Goal: Obtain resource: Download file/media

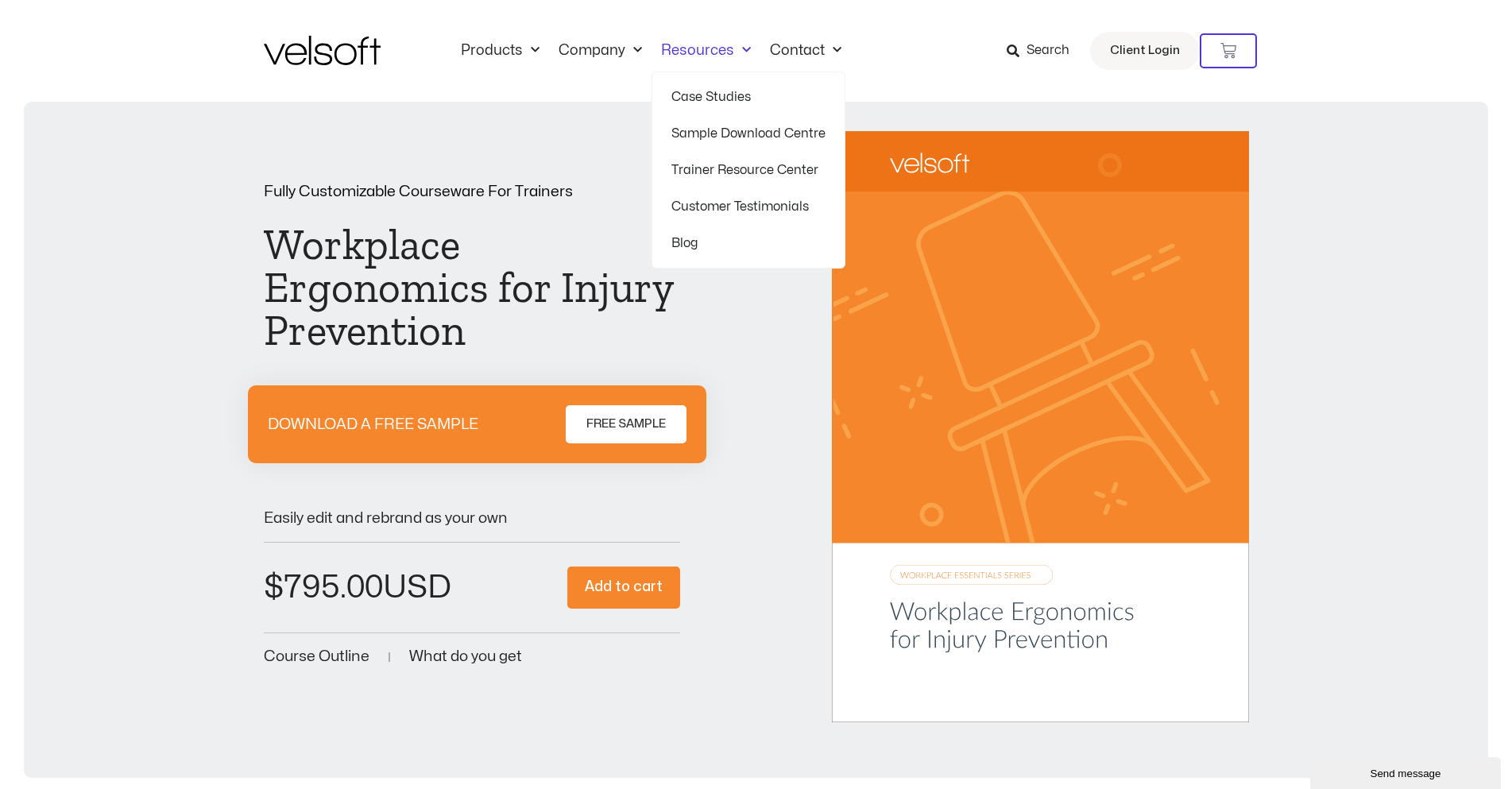
click at [738, 127] on link "Sample Download Centre" at bounding box center [749, 133] width 154 height 37
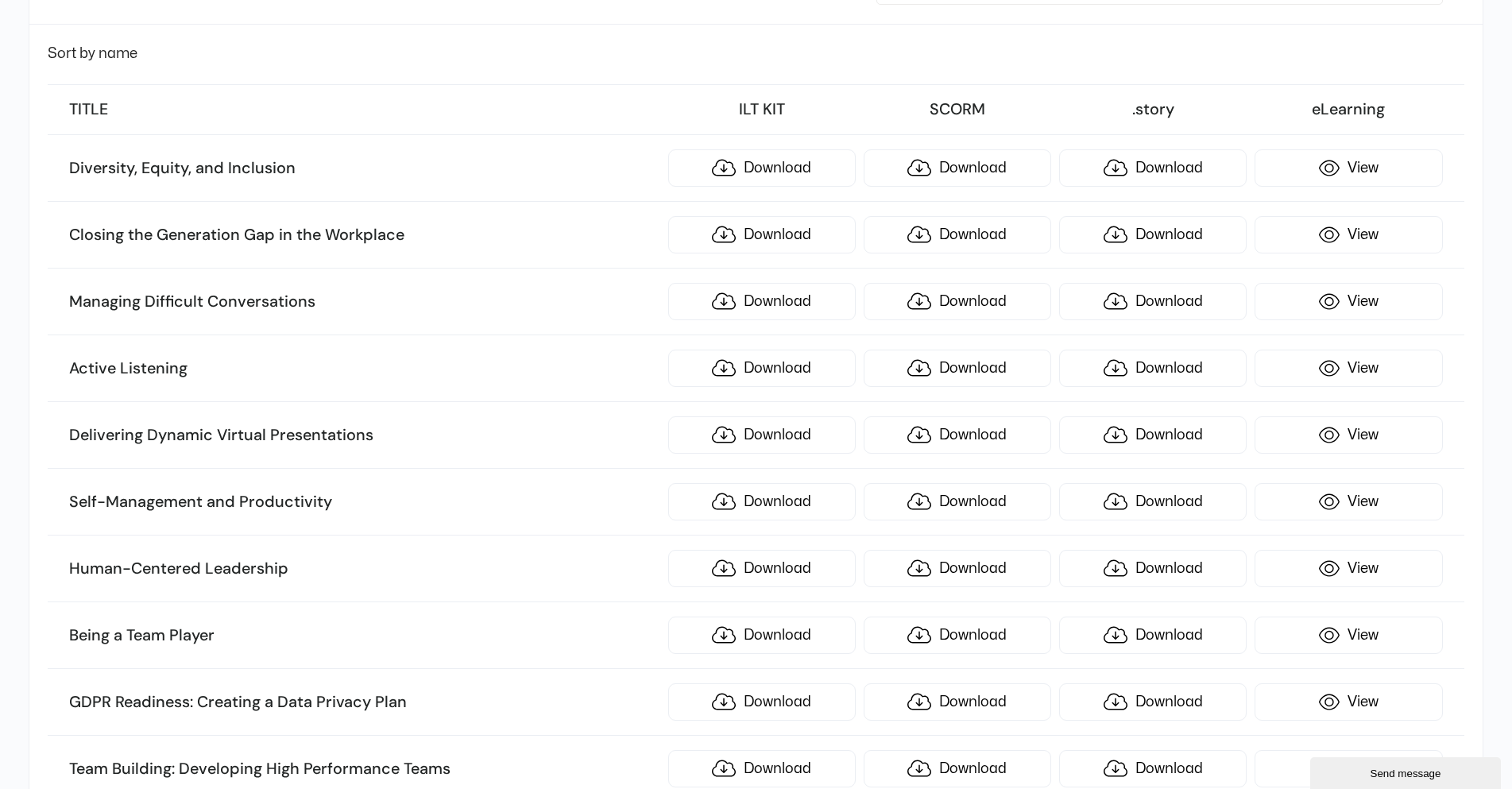
scroll to position [239, 0]
drag, startPoint x: 888, startPoint y: 314, endPoint x: 681, endPoint y: 454, distance: 249.9
drag, startPoint x: 681, startPoint y: 454, endPoint x: 378, endPoint y: 428, distance: 304.1
click at [467, 361] on h3 "Active Listening" at bounding box center [364, 367] width 590 height 21
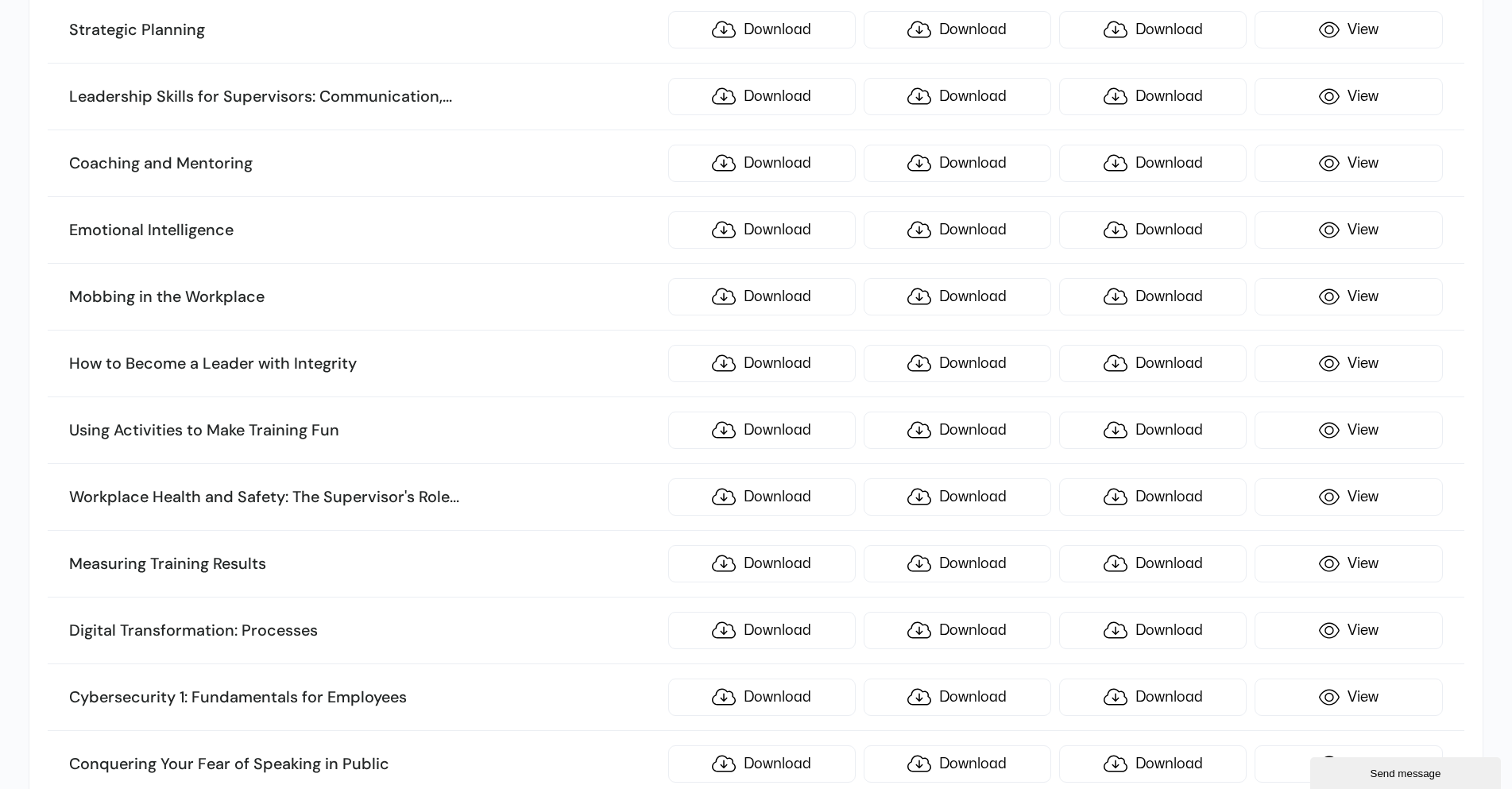
scroll to position [5350, 0]
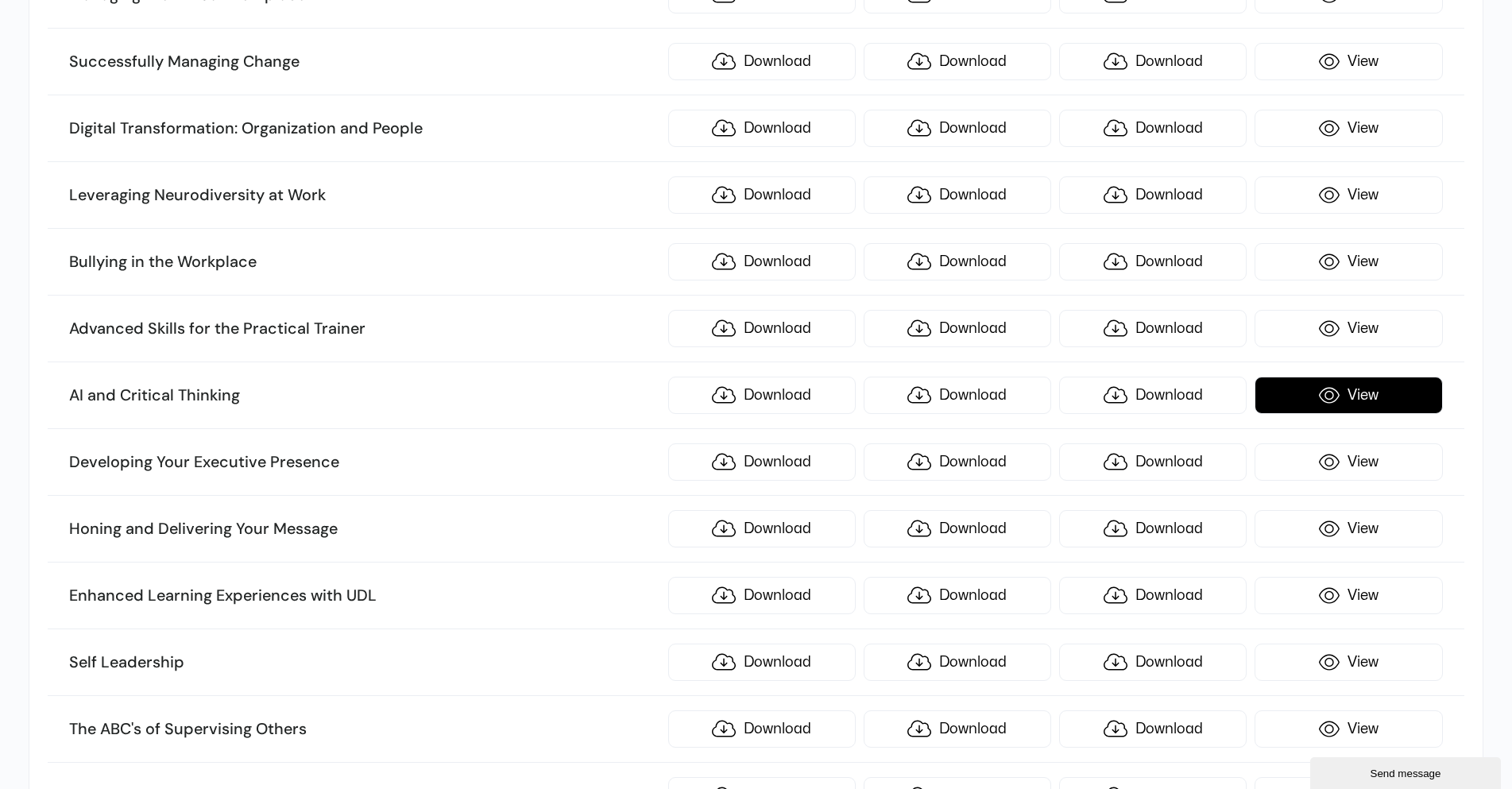
click at [1314, 404] on link "View" at bounding box center [1348, 395] width 187 height 37
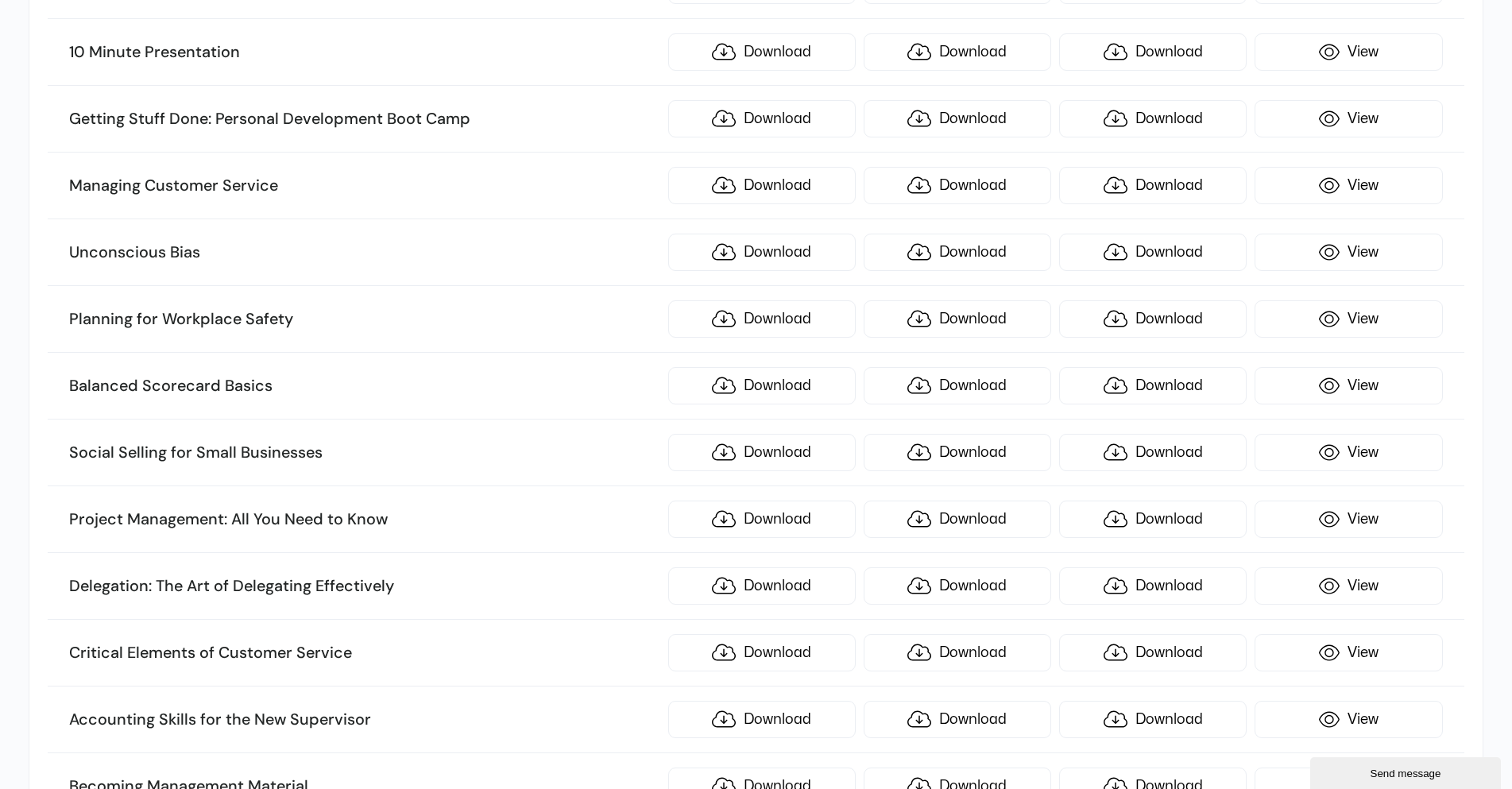
scroll to position [1240, 0]
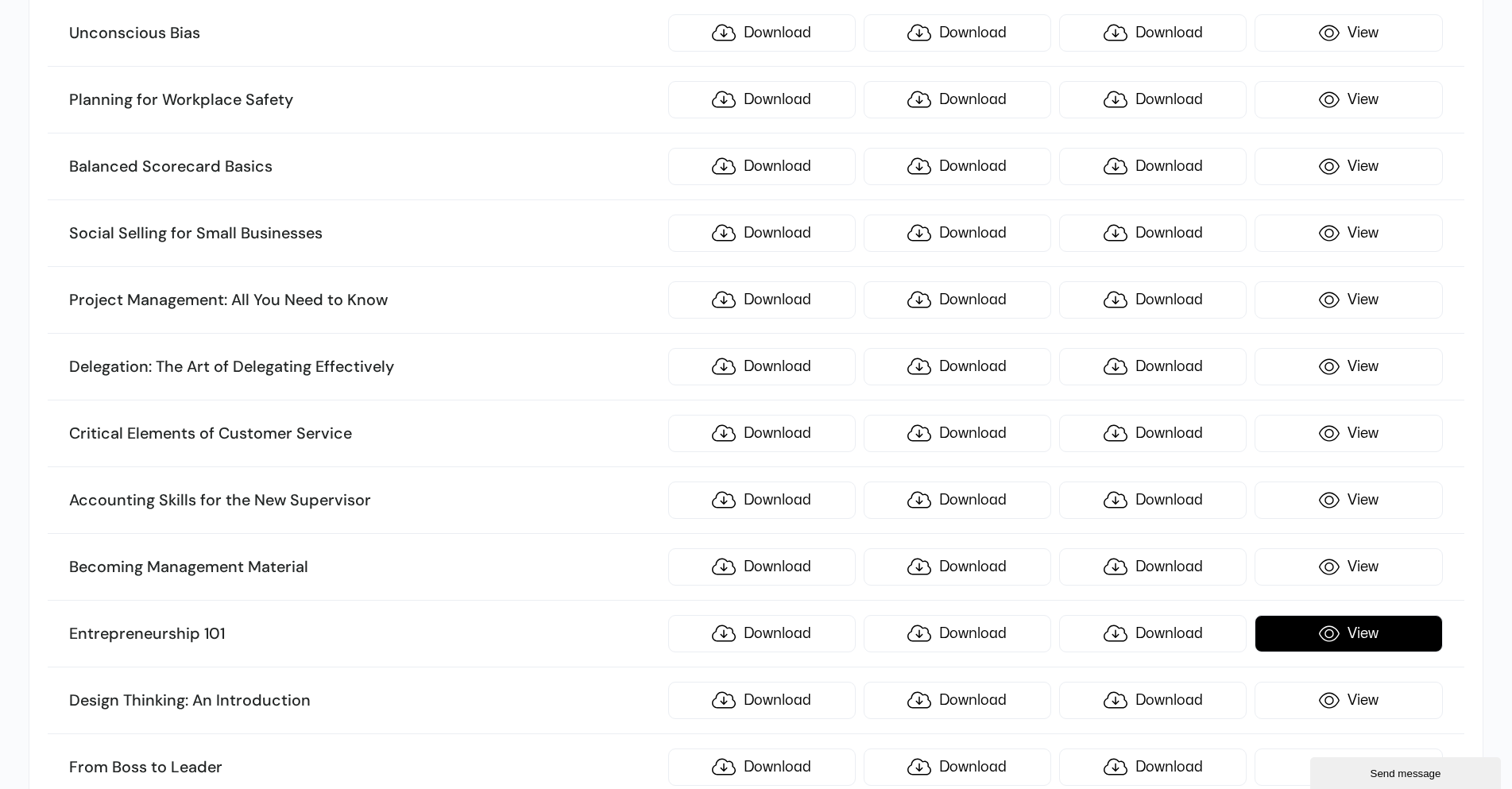
click at [1368, 632] on link "View" at bounding box center [1348, 634] width 187 height 37
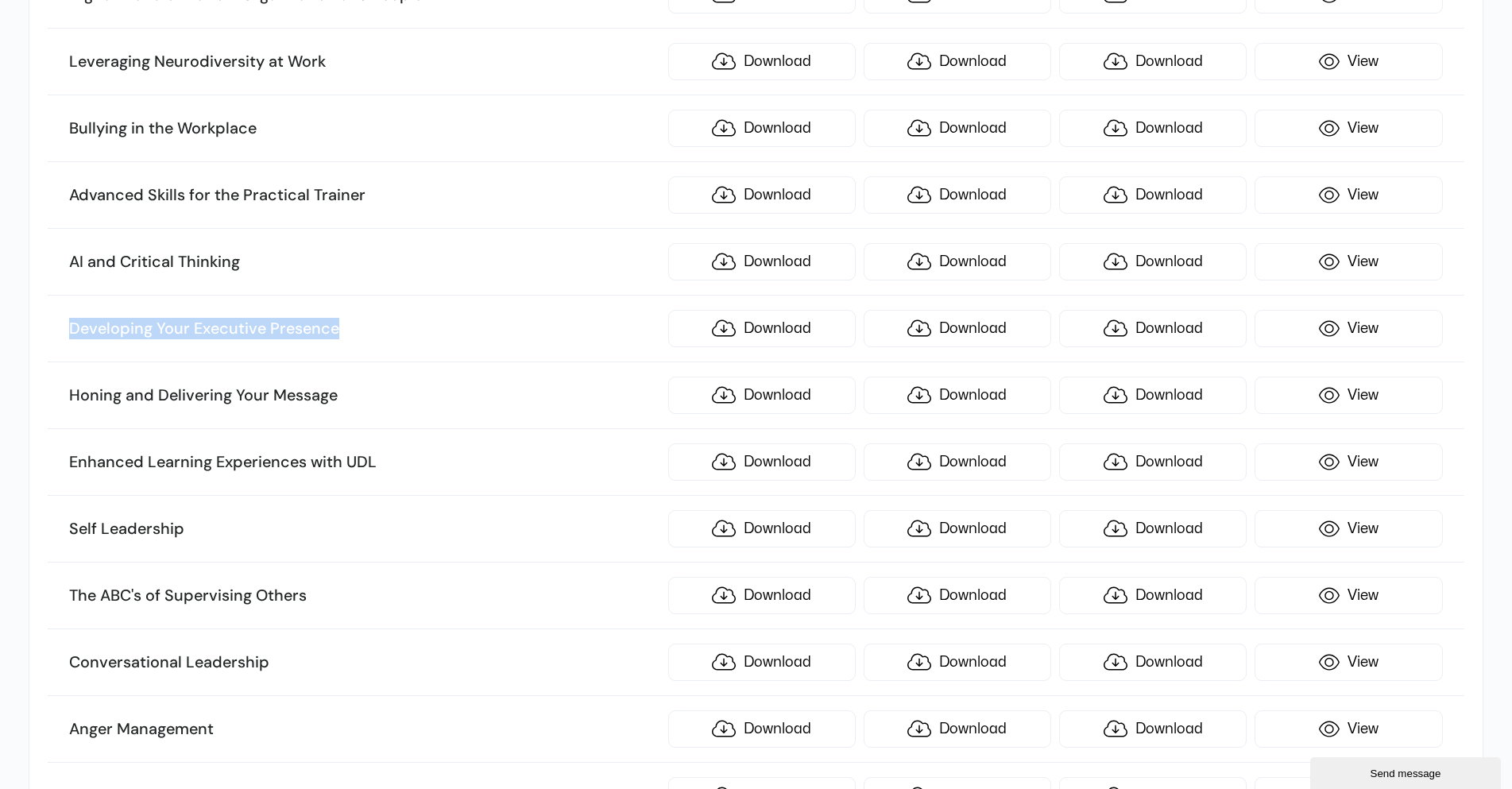
drag, startPoint x: 334, startPoint y: 326, endPoint x: 74, endPoint y: 325, distance: 260.0
click at [74, 325] on h3 "Developing Your Executive Presence" at bounding box center [364, 329] width 590 height 21
copy h3 "Developing Your Executive Presence"
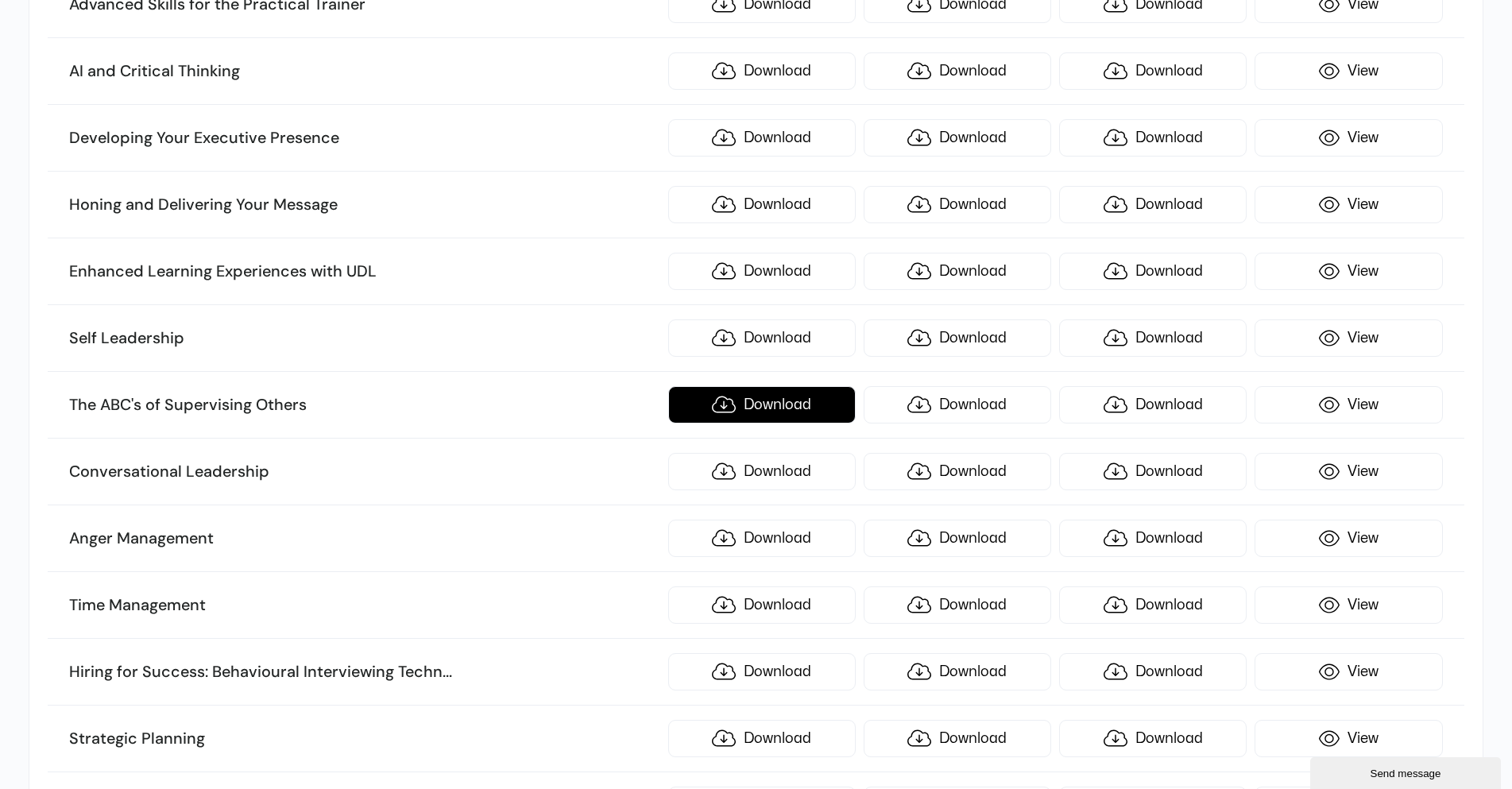
scroll to position [5722, 0]
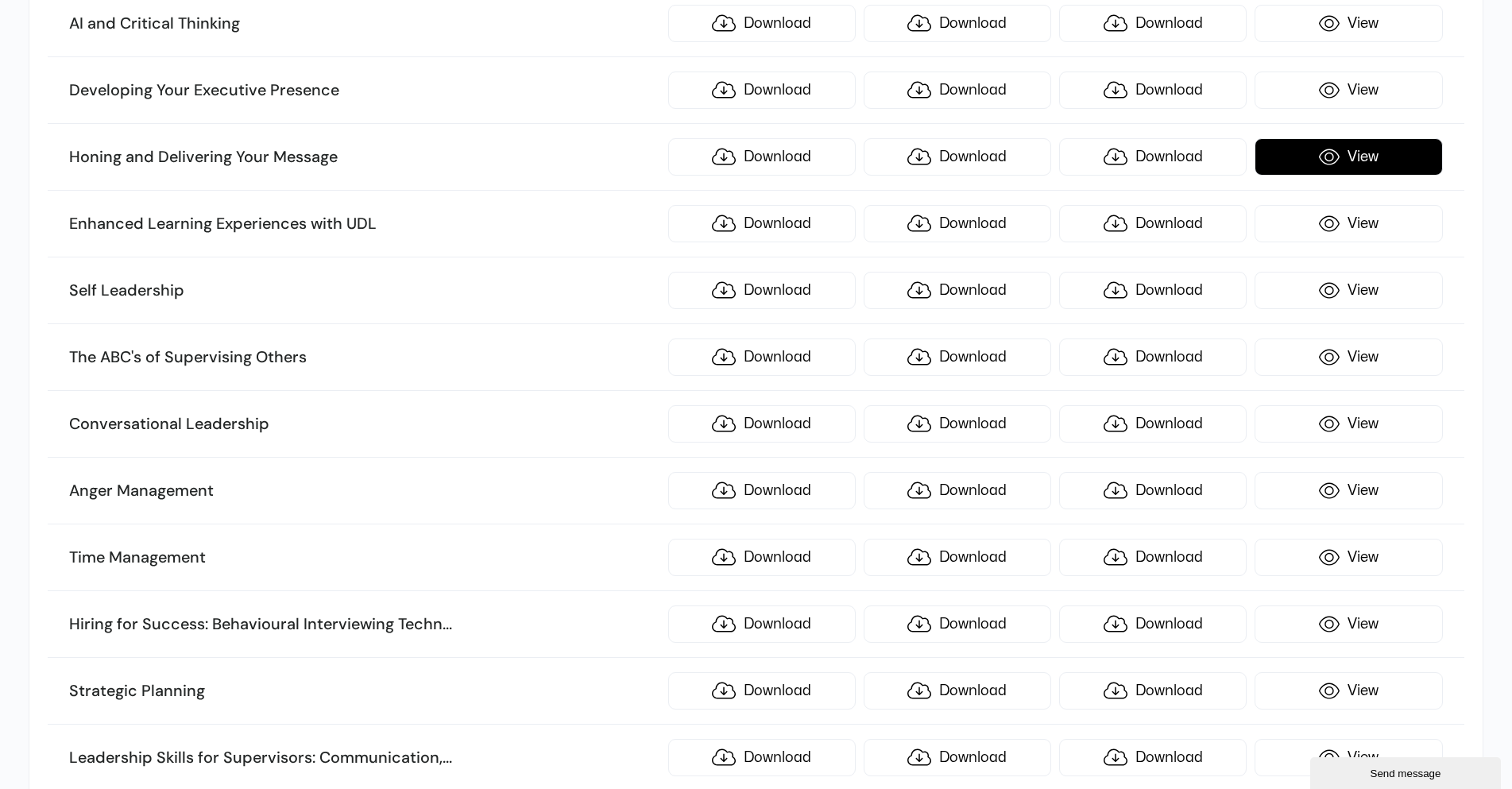
click at [1309, 160] on link "View" at bounding box center [1348, 157] width 187 height 37
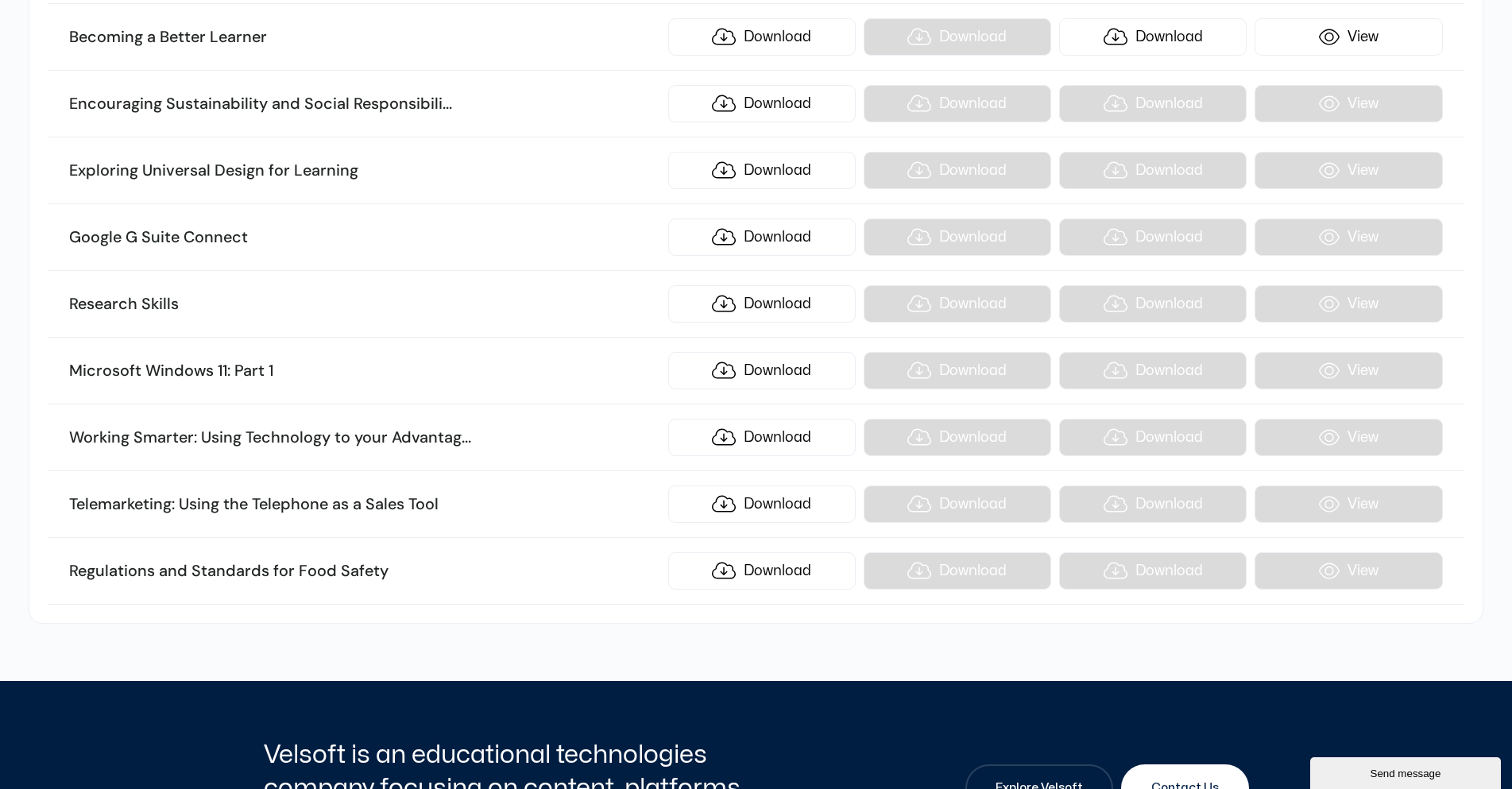
scroll to position [18902, 0]
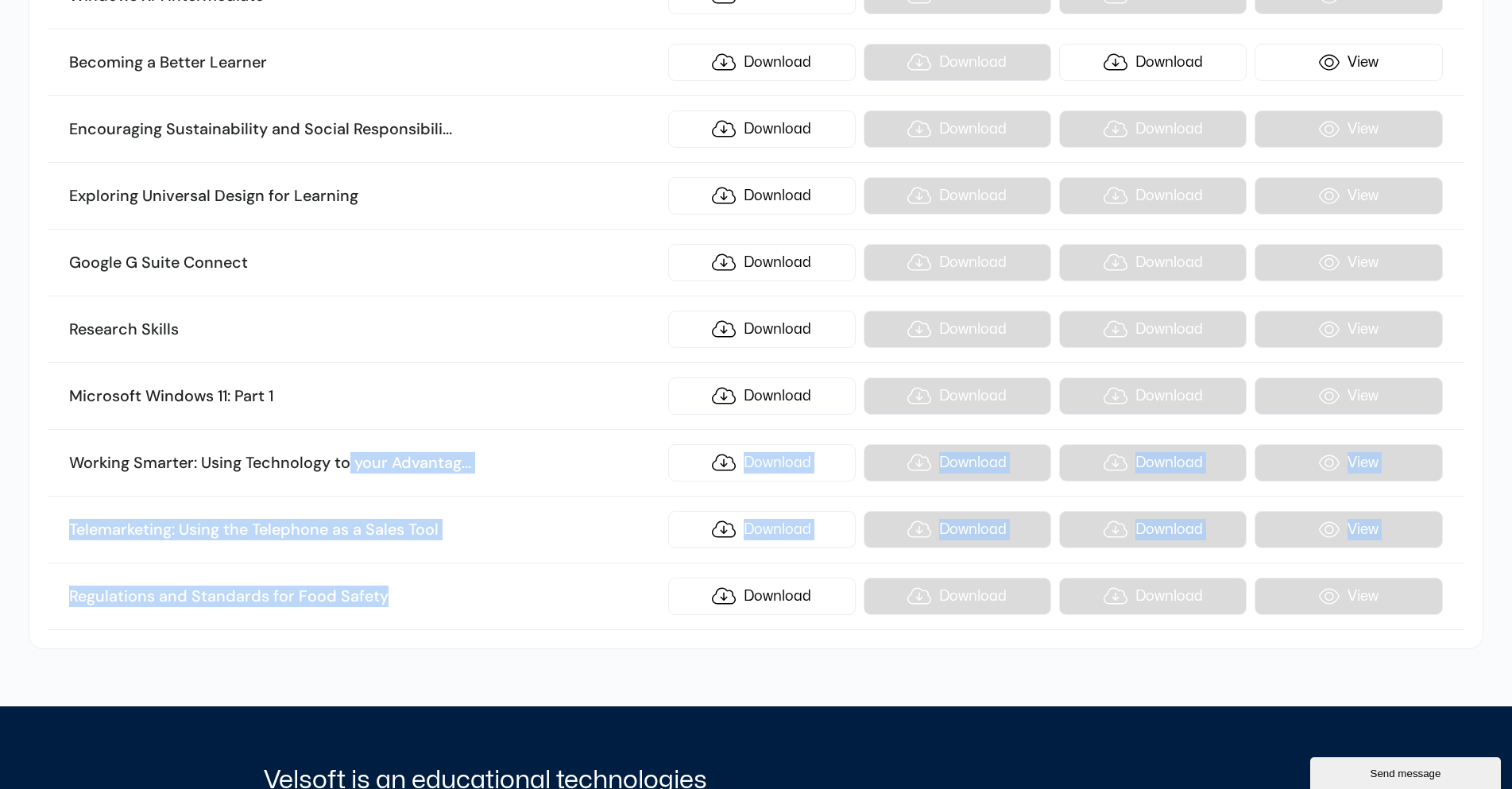
drag, startPoint x: 407, startPoint y: 605, endPoint x: 349, endPoint y: 488, distance: 130.6
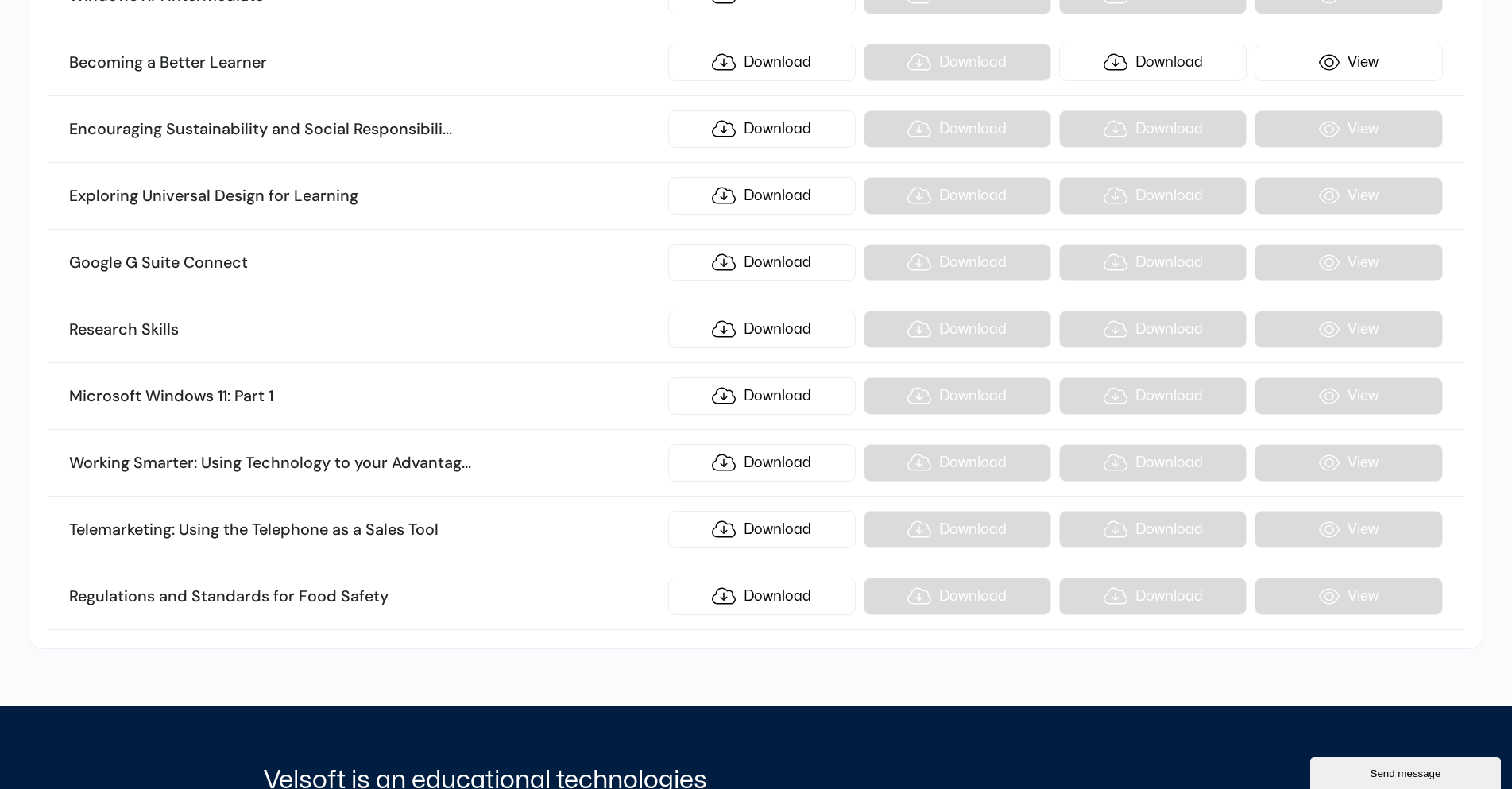
click at [490, 679] on div at bounding box center [756, 677] width 986 height 57
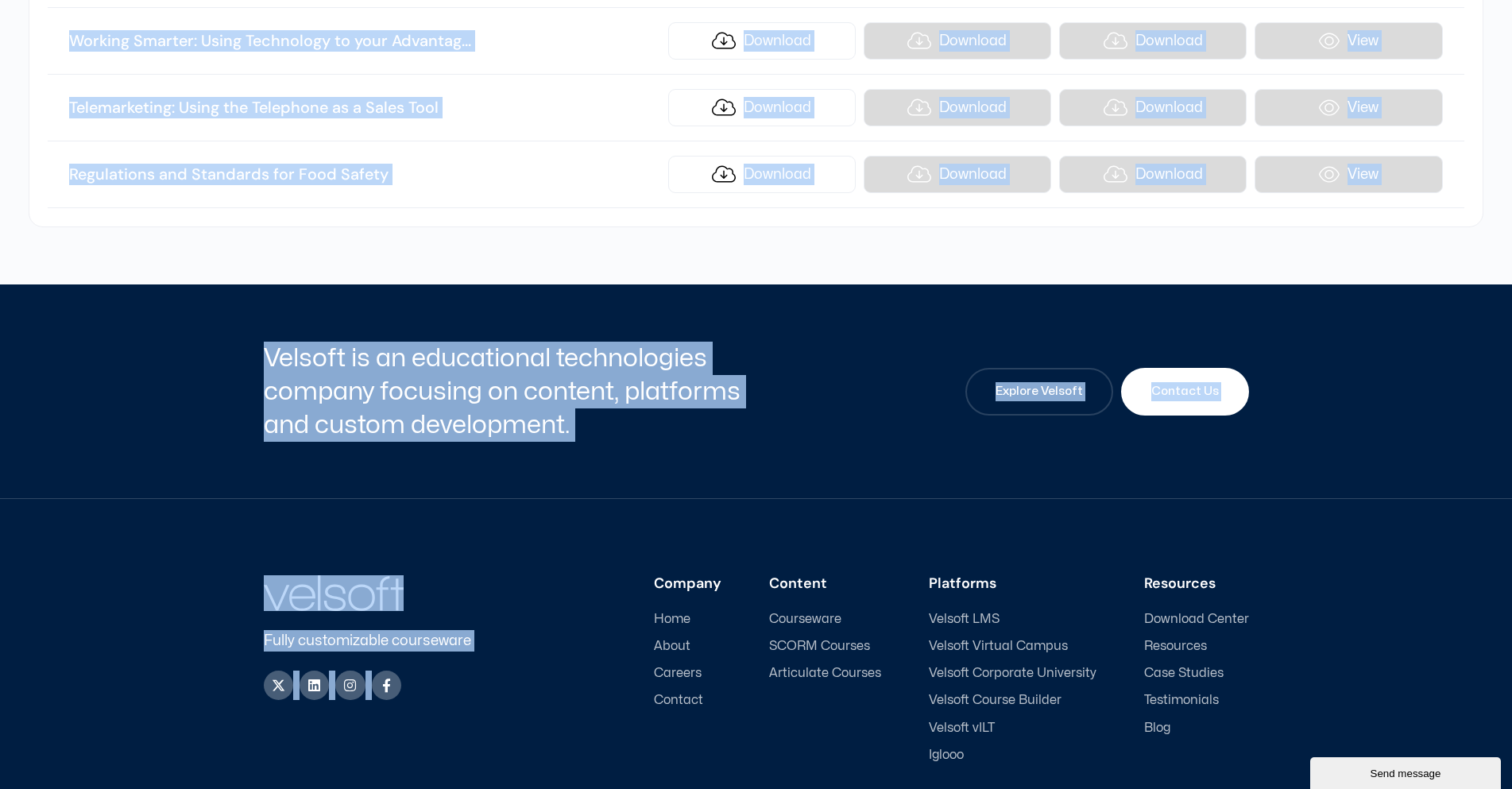
scroll to position [19459, 0]
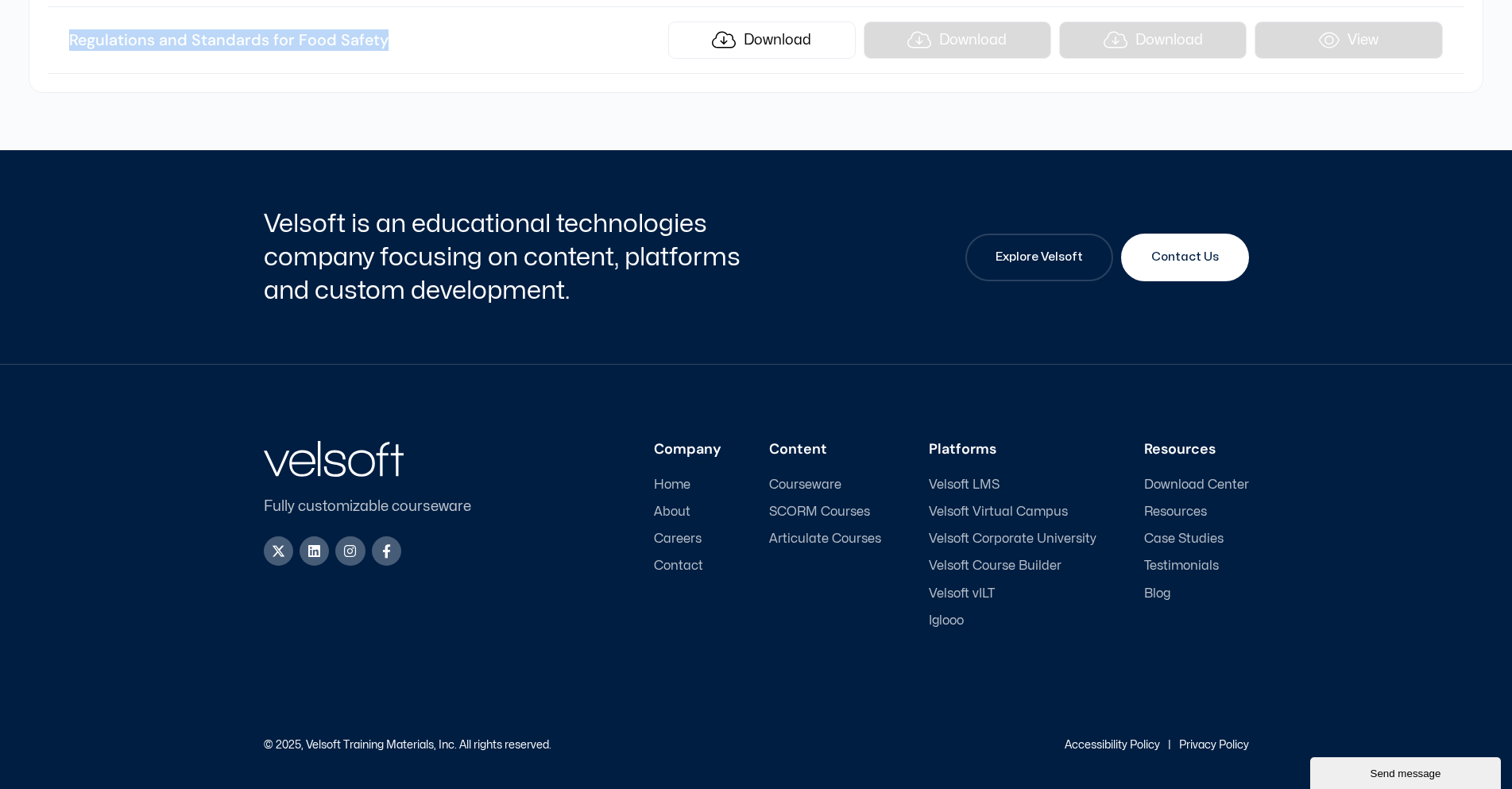
drag, startPoint x: 49, startPoint y: 406, endPoint x: 508, endPoint y: 50, distance: 580.9
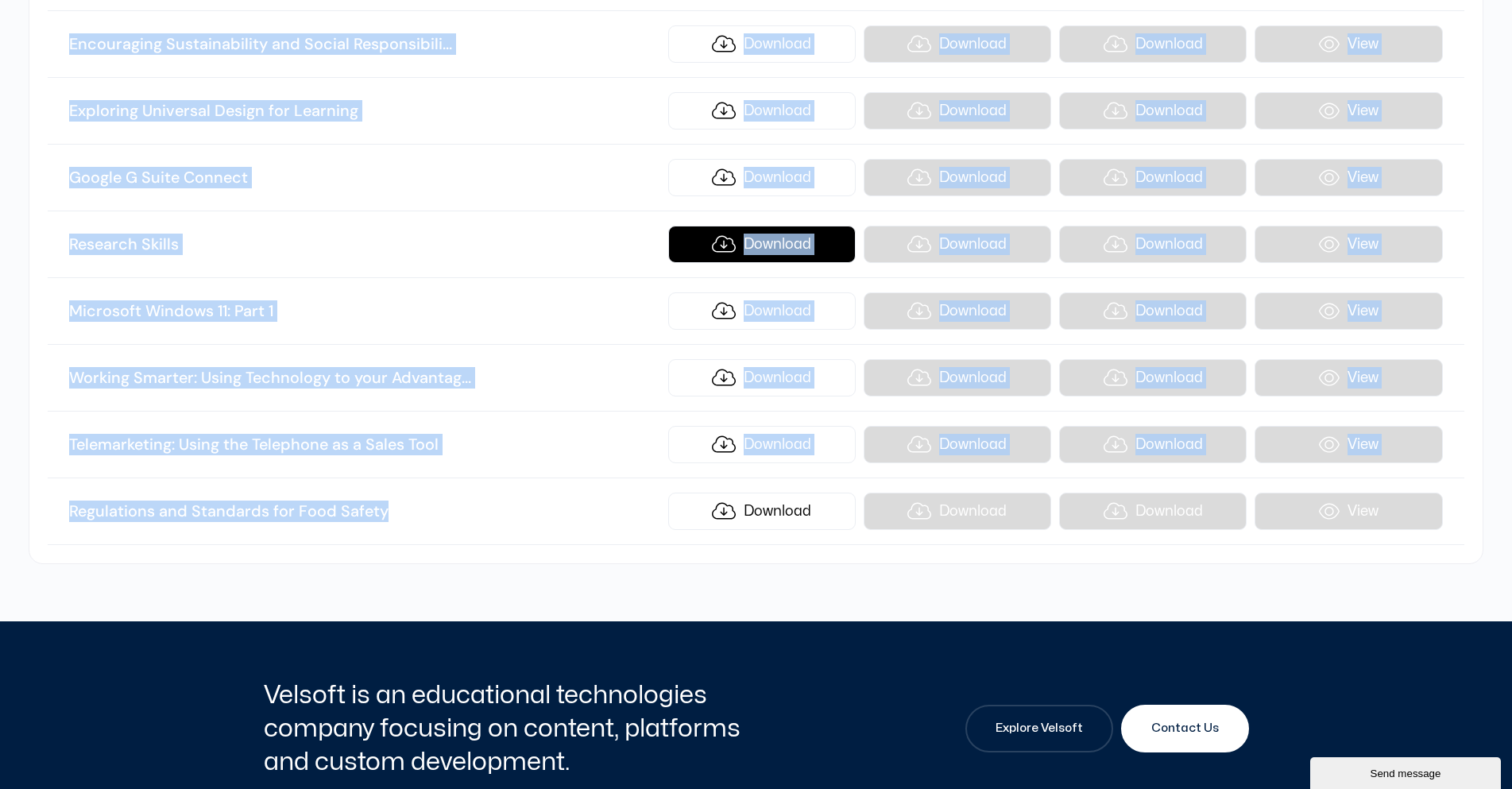
scroll to position [18982, 0]
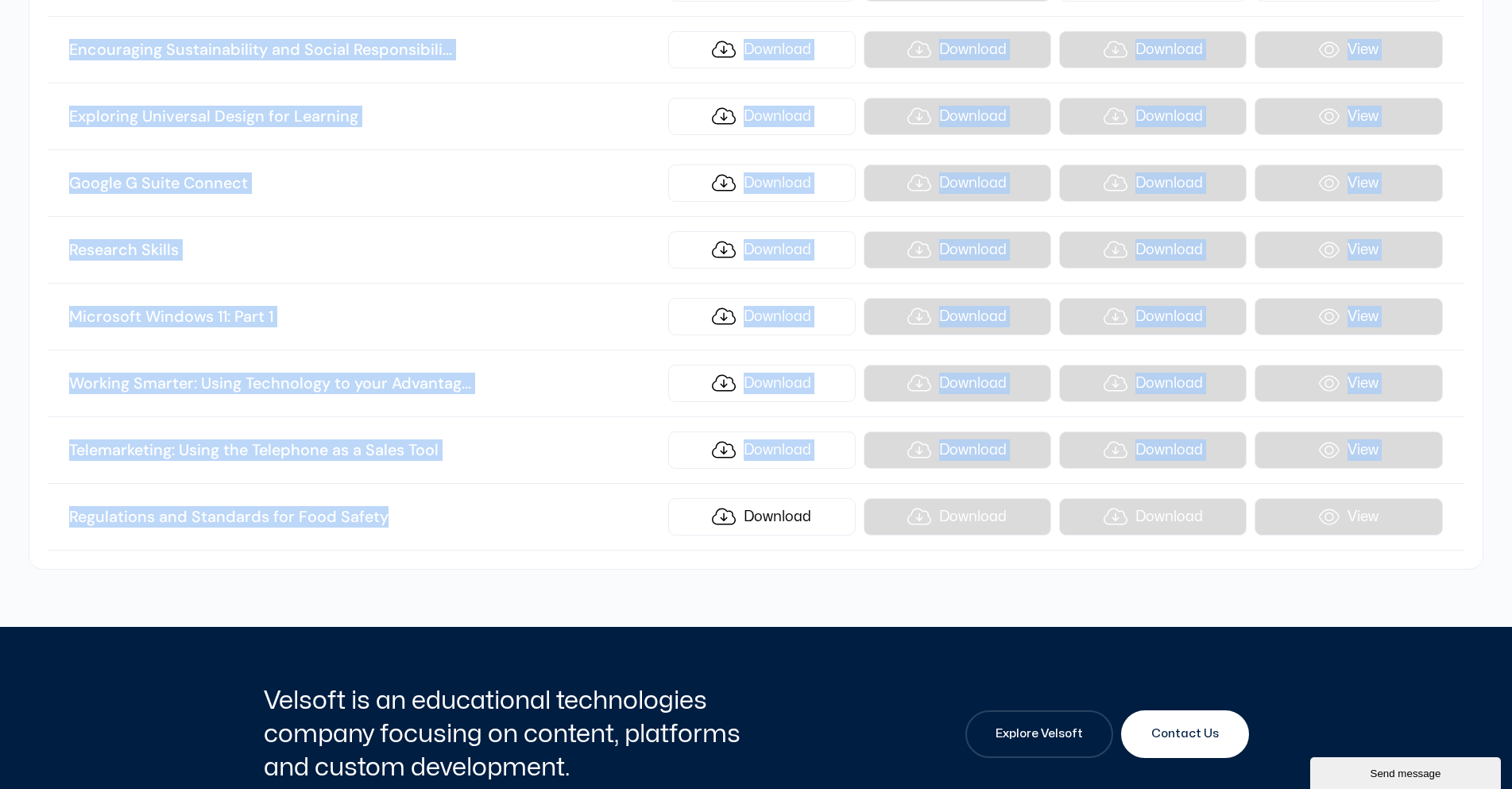
copy ul "Diversity, Equity, and Inclusion Download Download Download View Closing the Ge…"
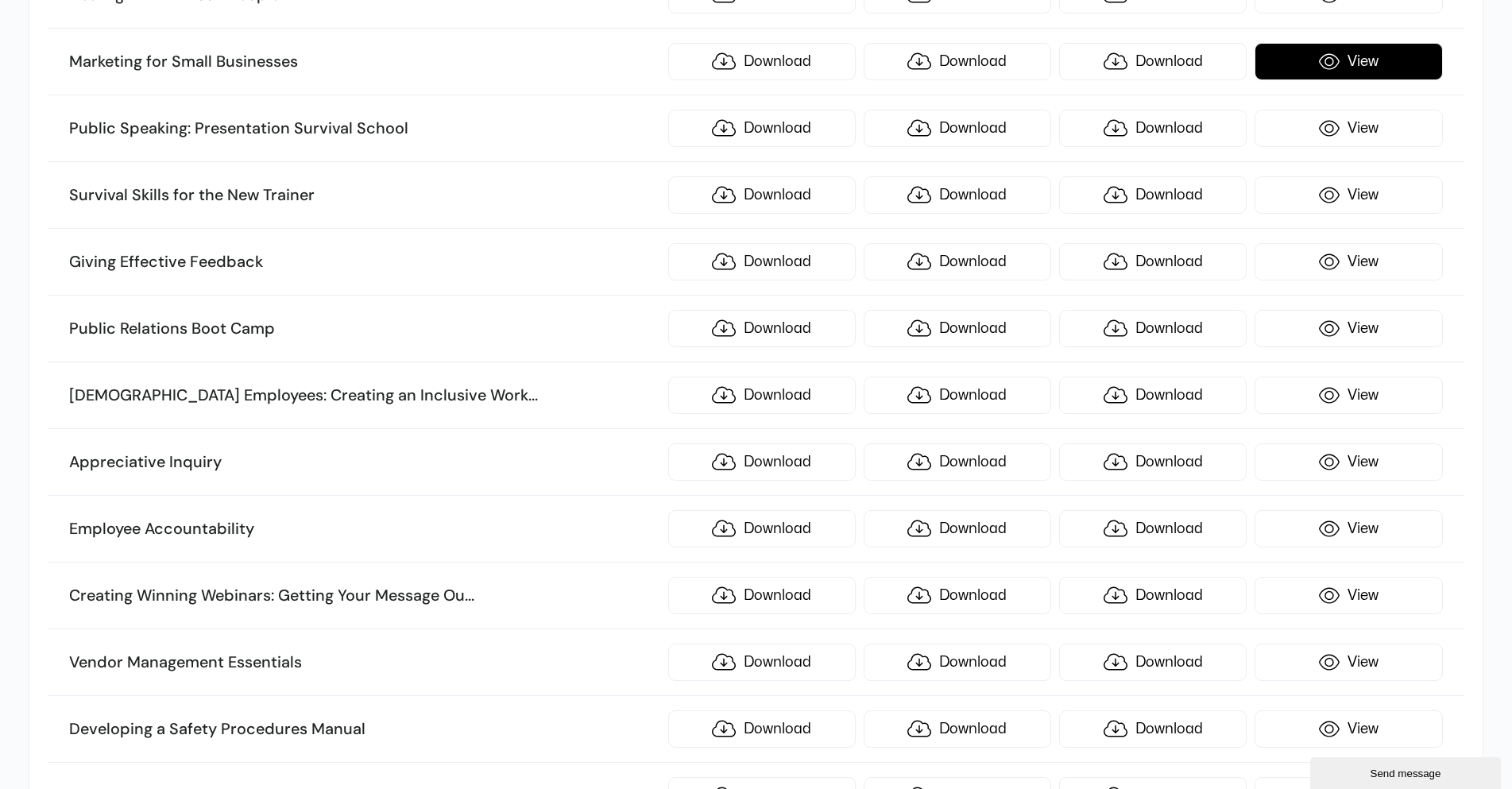
scroll to position [3948, 0]
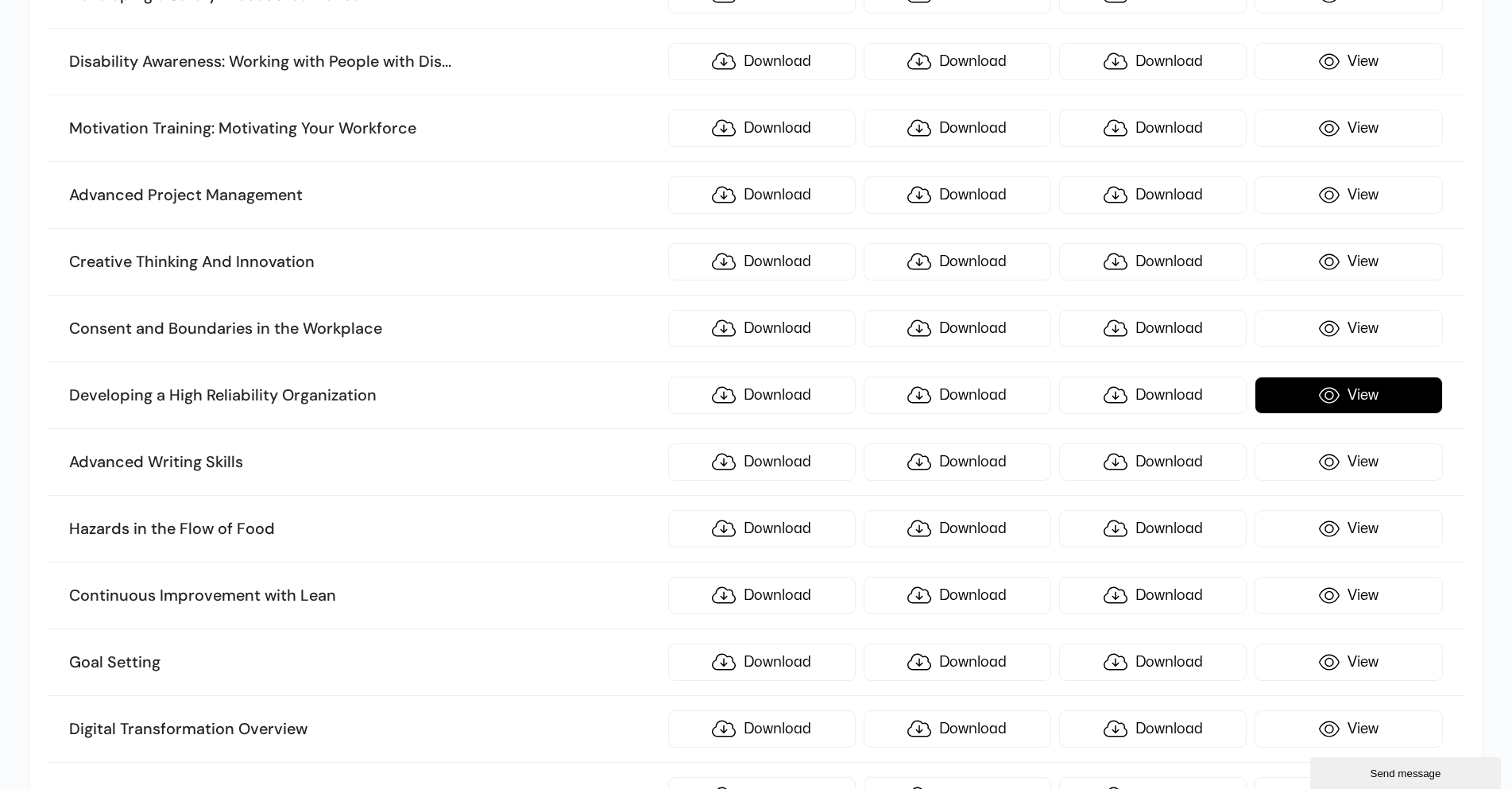
click at [1387, 405] on link "View" at bounding box center [1348, 395] width 187 height 37
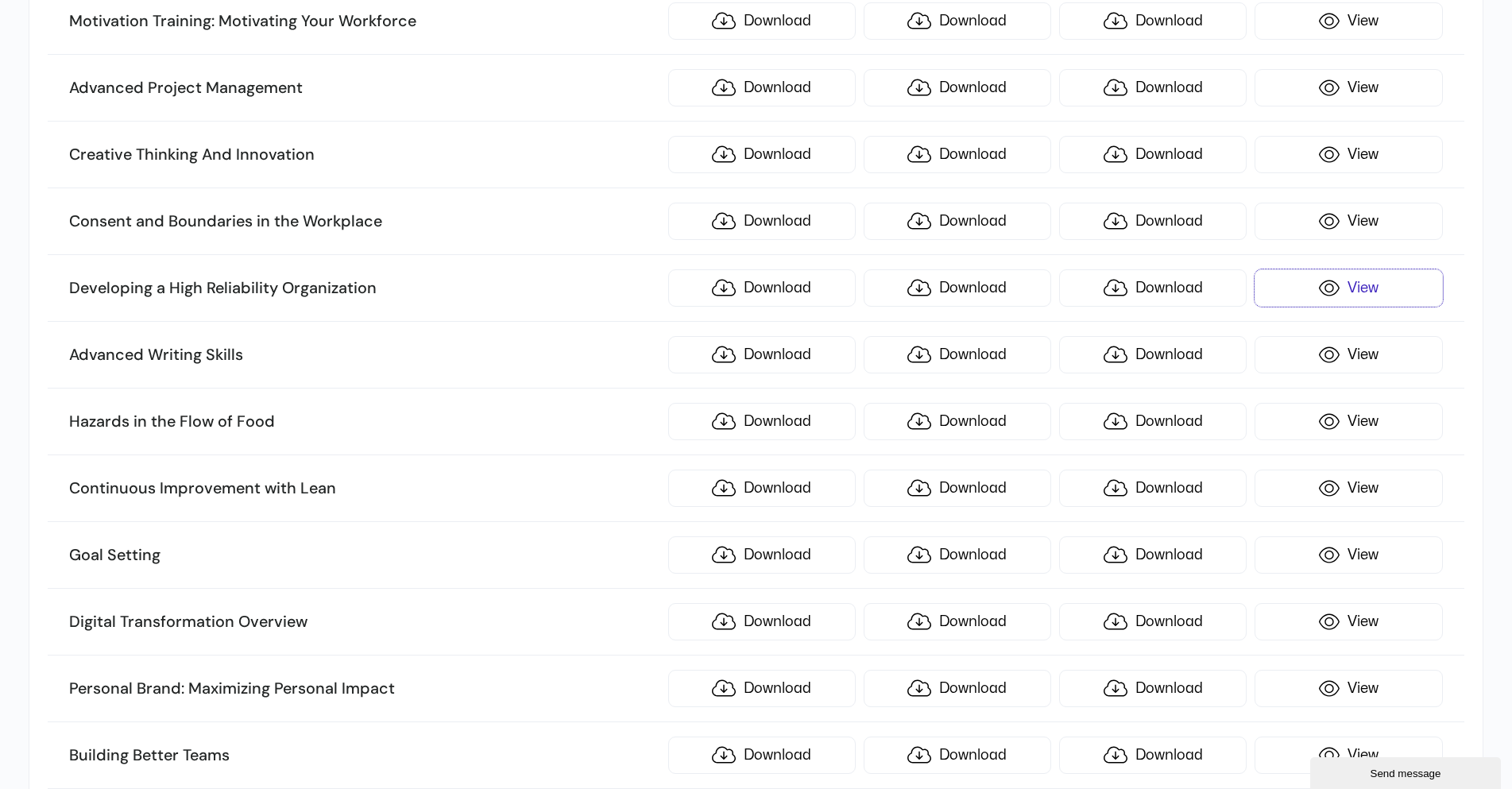
scroll to position [4028, 0]
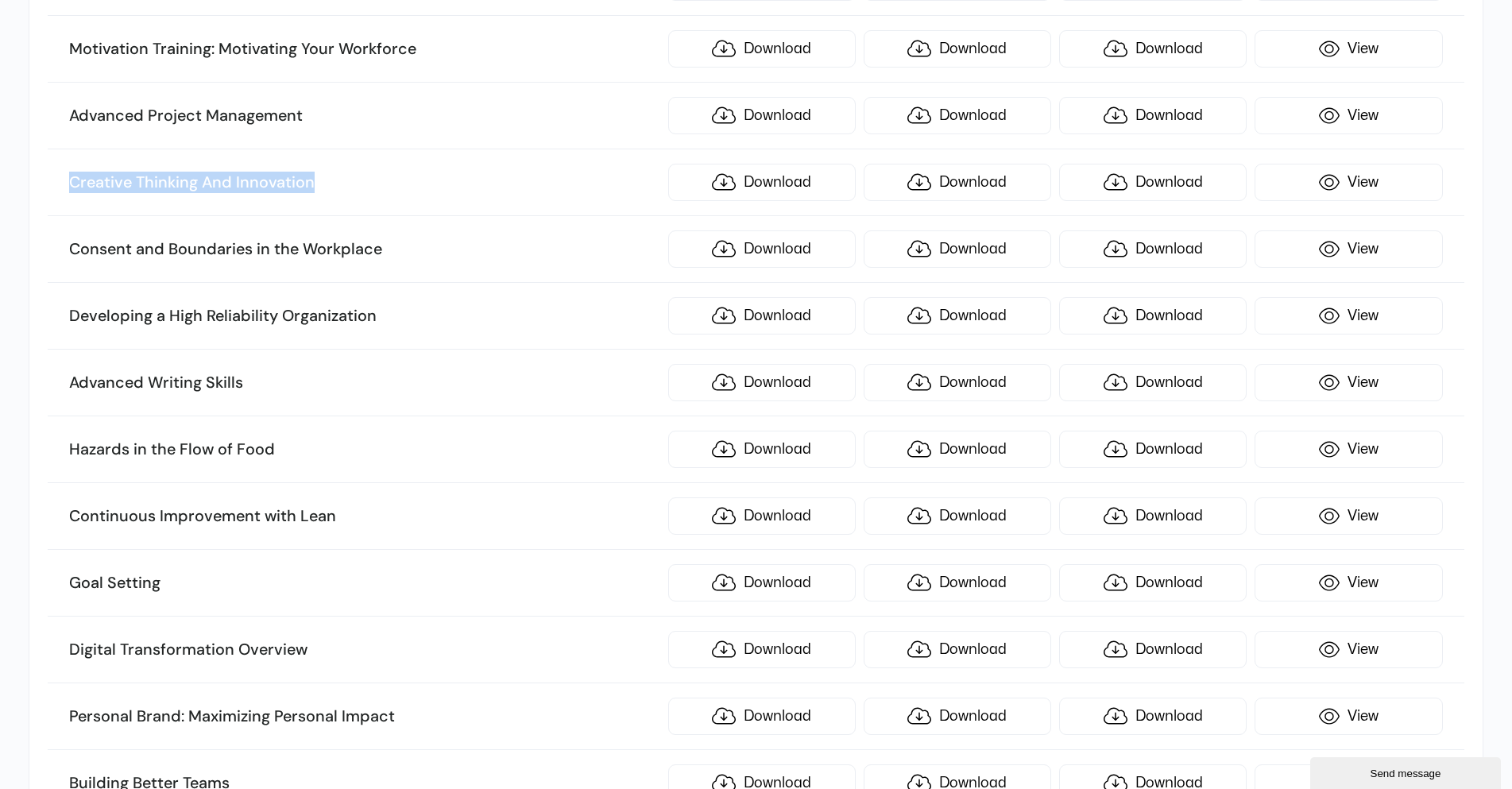
drag, startPoint x: 325, startPoint y: 186, endPoint x: 70, endPoint y: 192, distance: 255.1
click at [70, 192] on h3 "Creative Thinking And Innovation" at bounding box center [364, 183] width 590 height 21
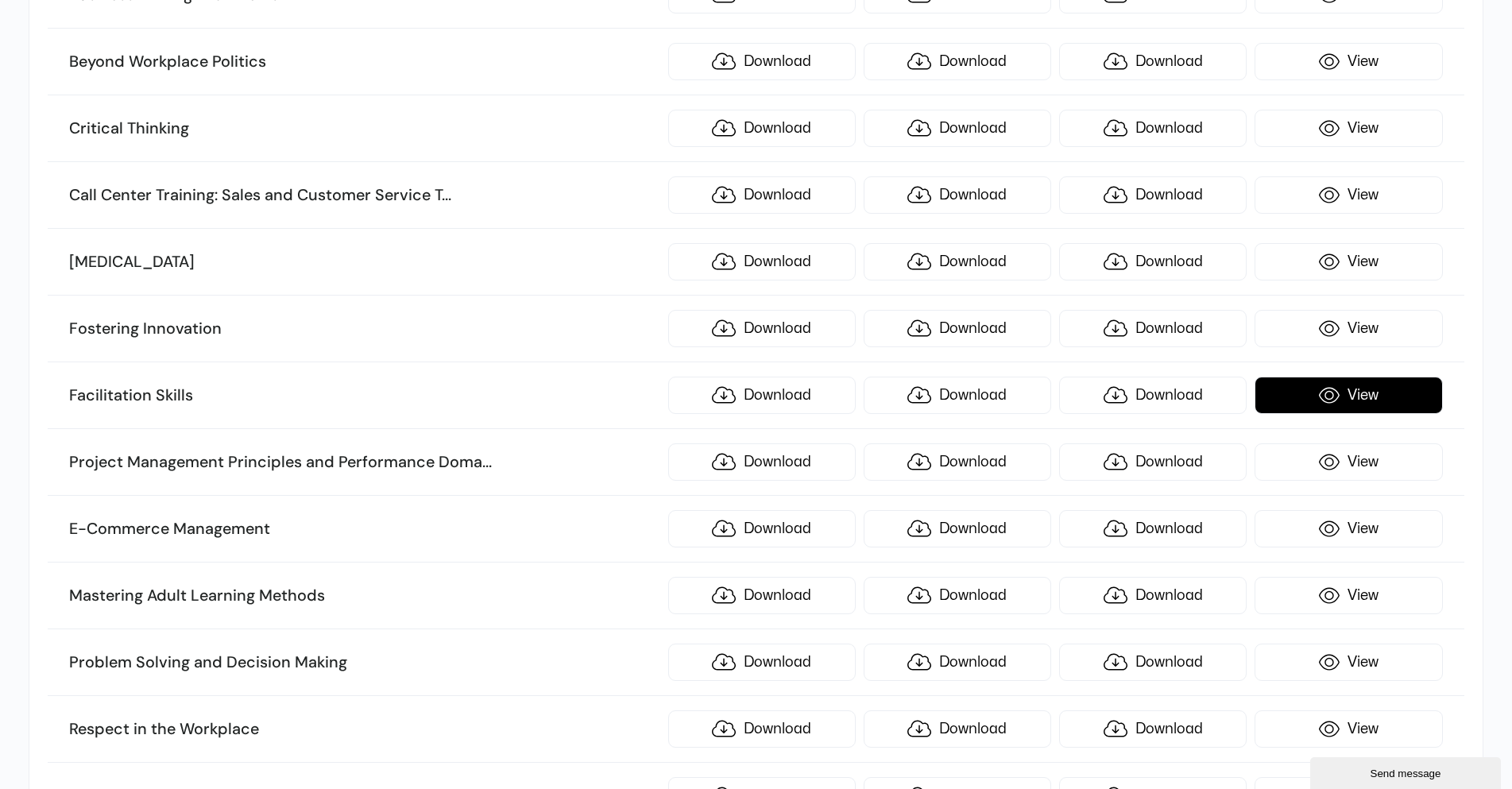
click at [1375, 389] on link "View" at bounding box center [1348, 395] width 187 height 37
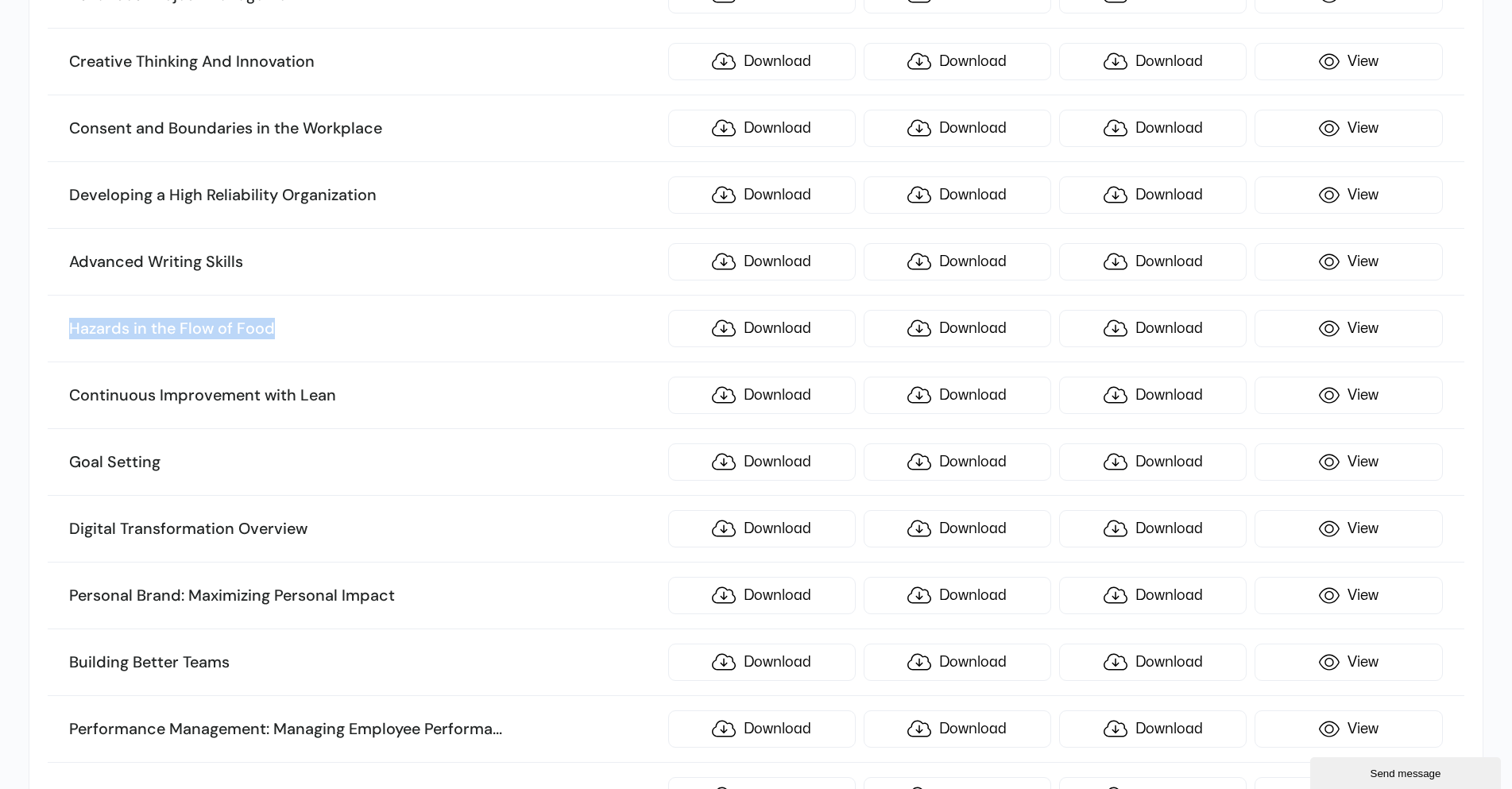
drag, startPoint x: 282, startPoint y: 329, endPoint x: 65, endPoint y: 322, distance: 217.1
click at [65, 322] on li "Hazards in the Flow of Food Download Download Download View" at bounding box center [755, 329] width 1416 height 67
copy h3 "Hazards in the Flow of Food"
click at [1378, 392] on link "View" at bounding box center [1348, 395] width 187 height 37
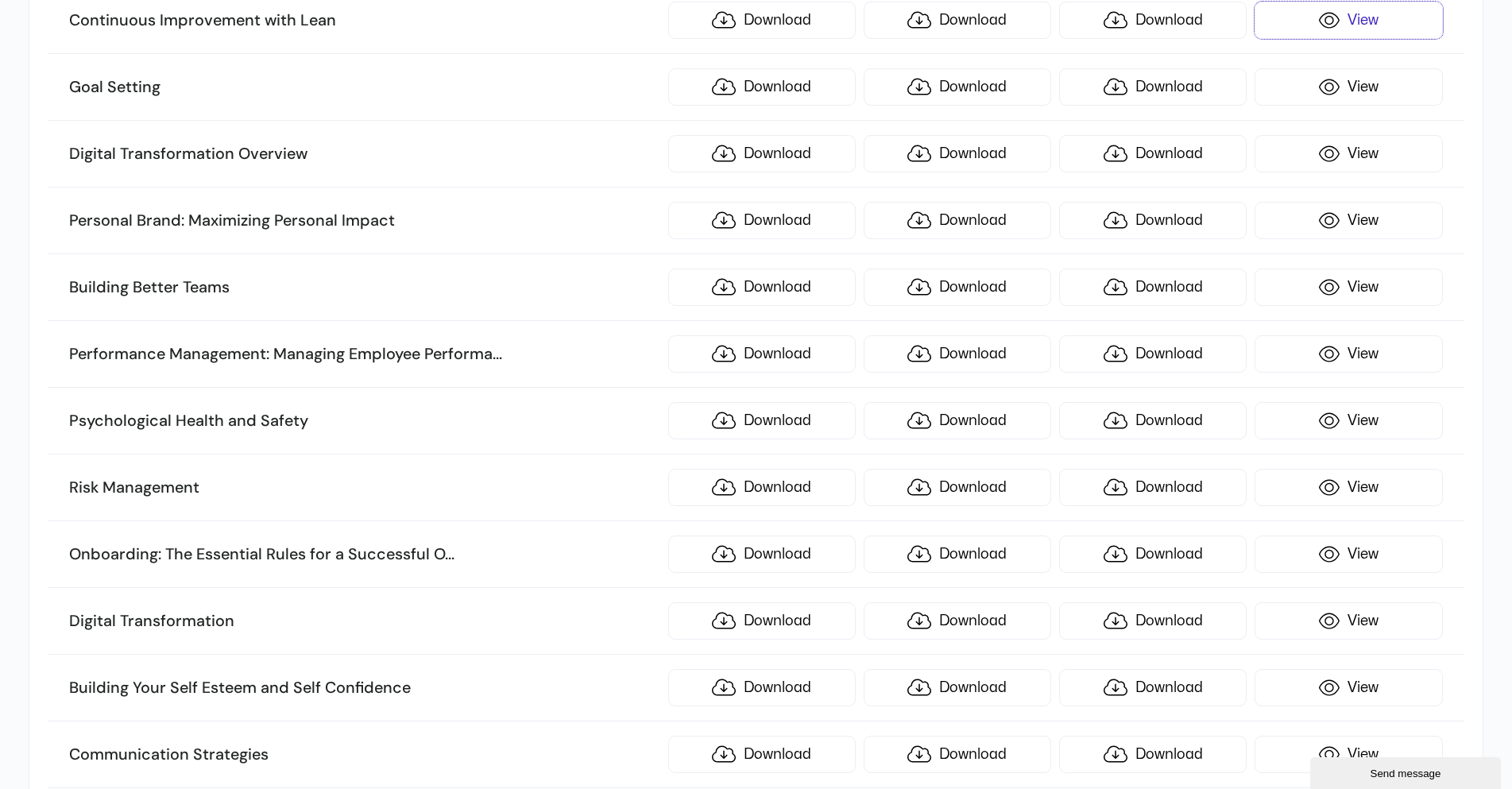
scroll to position [4546, 0]
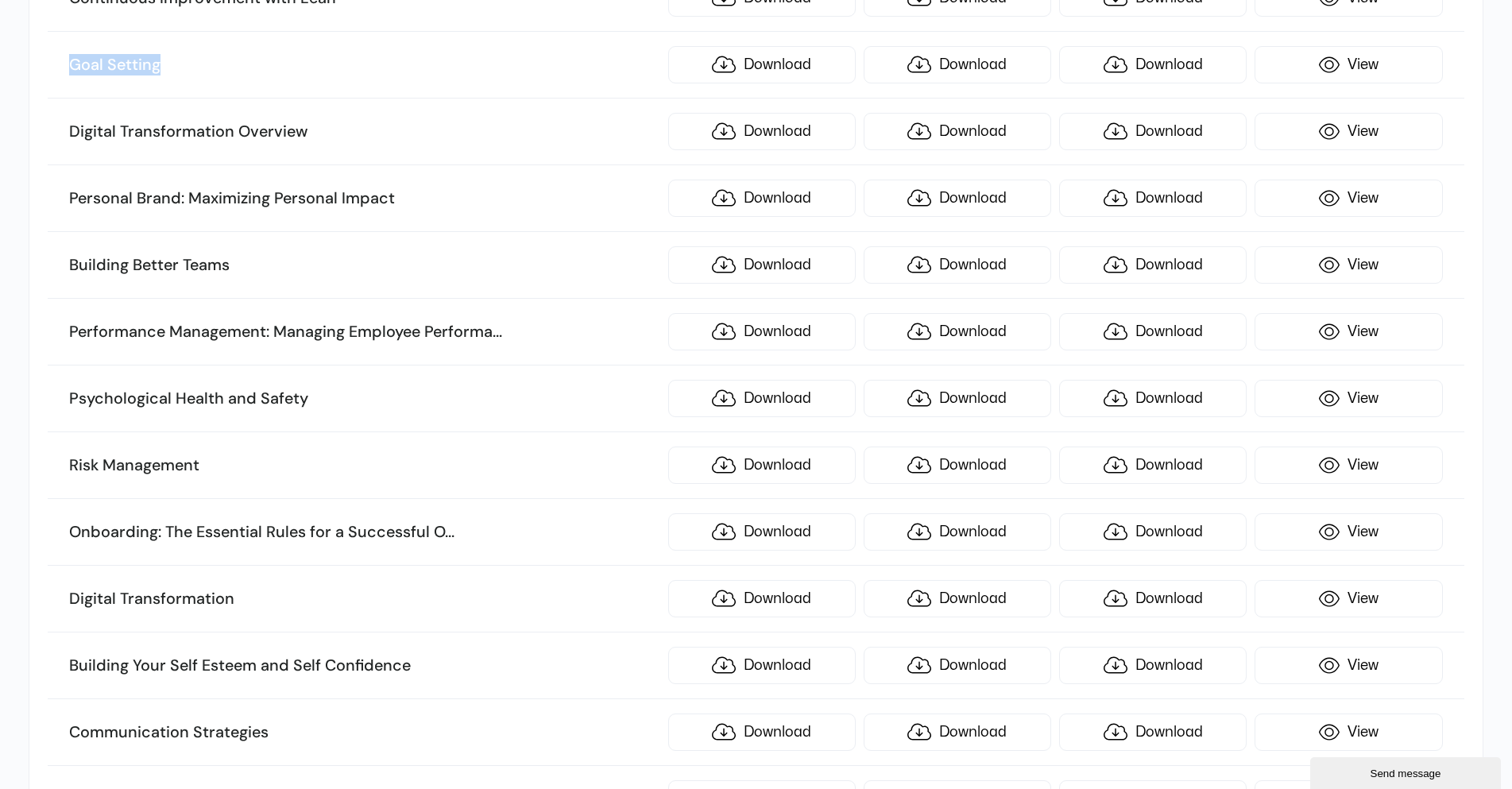
drag, startPoint x: 160, startPoint y: 64, endPoint x: 70, endPoint y: 59, distance: 90.1
click at [70, 59] on h3 "Goal Setting" at bounding box center [364, 65] width 590 height 21
copy h3 "Goal Setting"
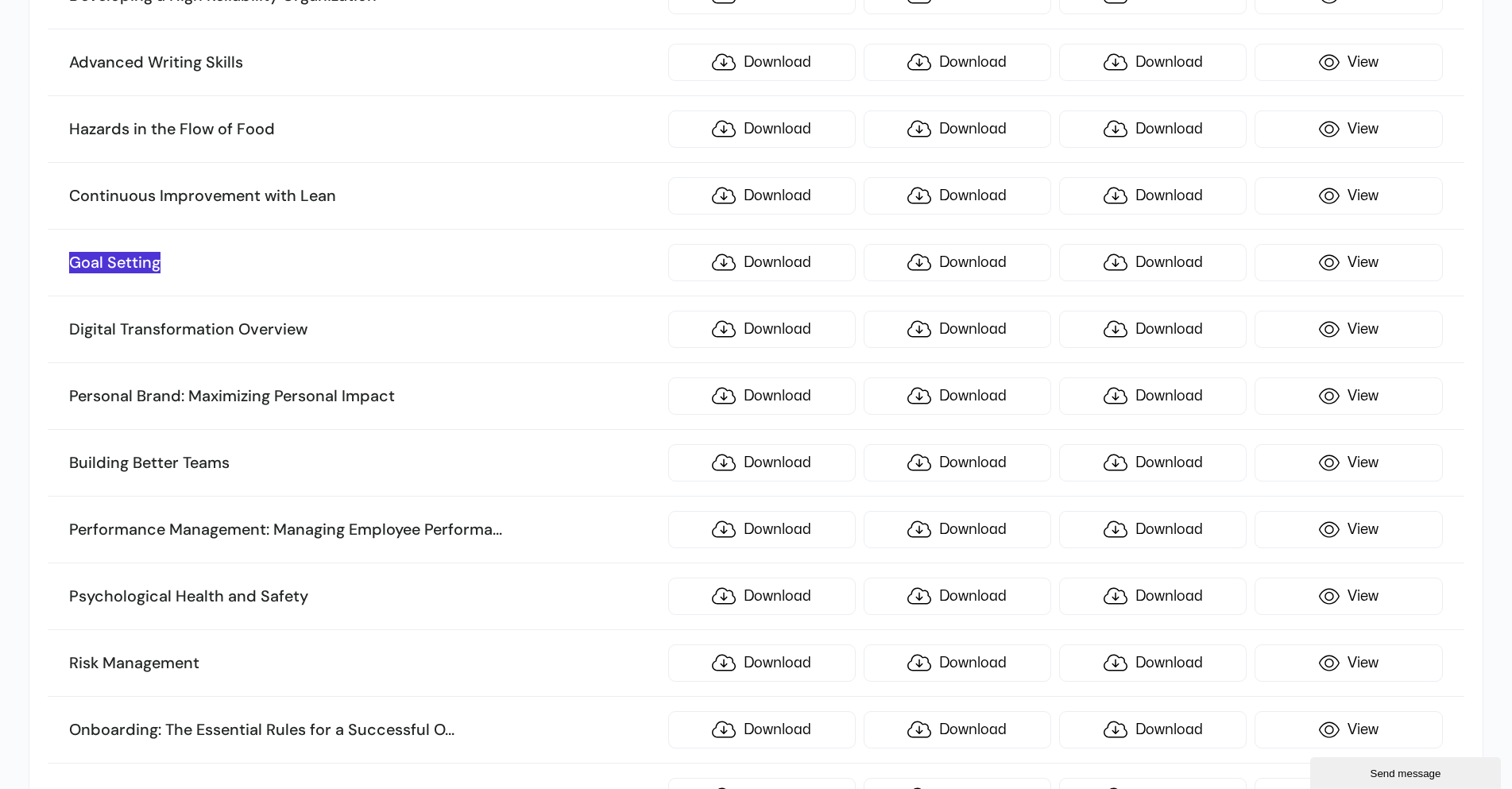
scroll to position [4307, 0]
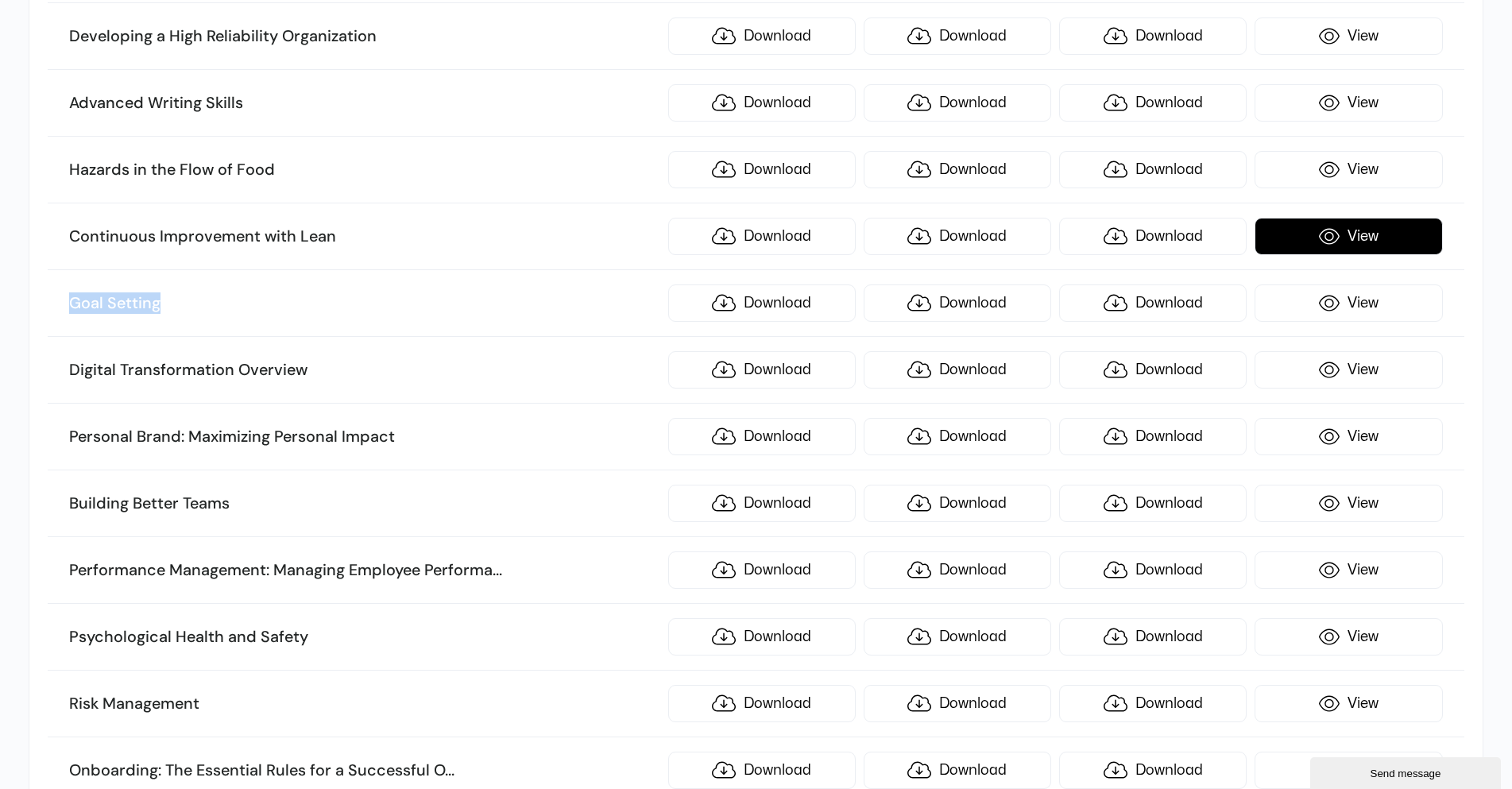
click at [1335, 236] on link "View" at bounding box center [1348, 236] width 187 height 37
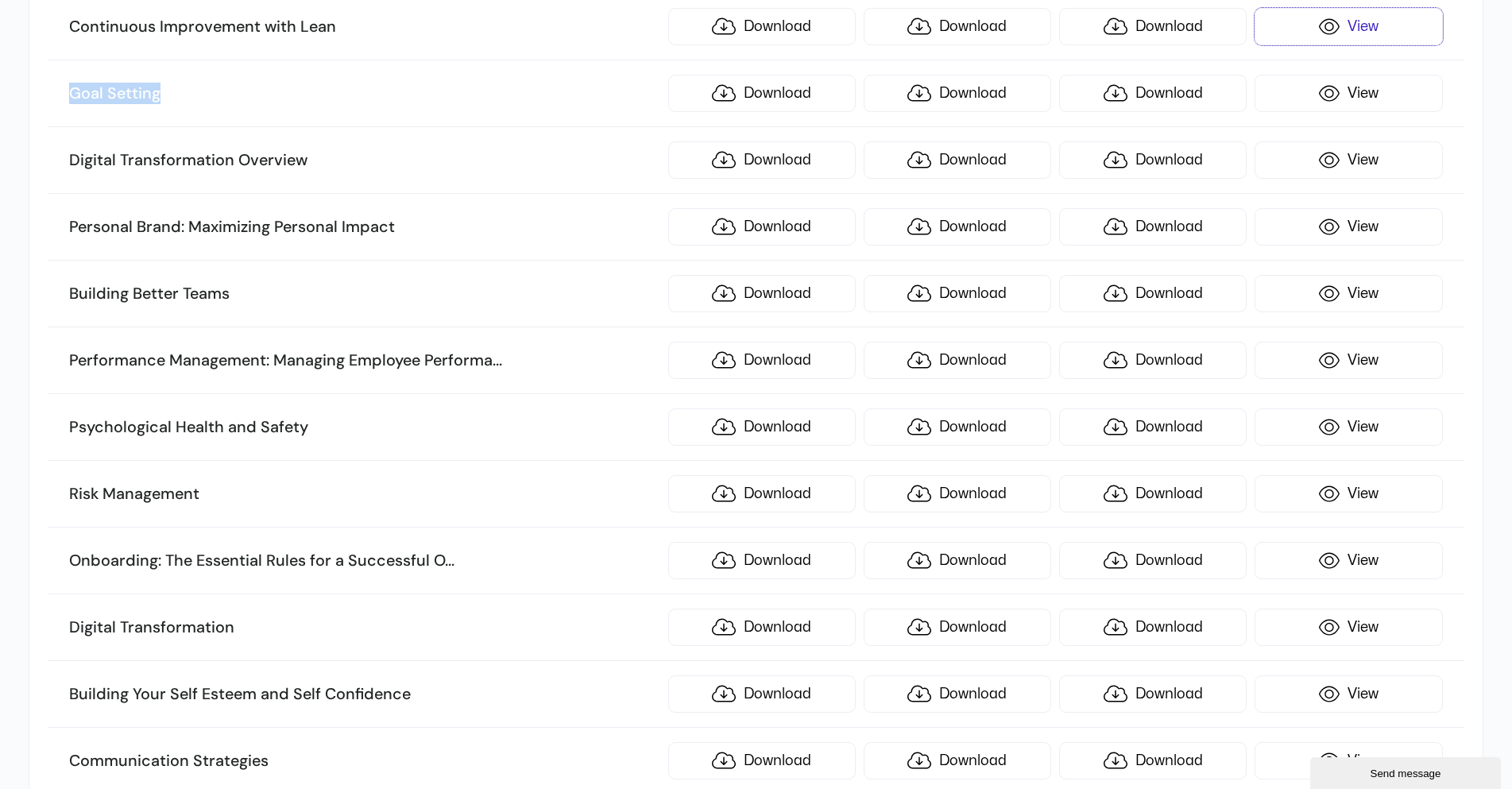
scroll to position [4546, 0]
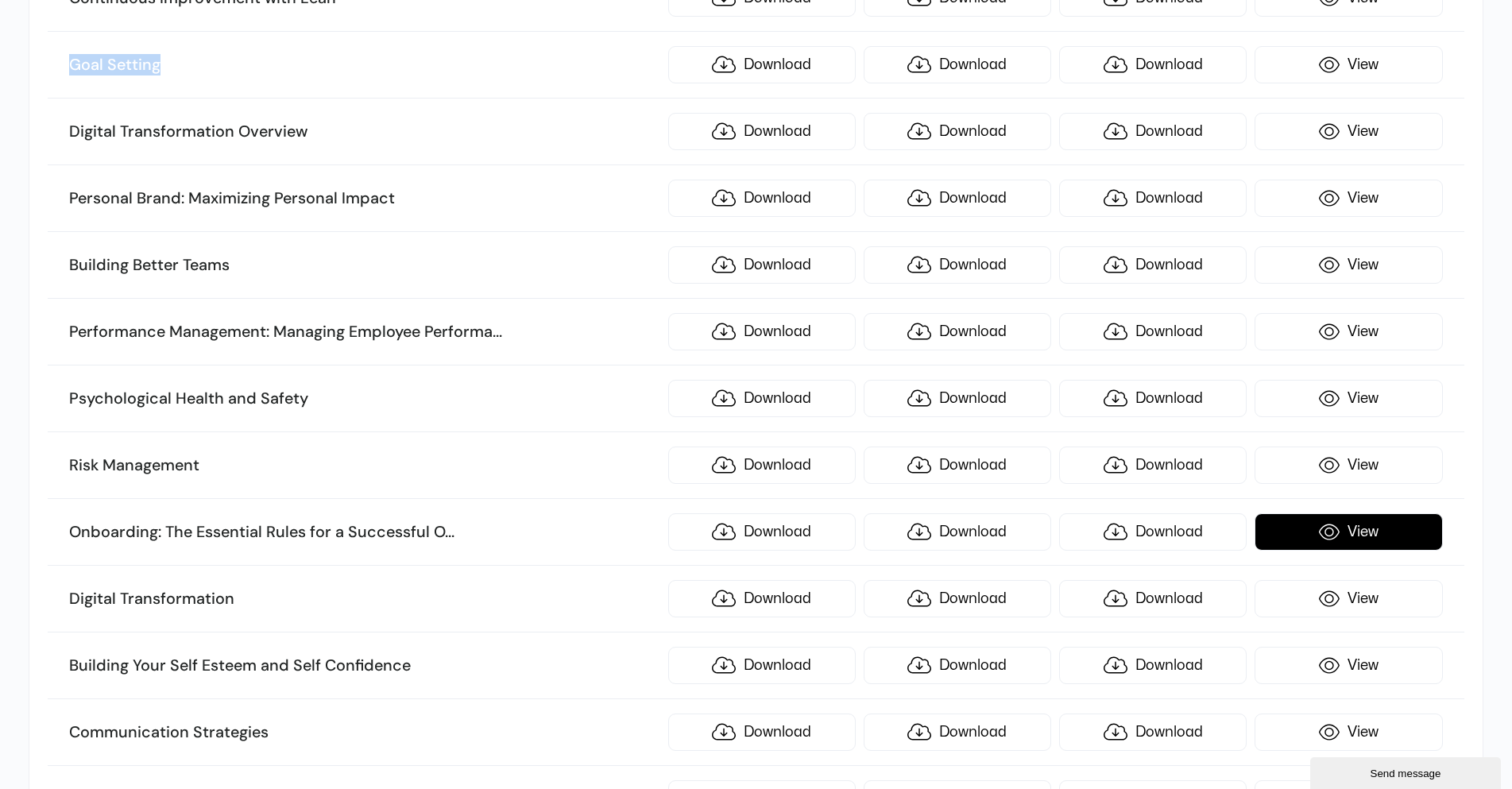
click at [1367, 533] on link "View" at bounding box center [1348, 532] width 187 height 37
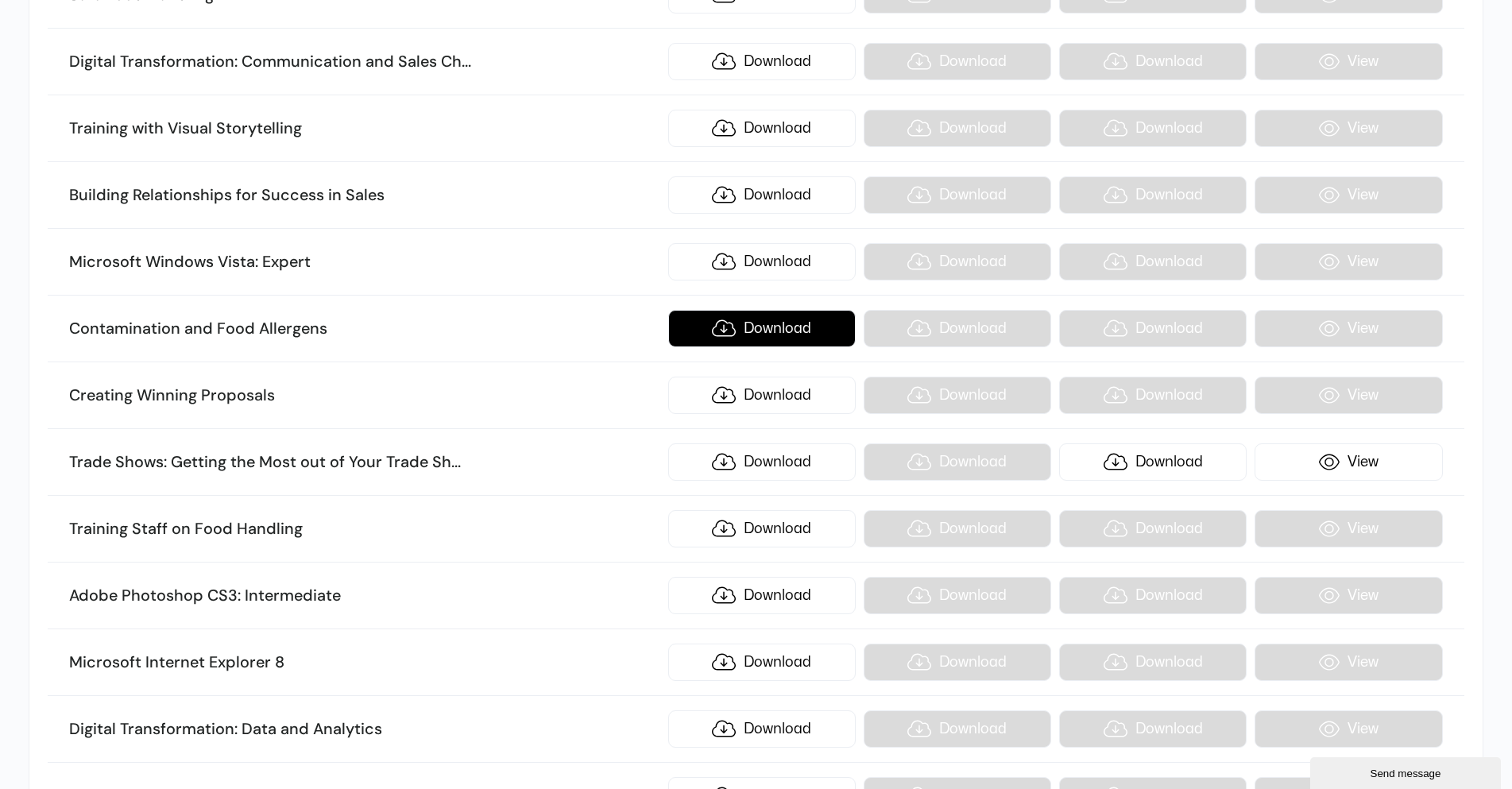
scroll to position [3415, 0]
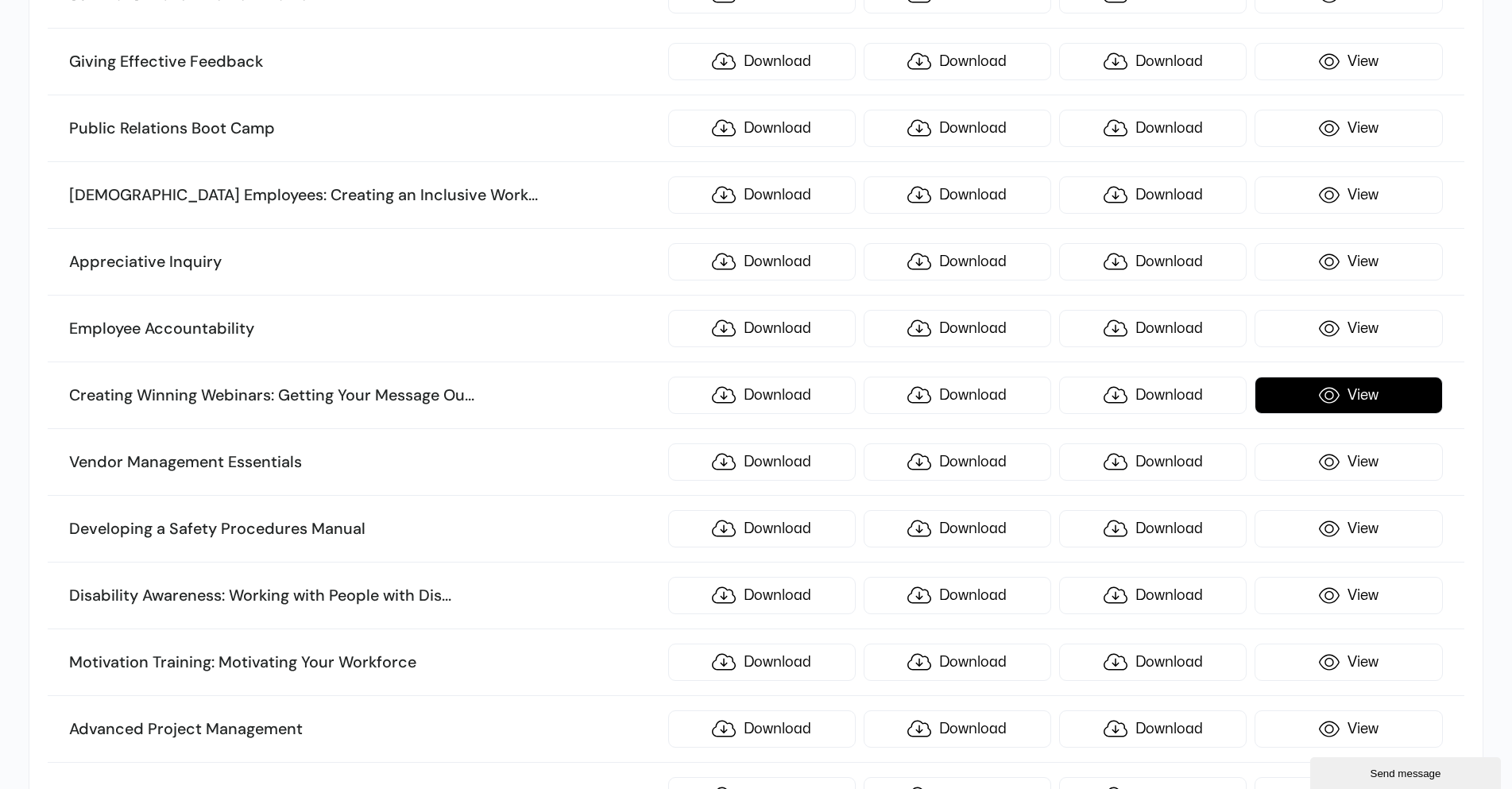
click at [1346, 392] on link "View" at bounding box center [1348, 395] width 187 height 37
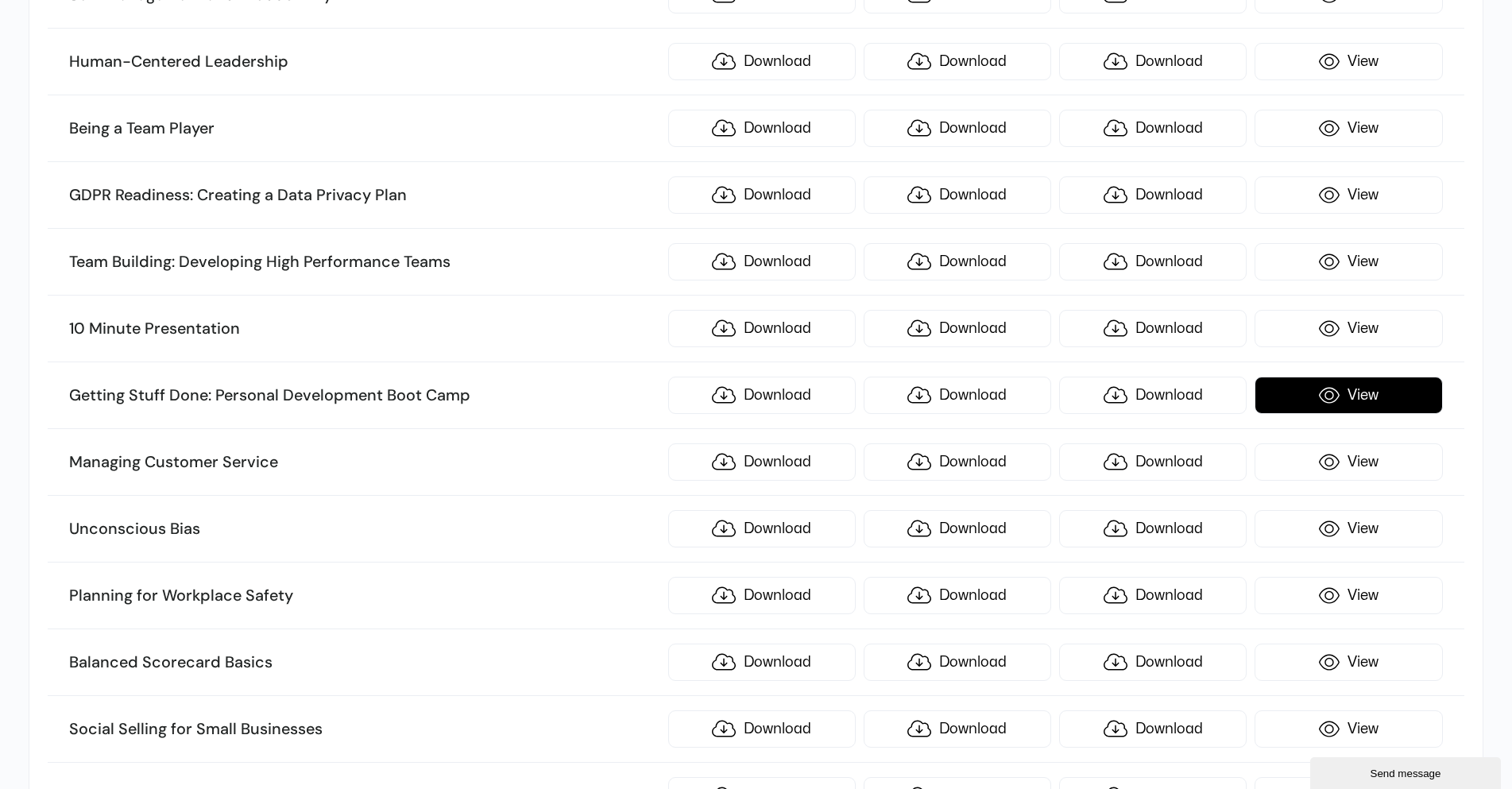
click at [1371, 399] on link "View" at bounding box center [1348, 395] width 187 height 37
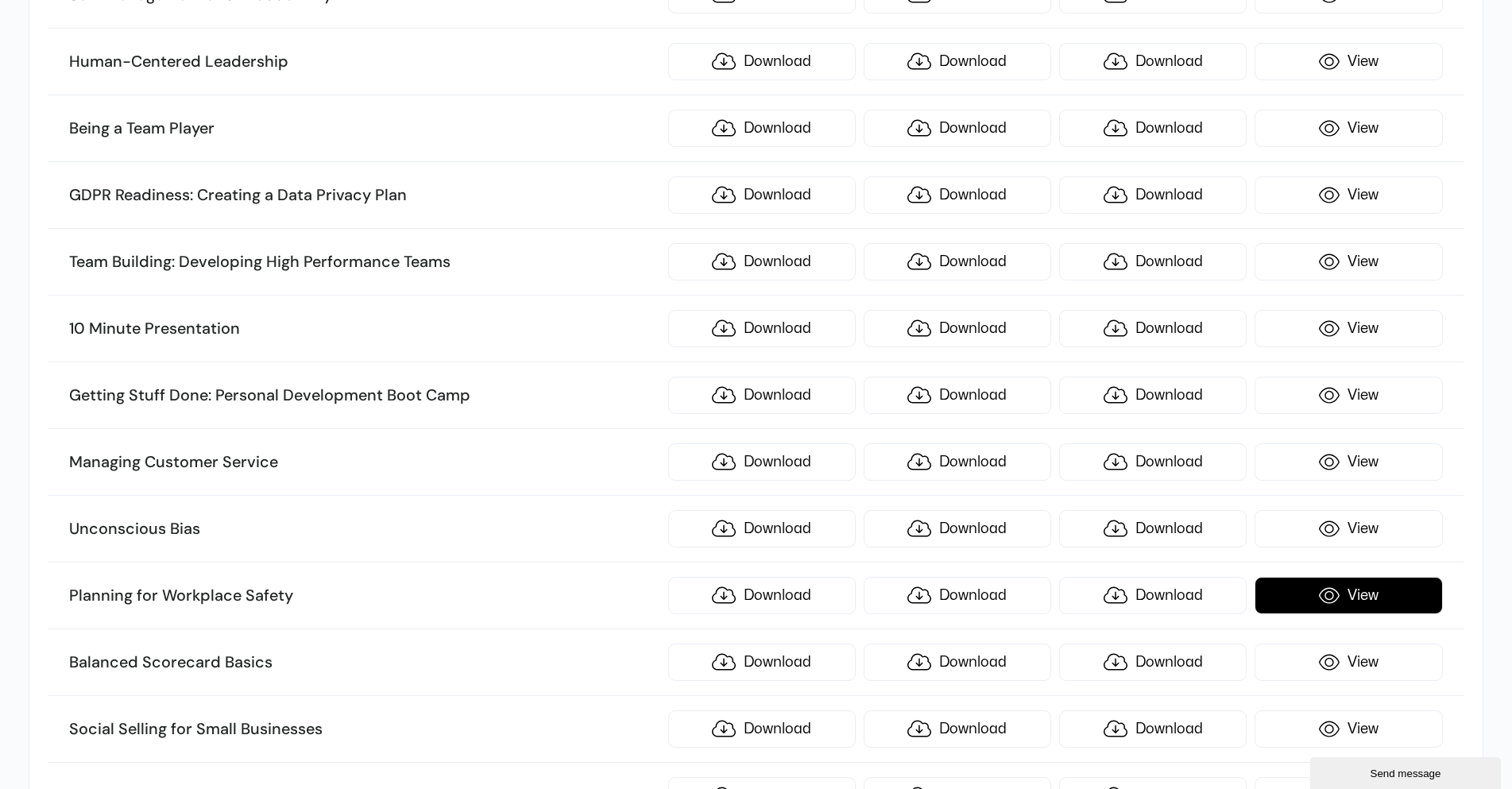
click at [1352, 591] on link "View" at bounding box center [1348, 595] width 187 height 37
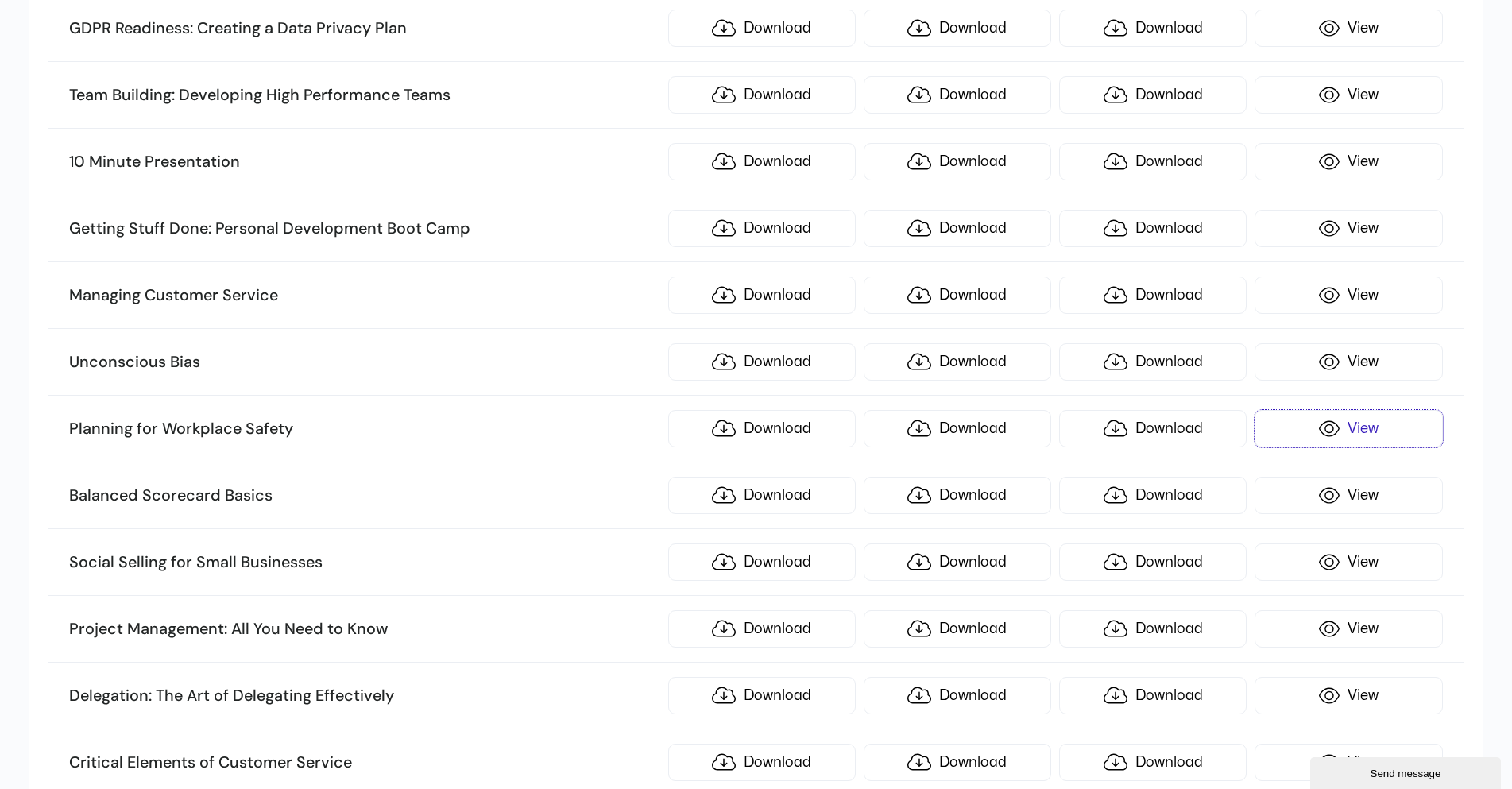
scroll to position [983, 0]
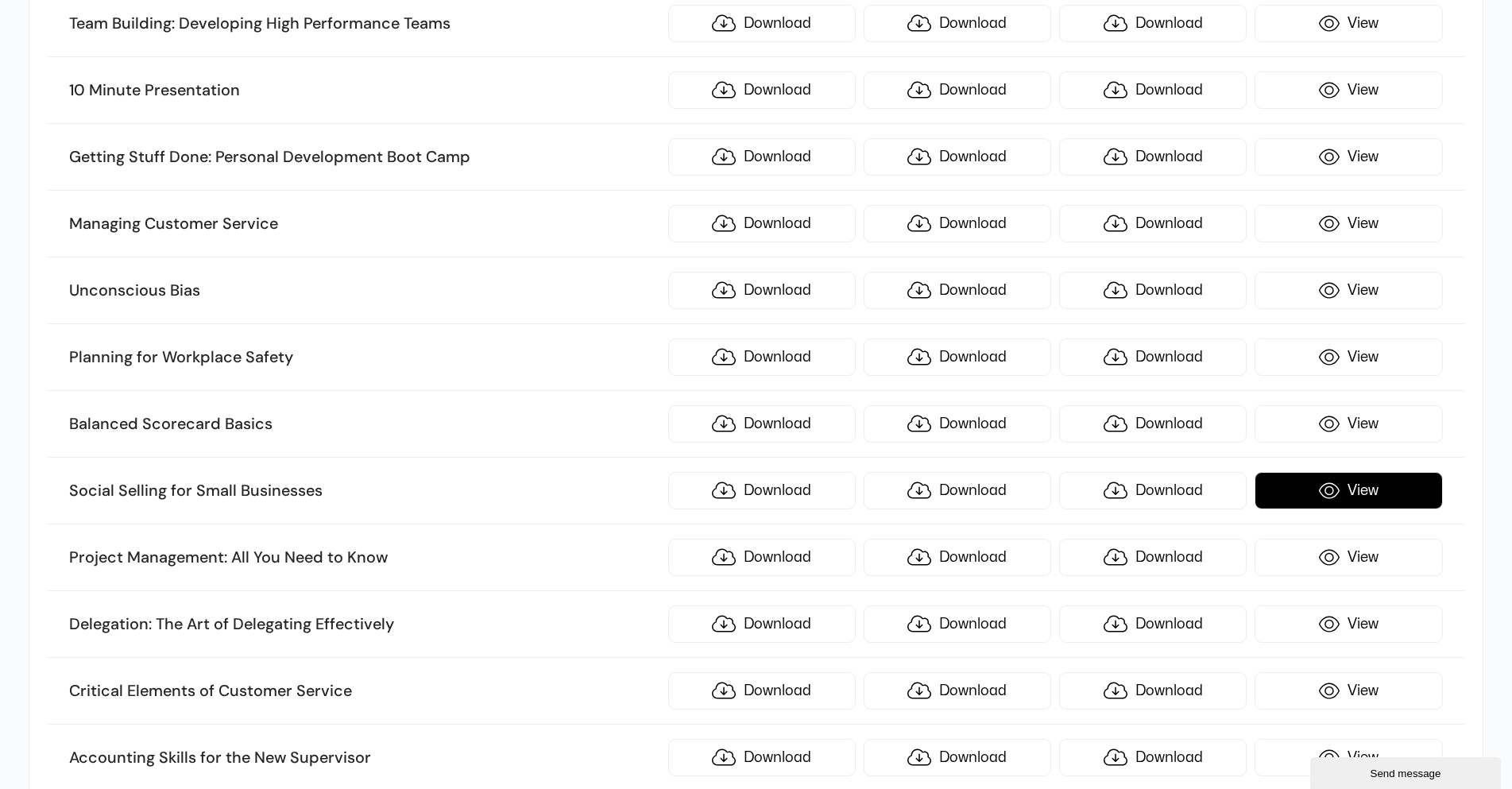
click at [1349, 485] on link "View" at bounding box center [1348, 491] width 187 height 37
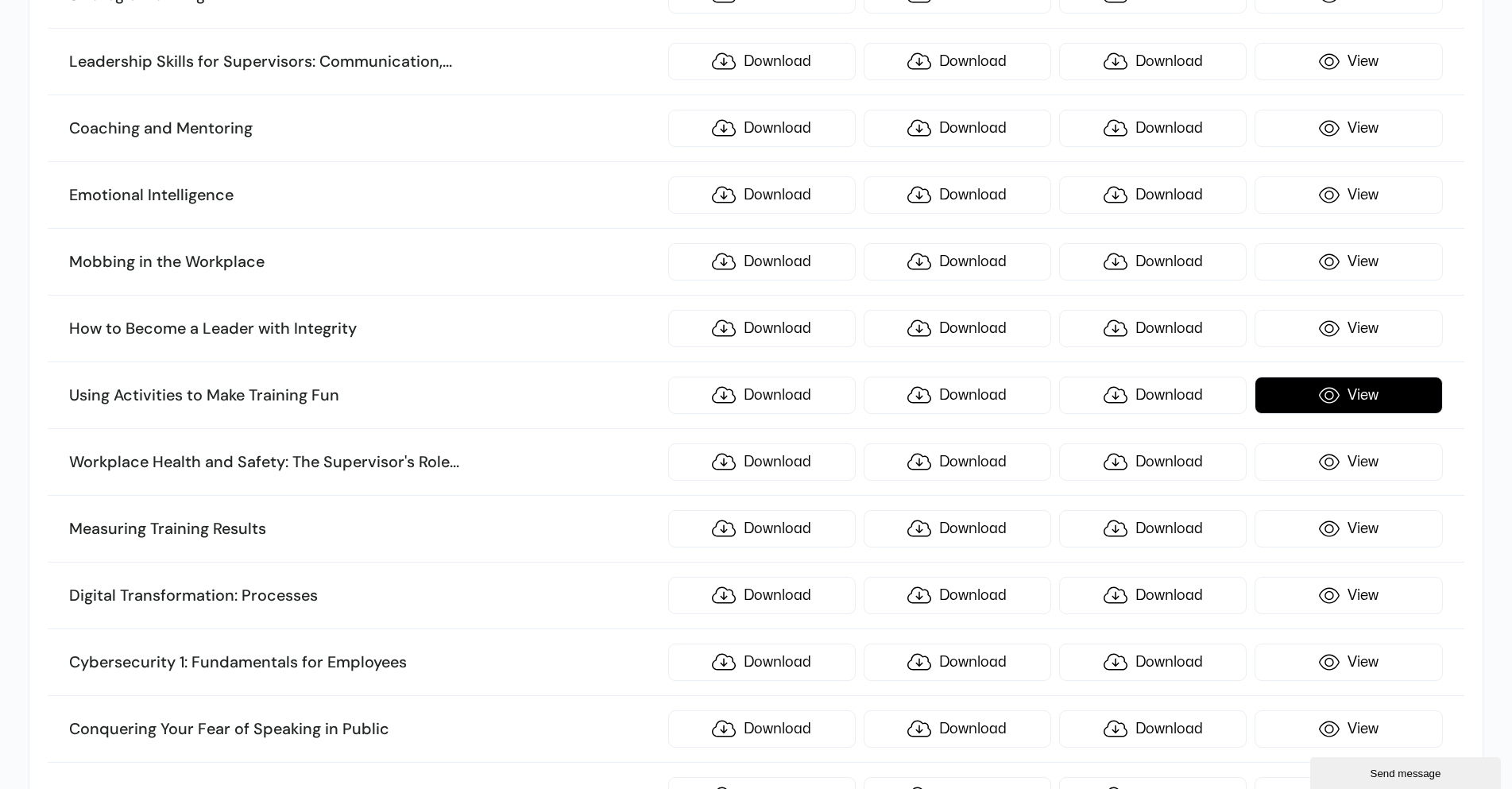
click at [1375, 385] on link "View" at bounding box center [1348, 395] width 187 height 37
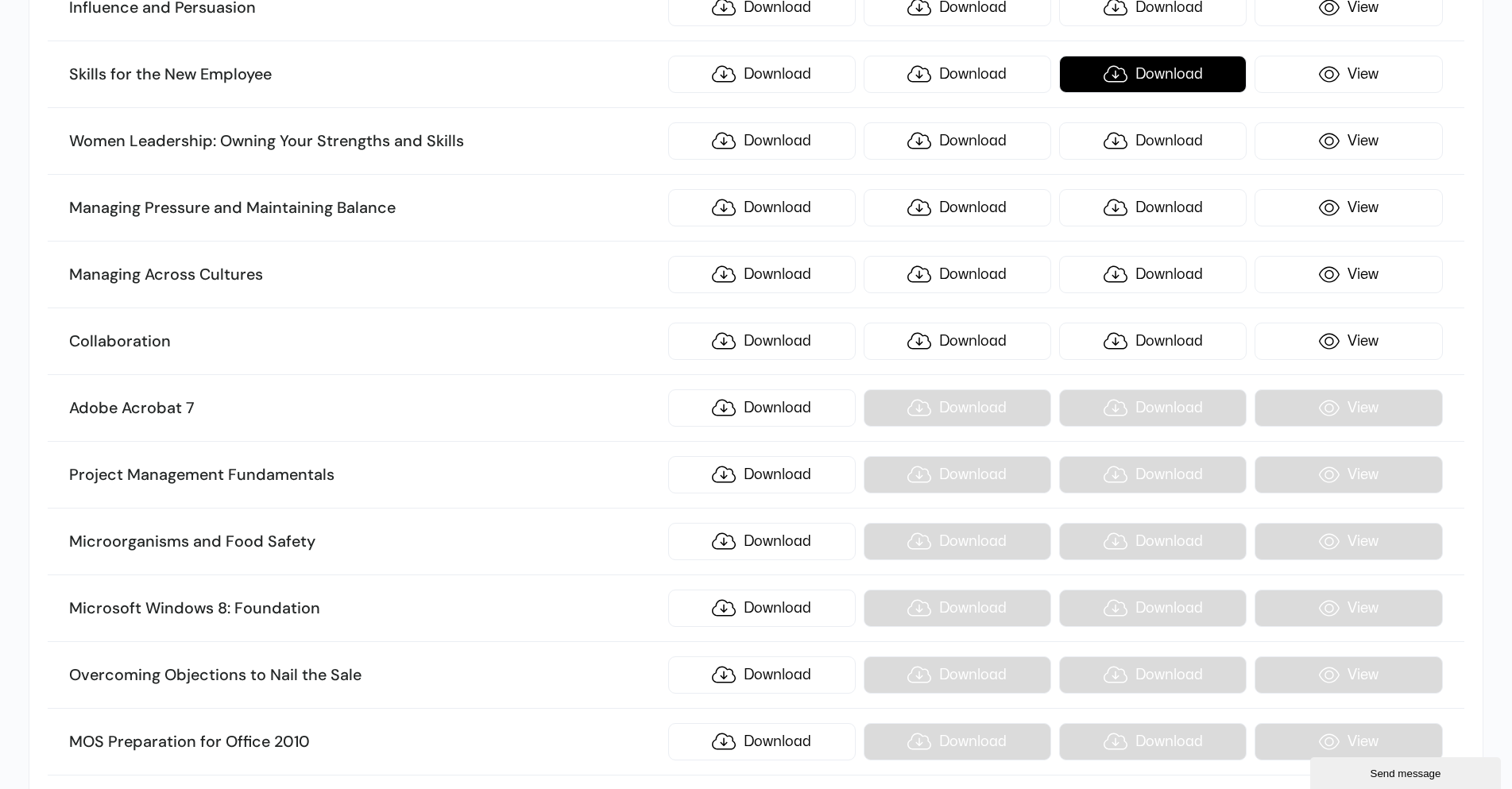
scroll to position [544, 0]
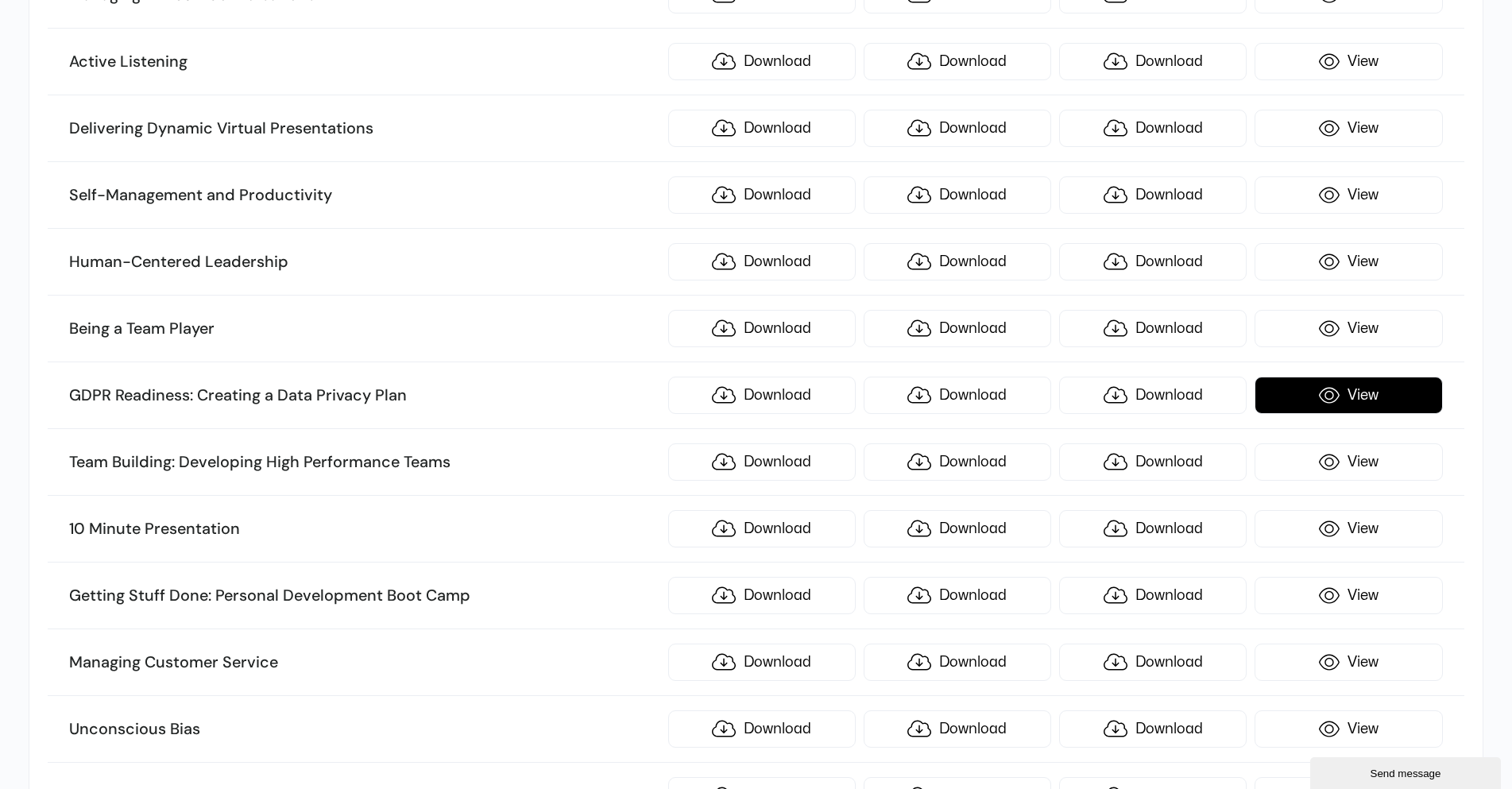
click at [1416, 390] on link "View" at bounding box center [1348, 395] width 187 height 37
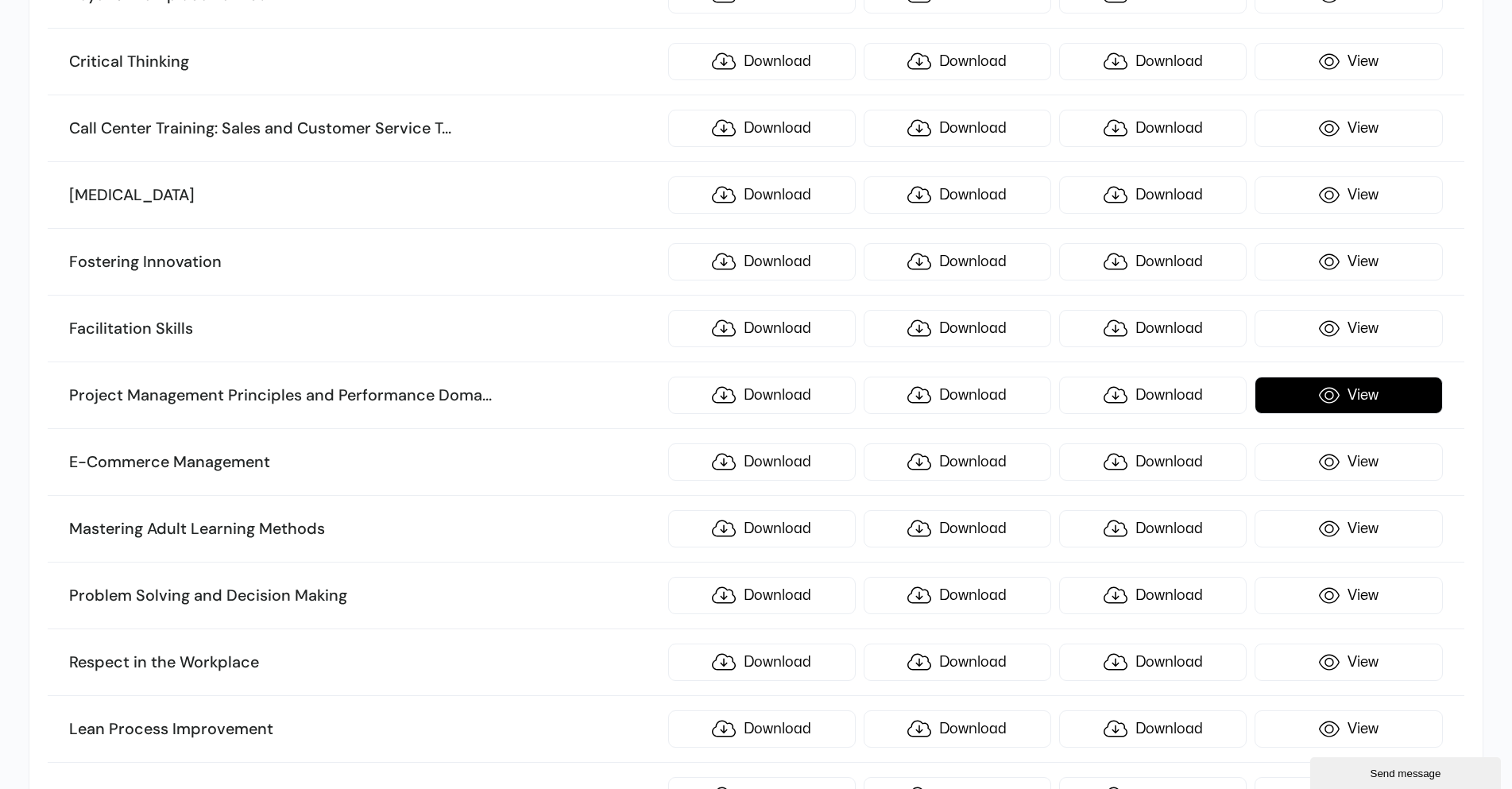
click at [1371, 382] on link "View" at bounding box center [1348, 395] width 187 height 37
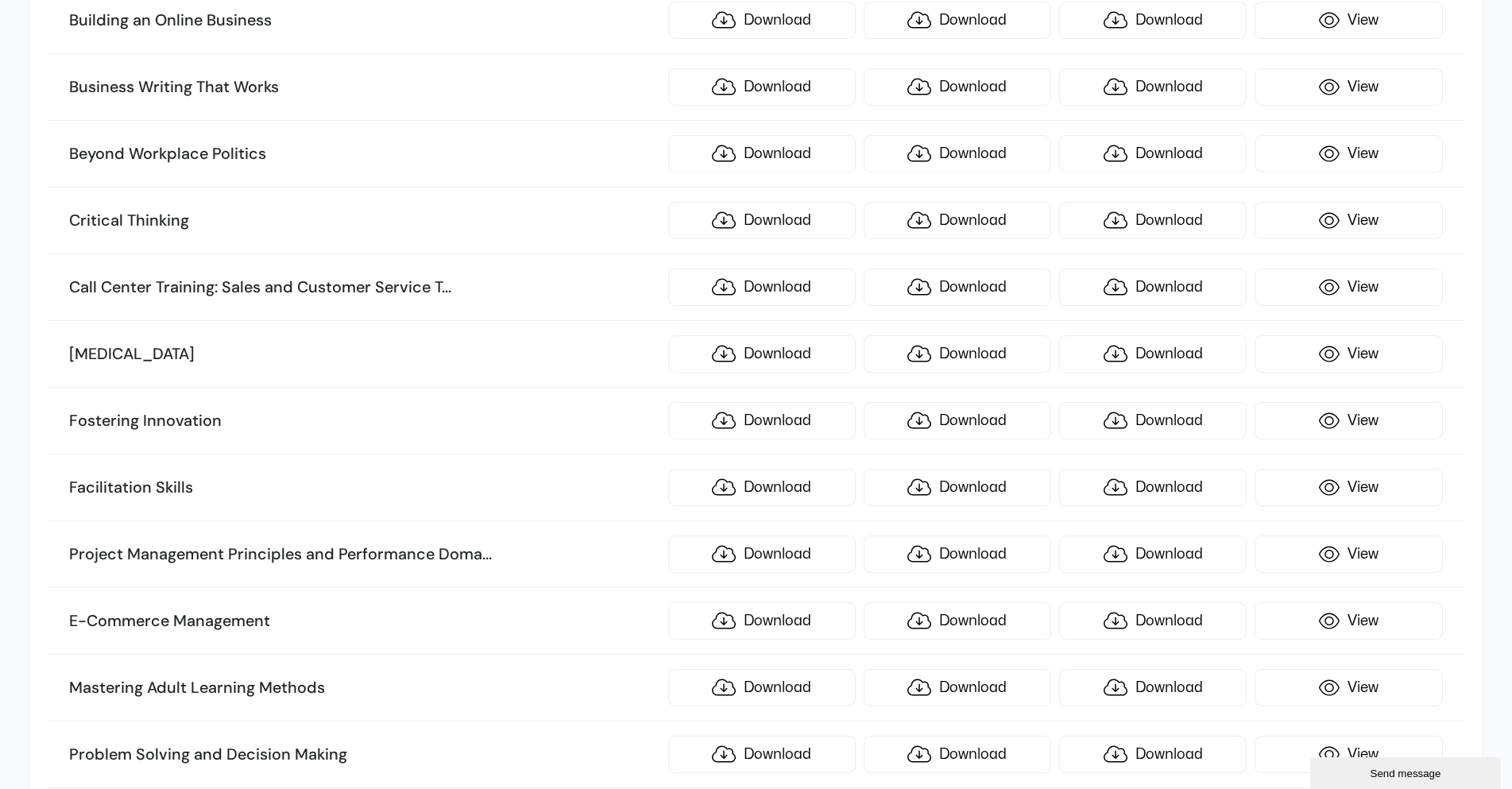
scroll to position [5885, 0]
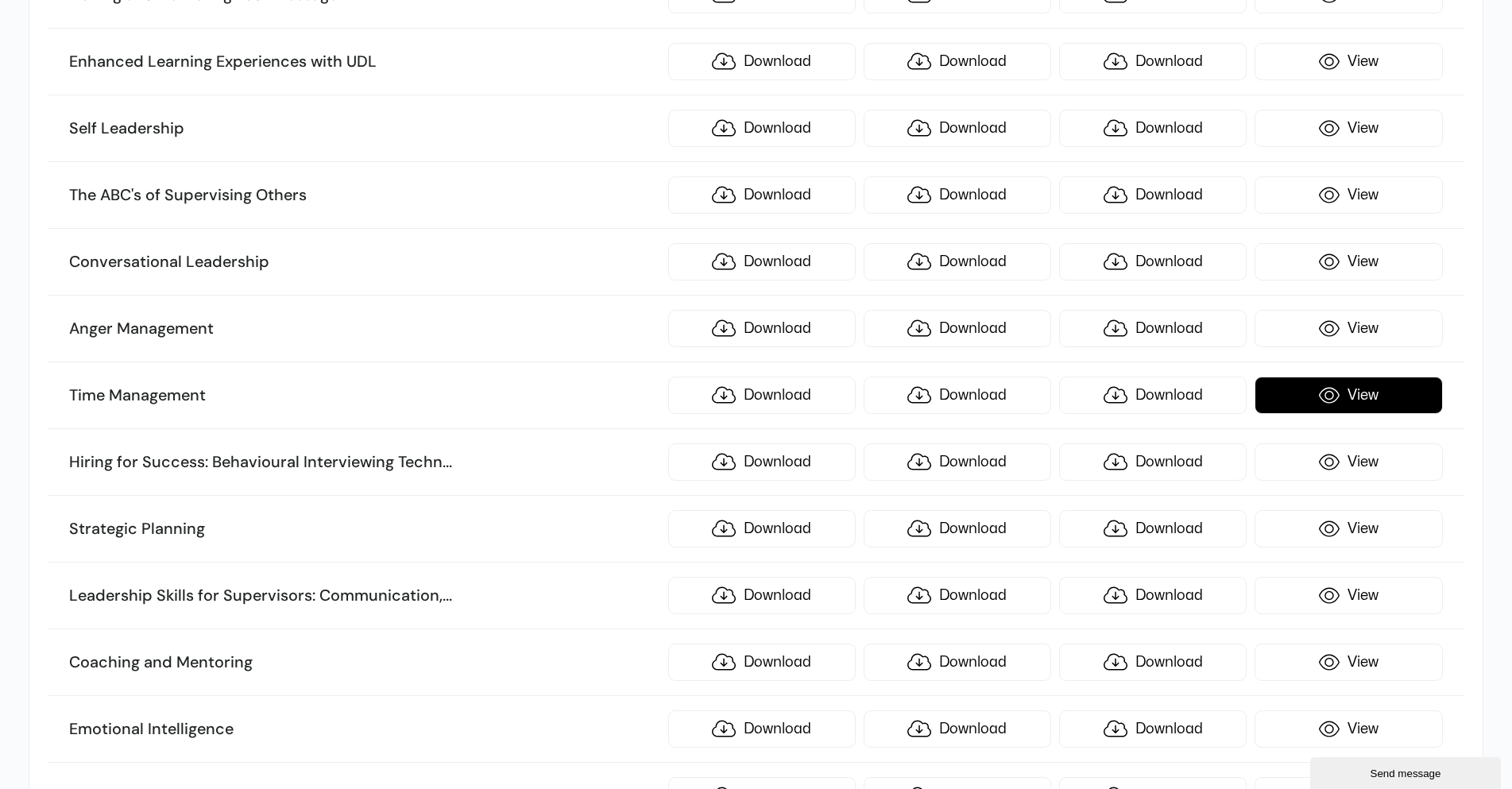
click at [1336, 389] on link "View" at bounding box center [1348, 395] width 187 height 37
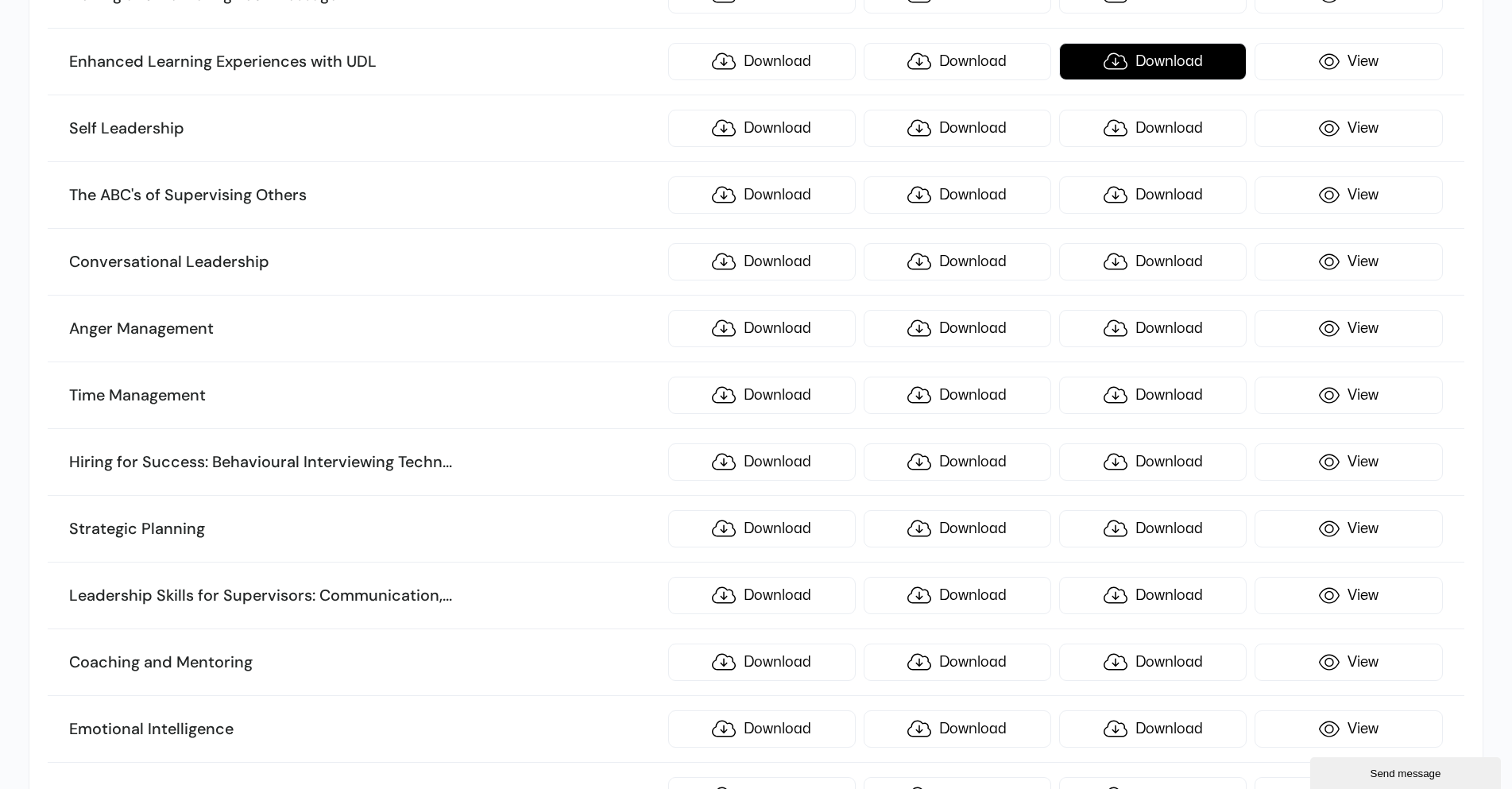
scroll to position [3481, 0]
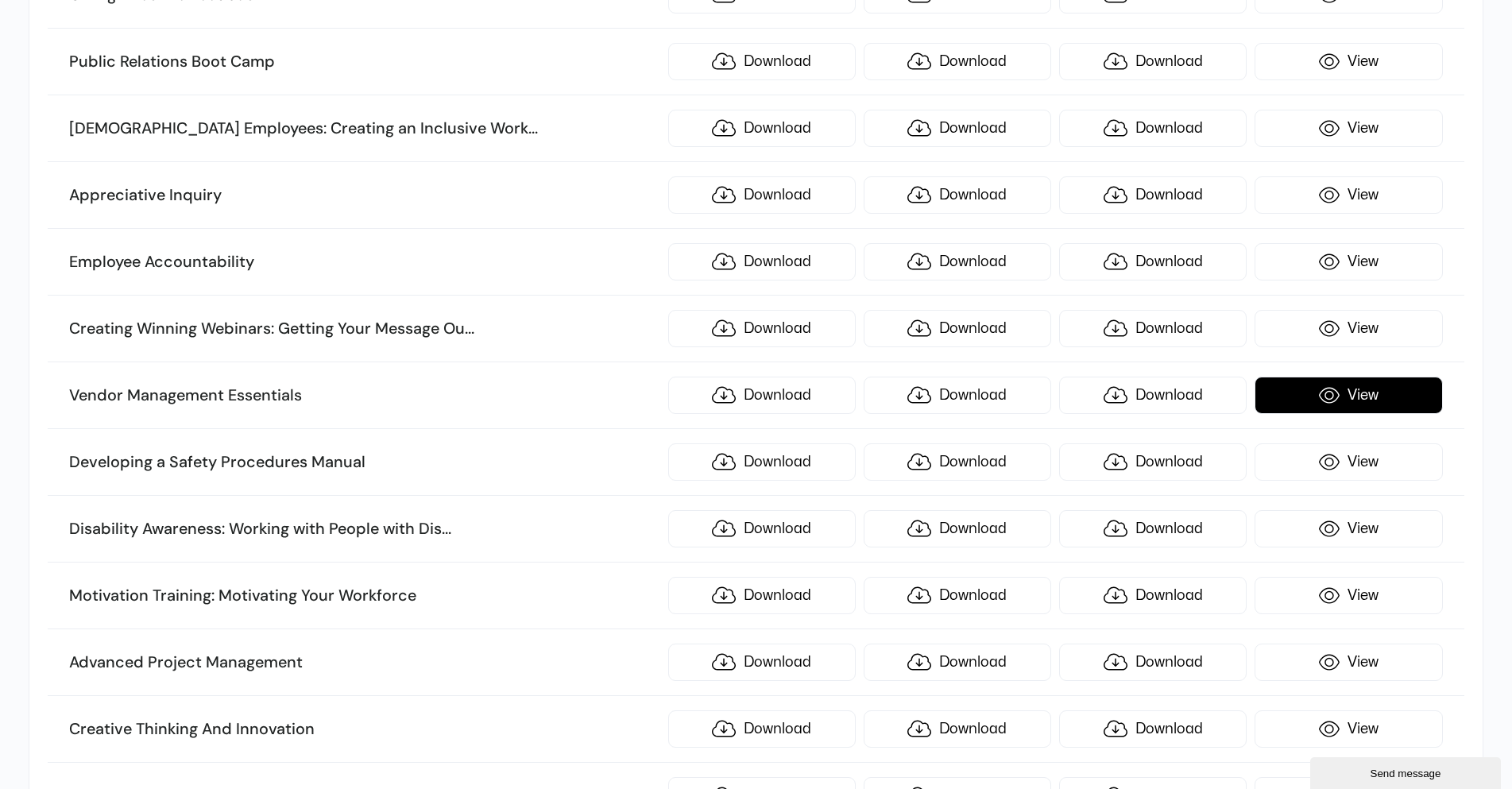
click at [1351, 405] on link "View" at bounding box center [1348, 395] width 187 height 37
click at [580, 116] on li "Transgender Employees: Creating an Inclusive Work ... Community Download Downlo…" at bounding box center [755, 129] width 1416 height 67
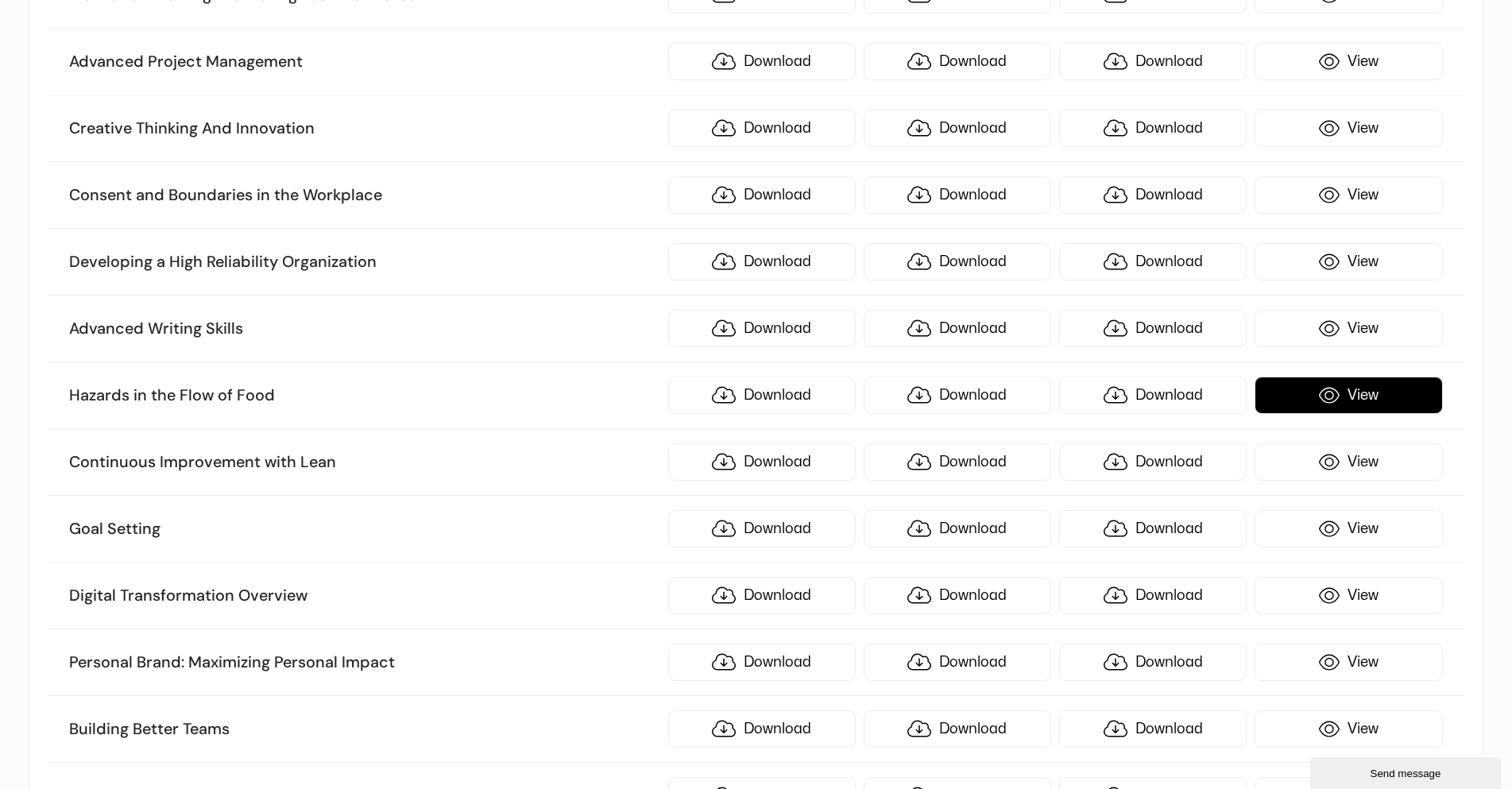
click at [1301, 396] on link "View" at bounding box center [1348, 395] width 187 height 37
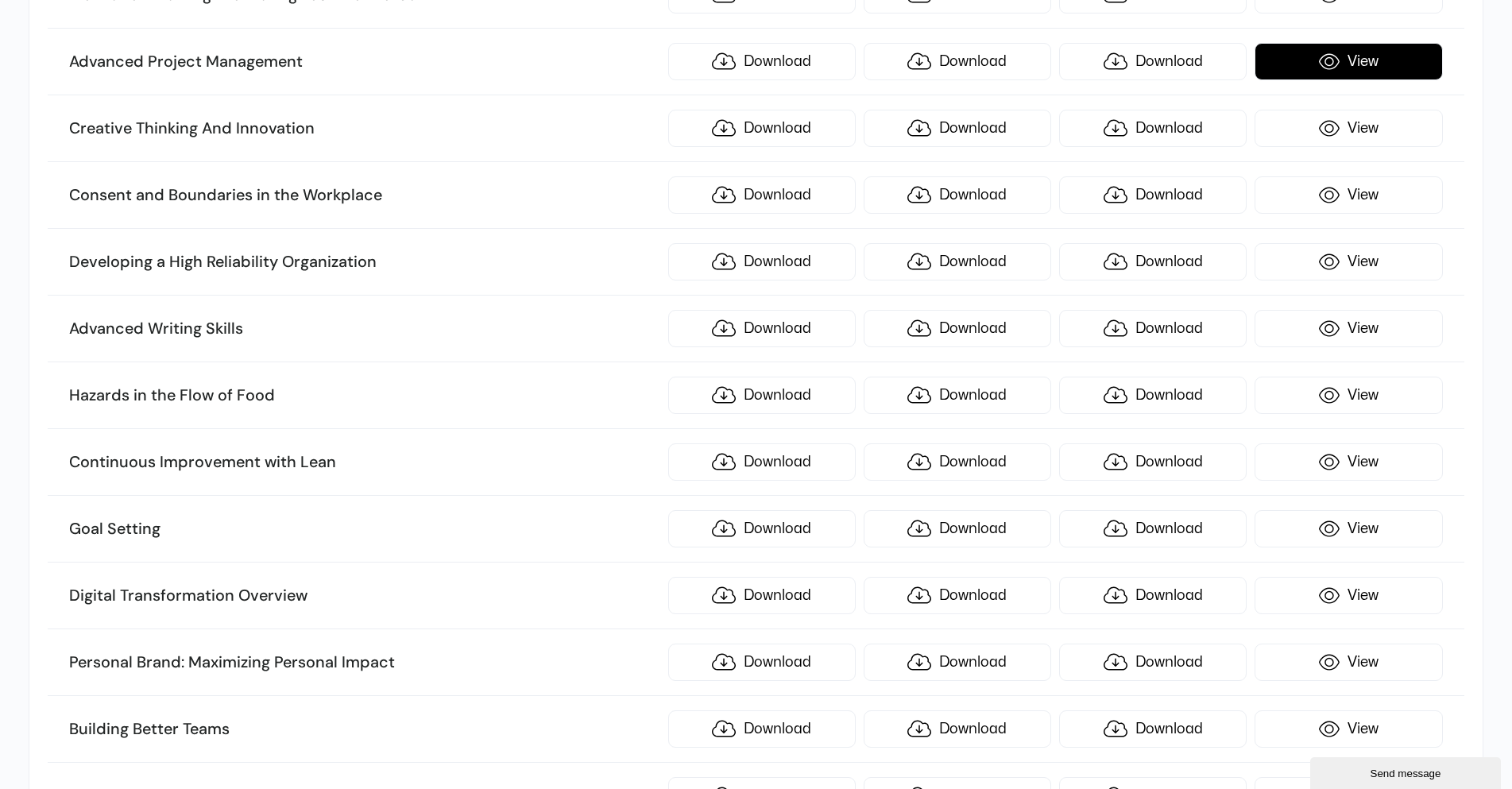
scroll to position [6085, 0]
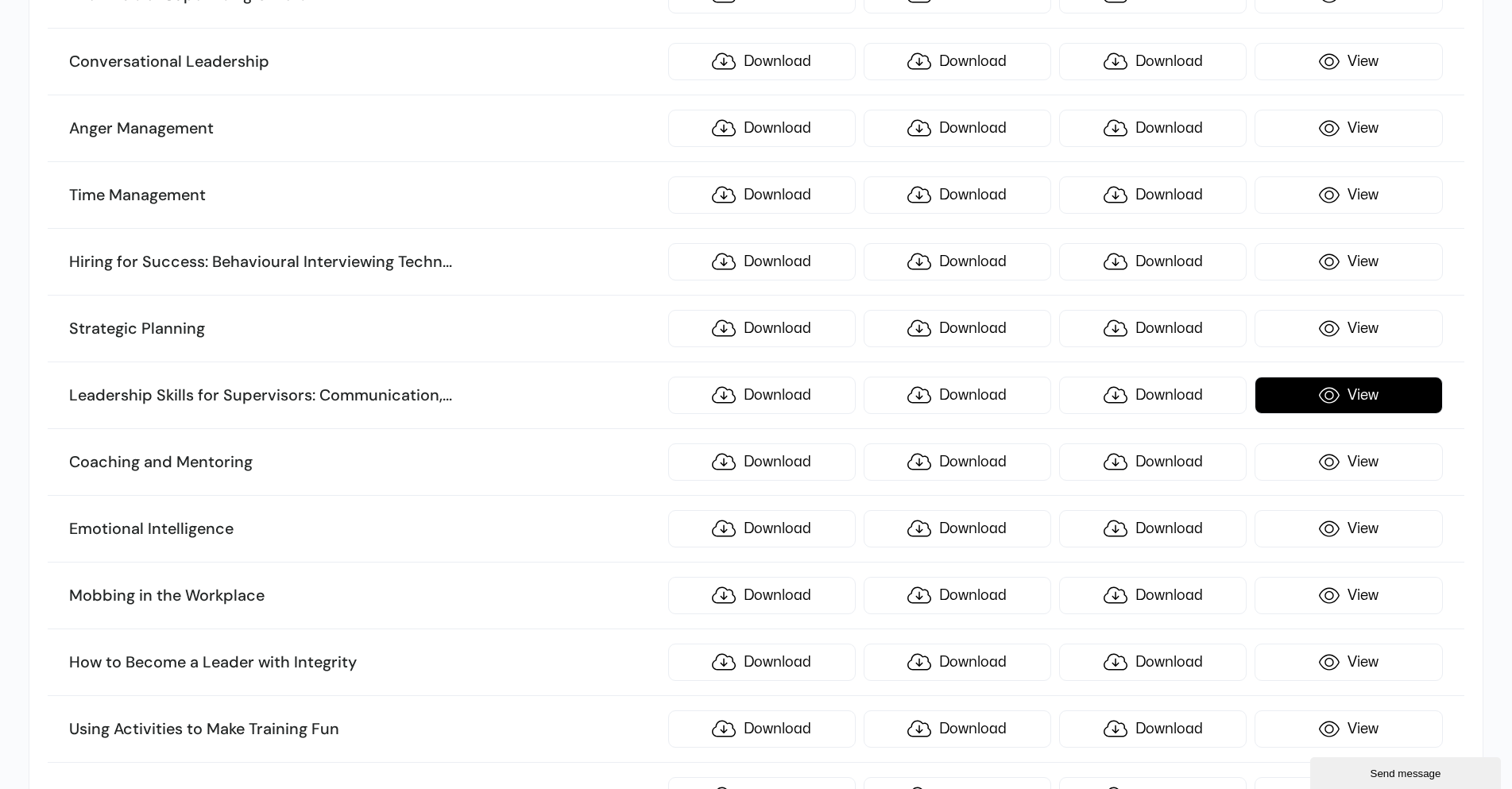
click at [1338, 404] on link "View" at bounding box center [1348, 395] width 187 height 37
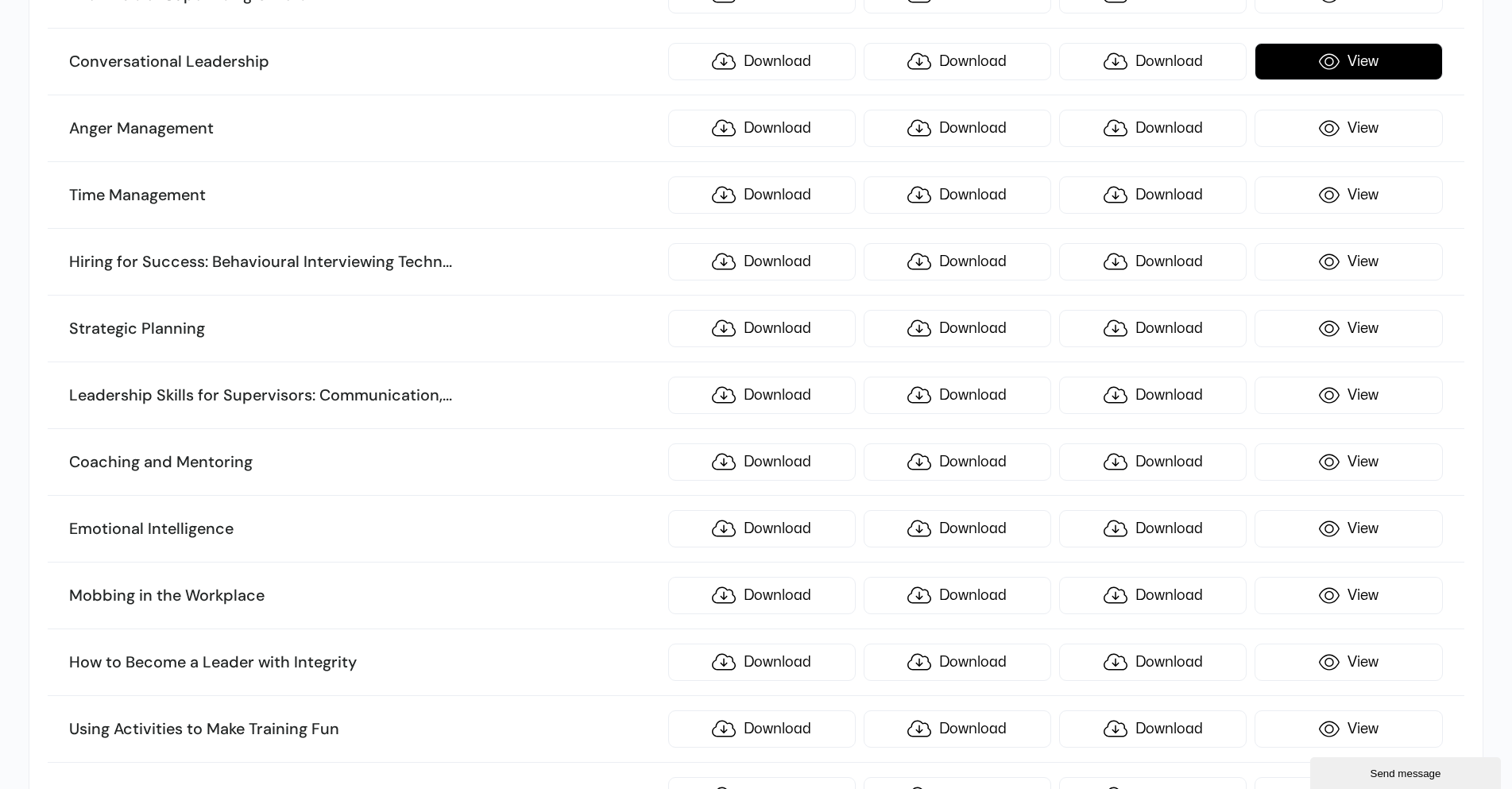
scroll to position [7821, 0]
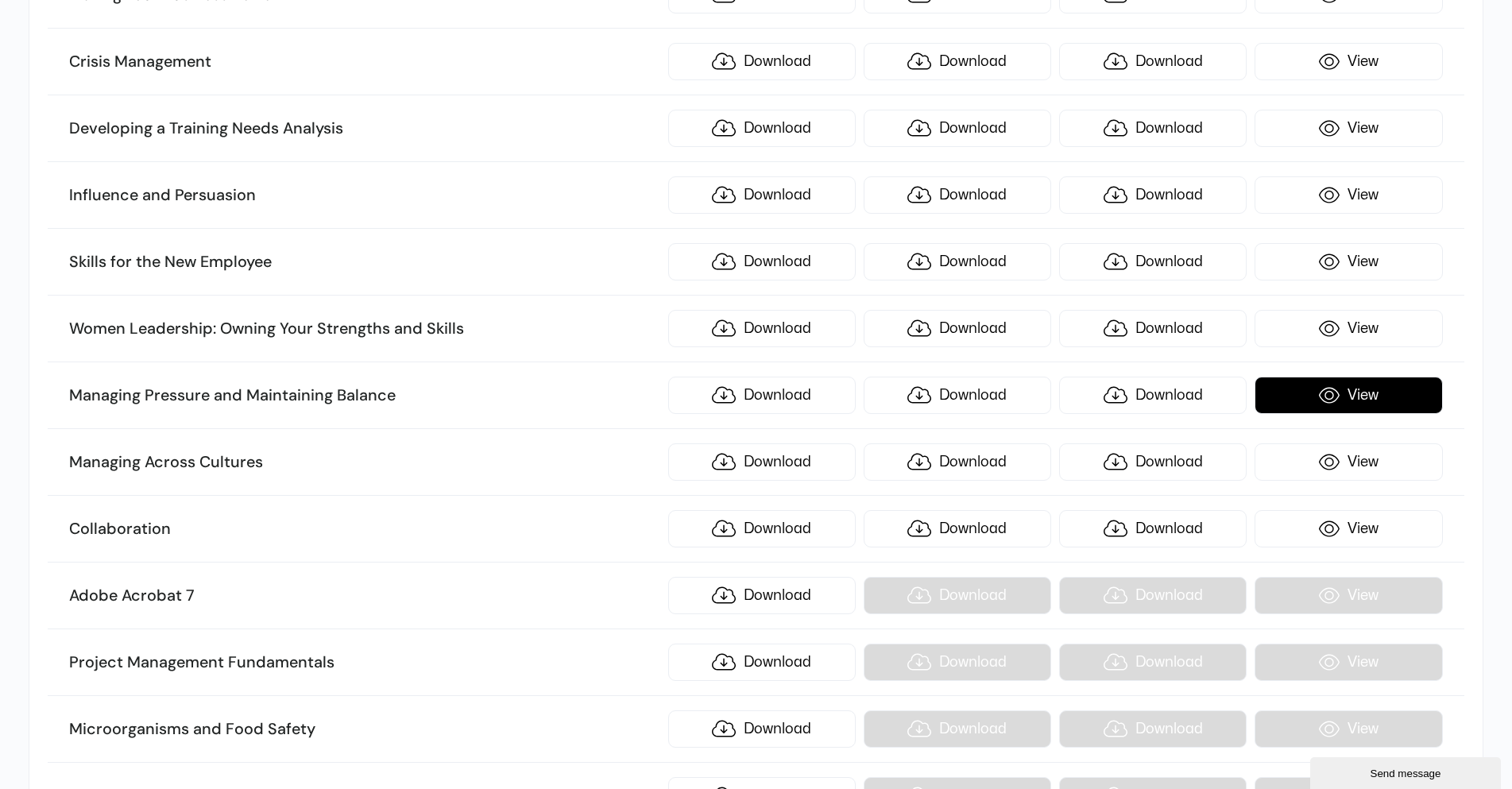
click at [1336, 395] on link "View" at bounding box center [1348, 395] width 187 height 37
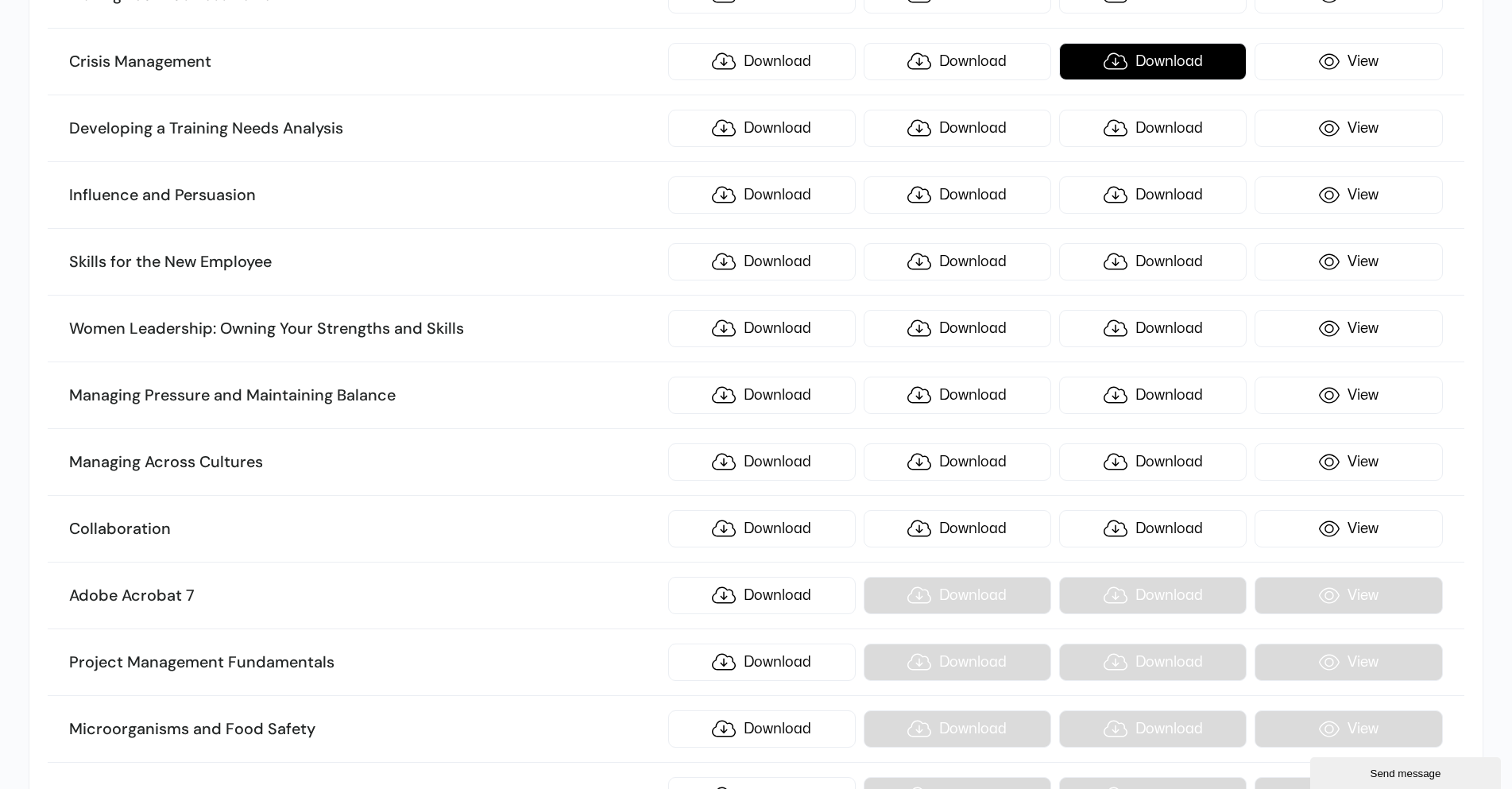
scroll to position [3681, 0]
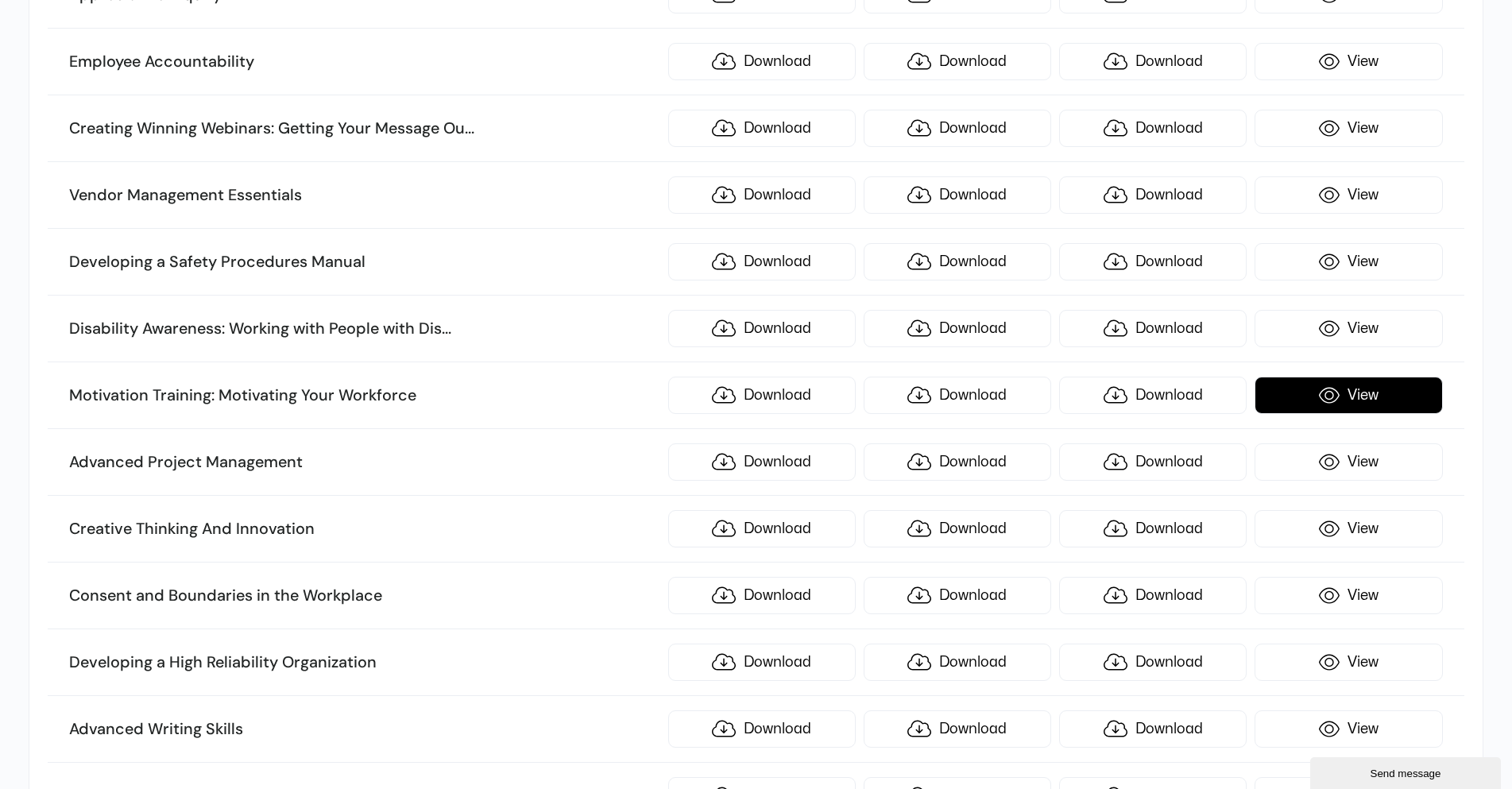
click at [1310, 390] on link "View" at bounding box center [1348, 395] width 187 height 37
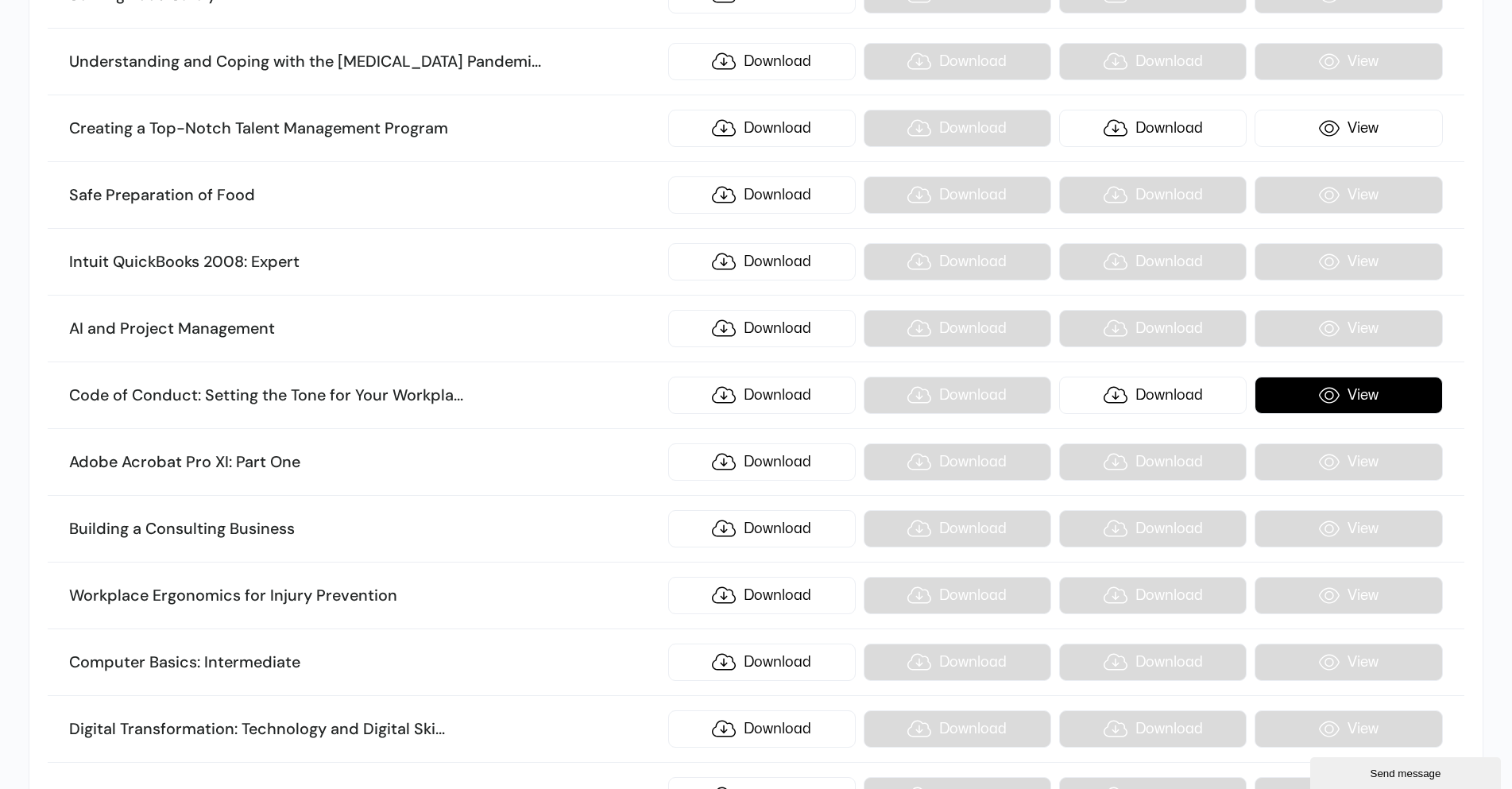
click at [1355, 392] on link "View" at bounding box center [1348, 395] width 187 height 37
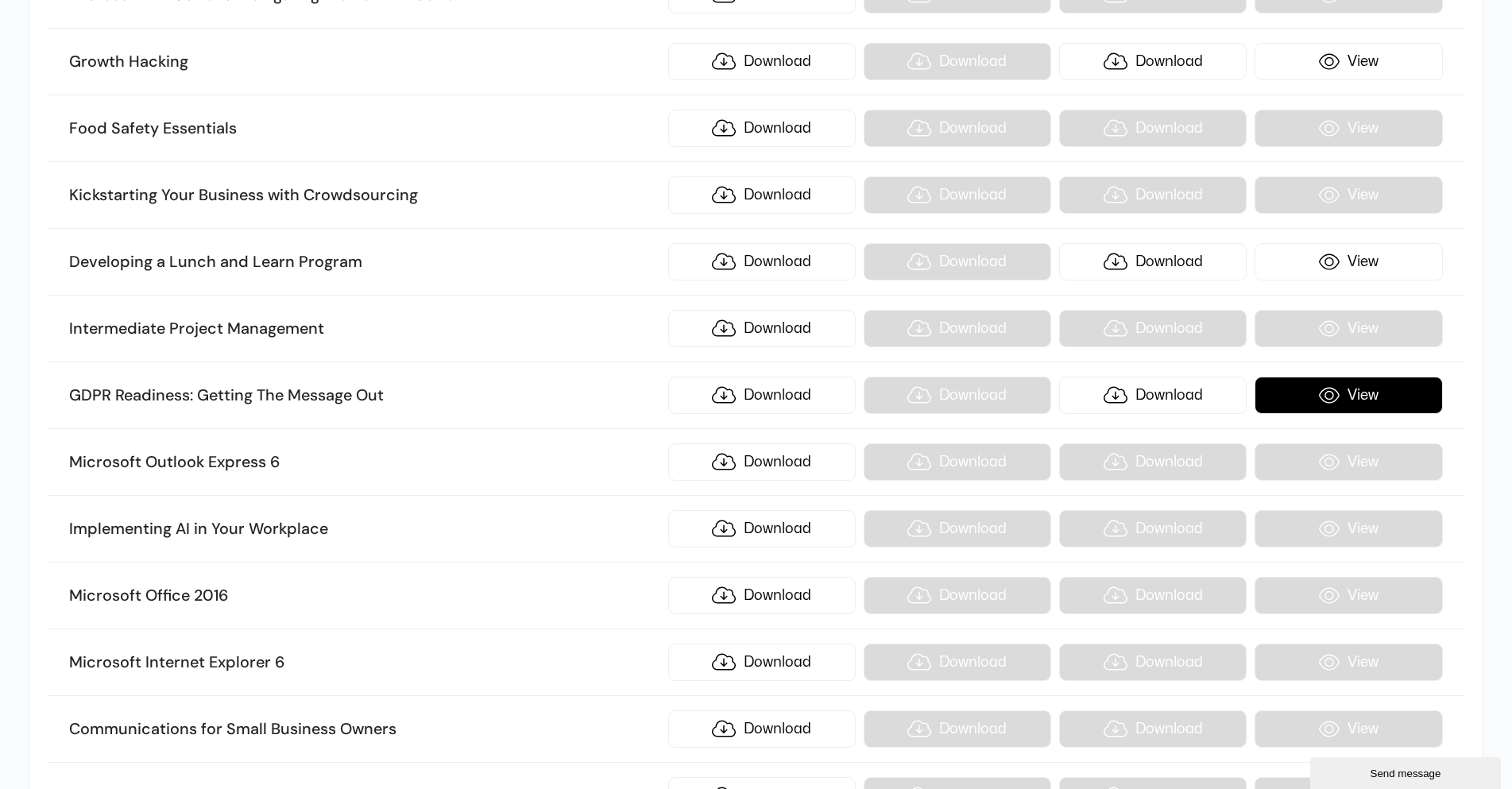
click at [1331, 384] on link "View" at bounding box center [1348, 395] width 187 height 37
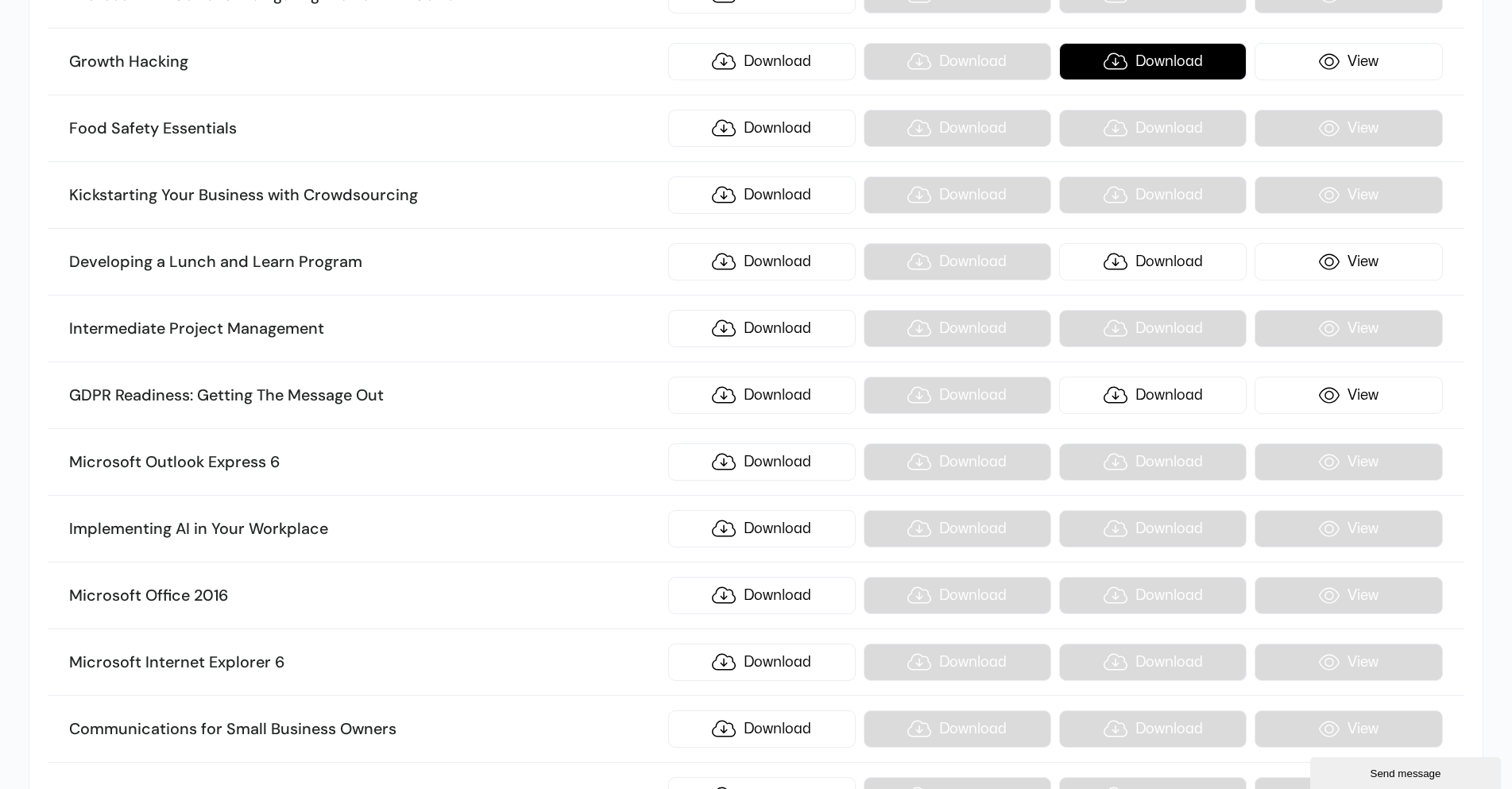
scroll to position [13763, 0]
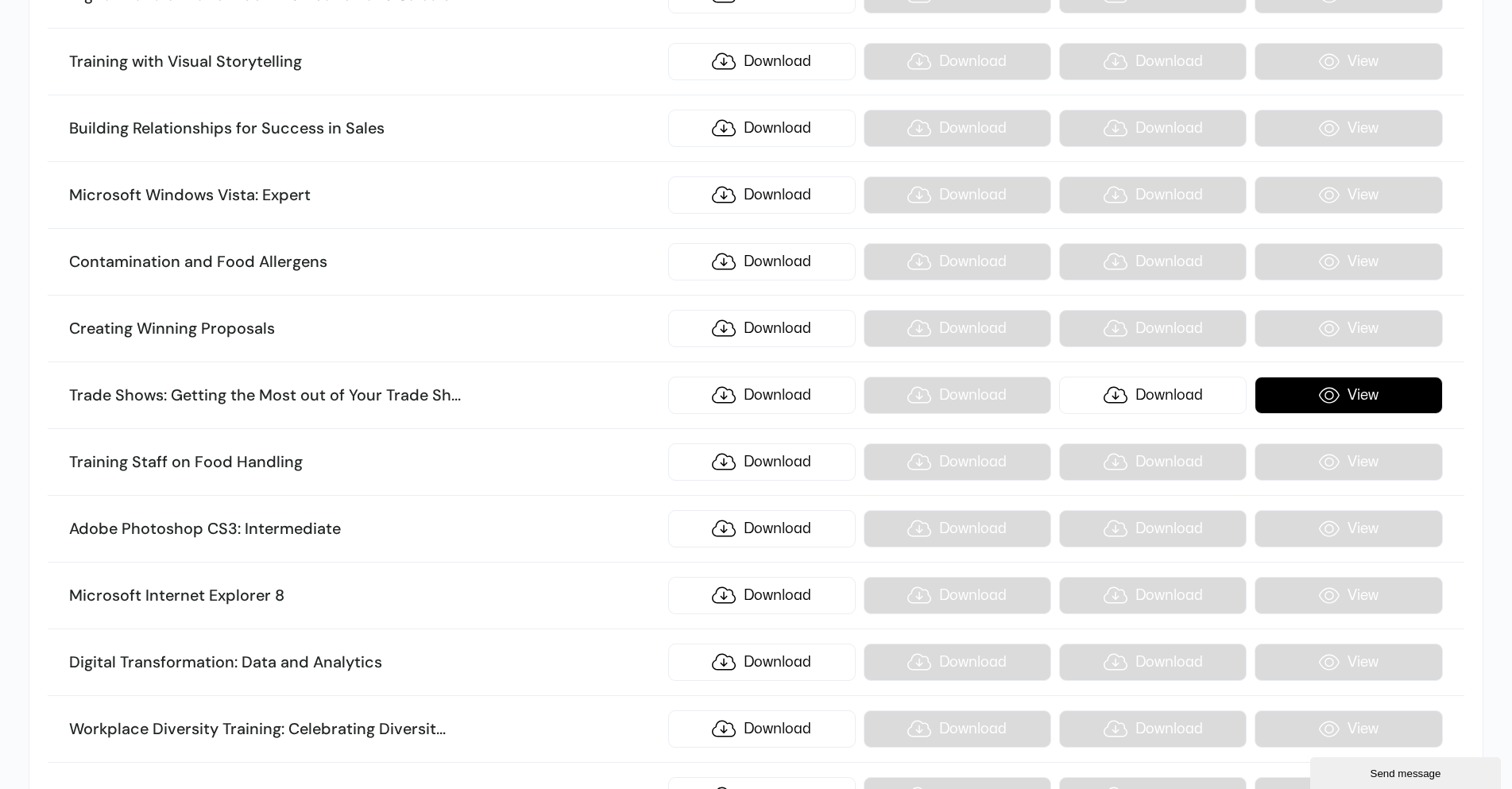
click at [1338, 398] on link "View" at bounding box center [1348, 395] width 187 height 37
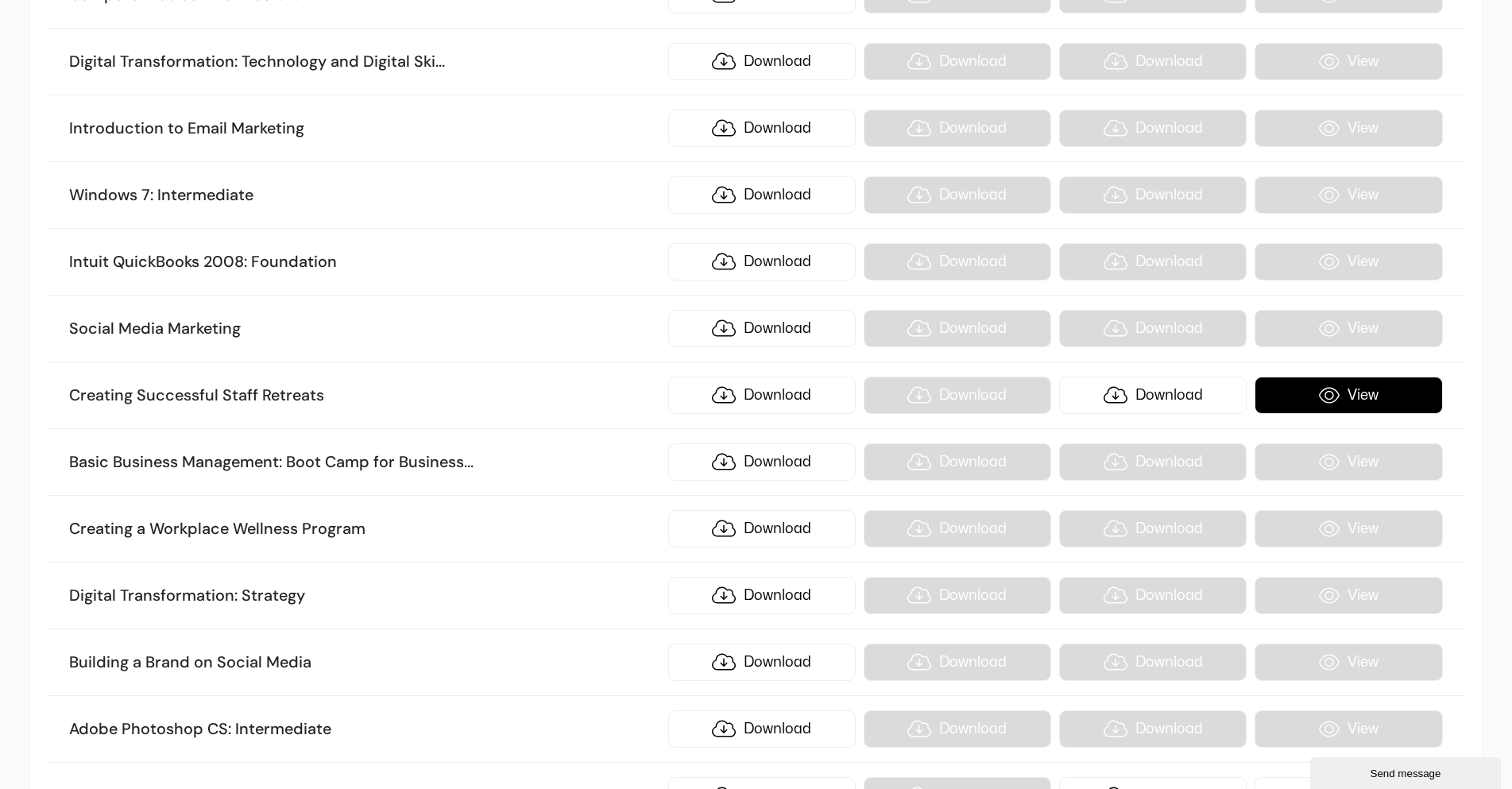
click at [1331, 389] on link "View" at bounding box center [1348, 395] width 187 height 37
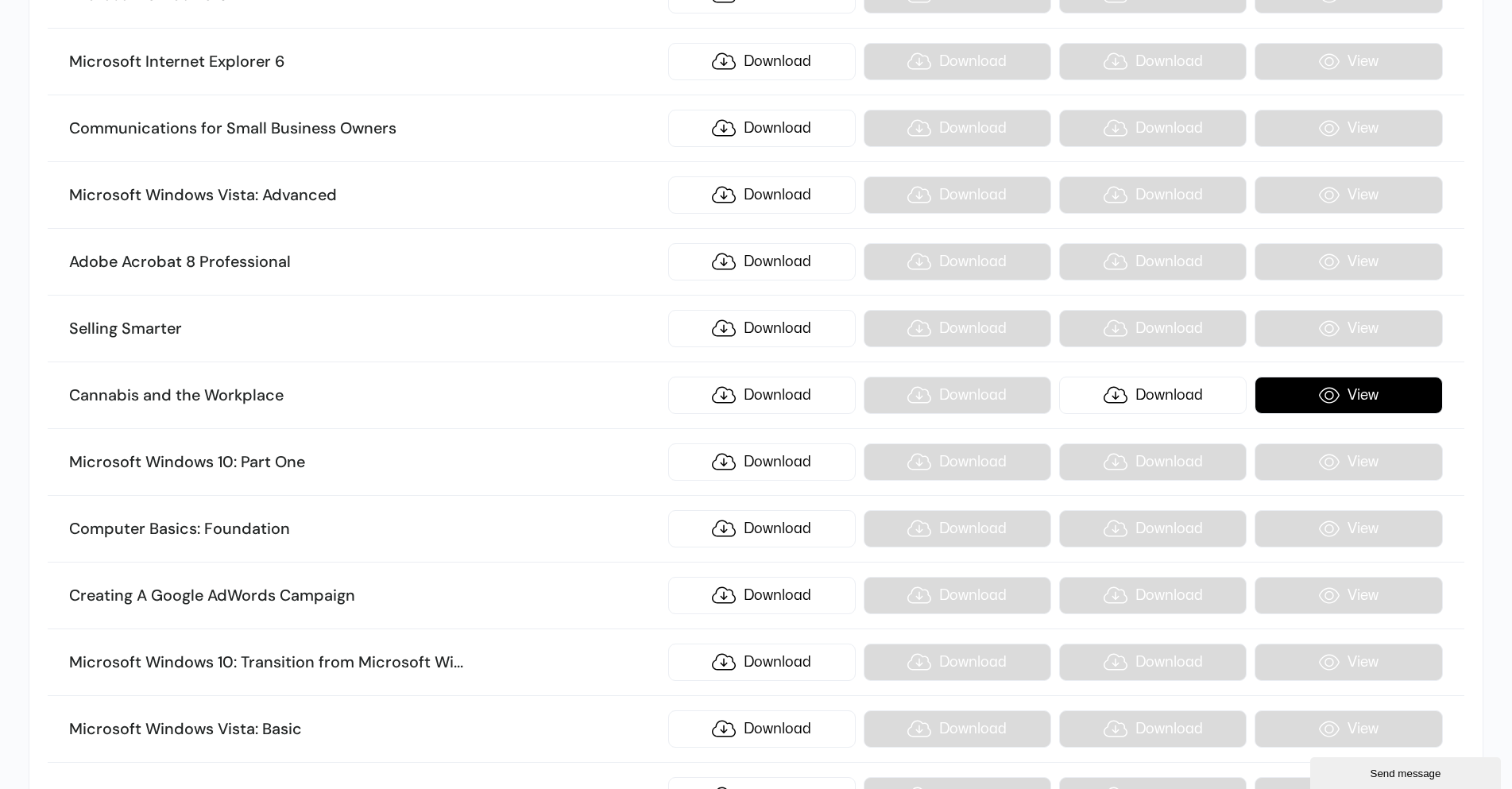
click at [1359, 389] on link "View" at bounding box center [1348, 395] width 187 height 37
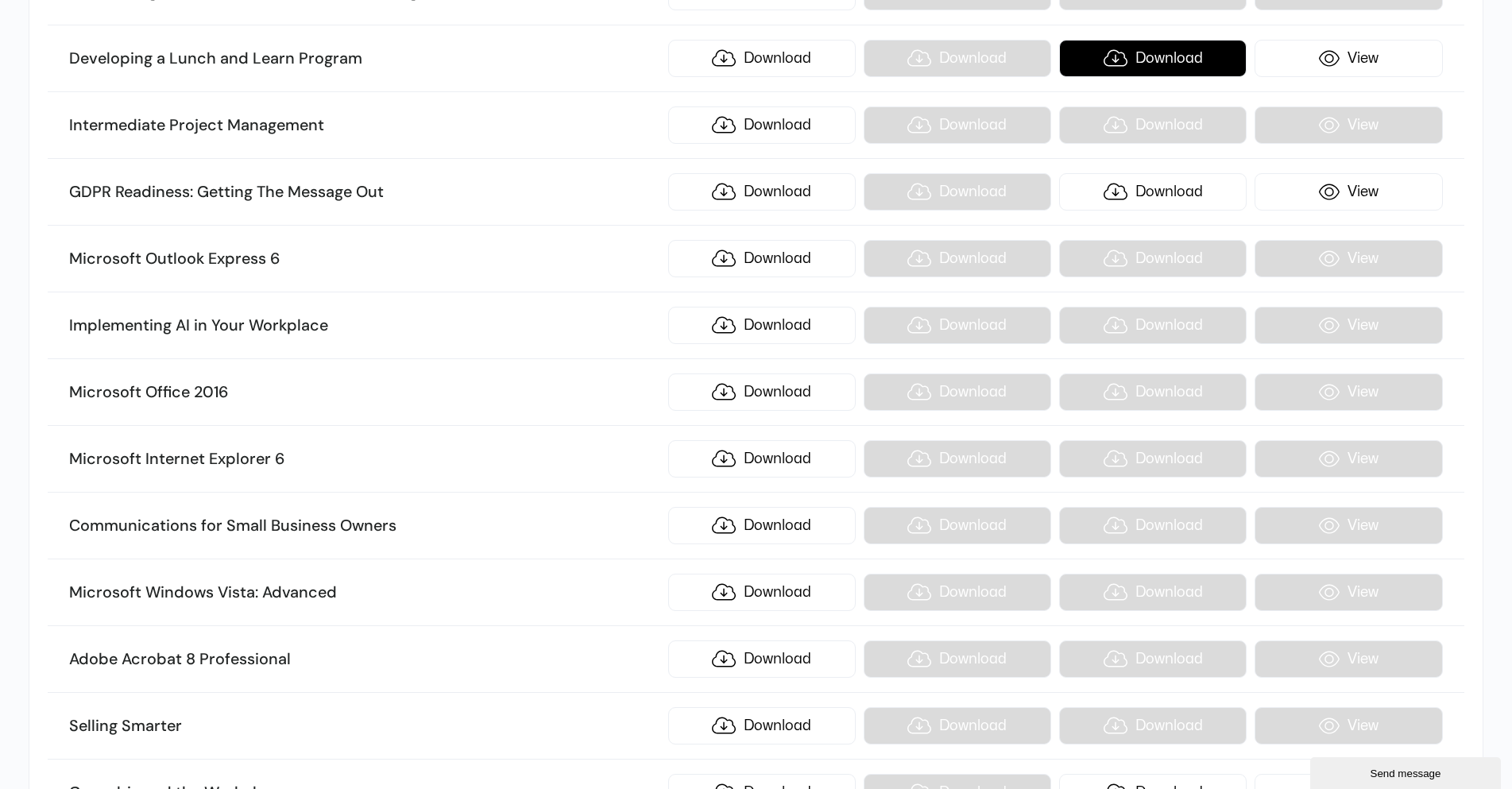
scroll to position [16299, 0]
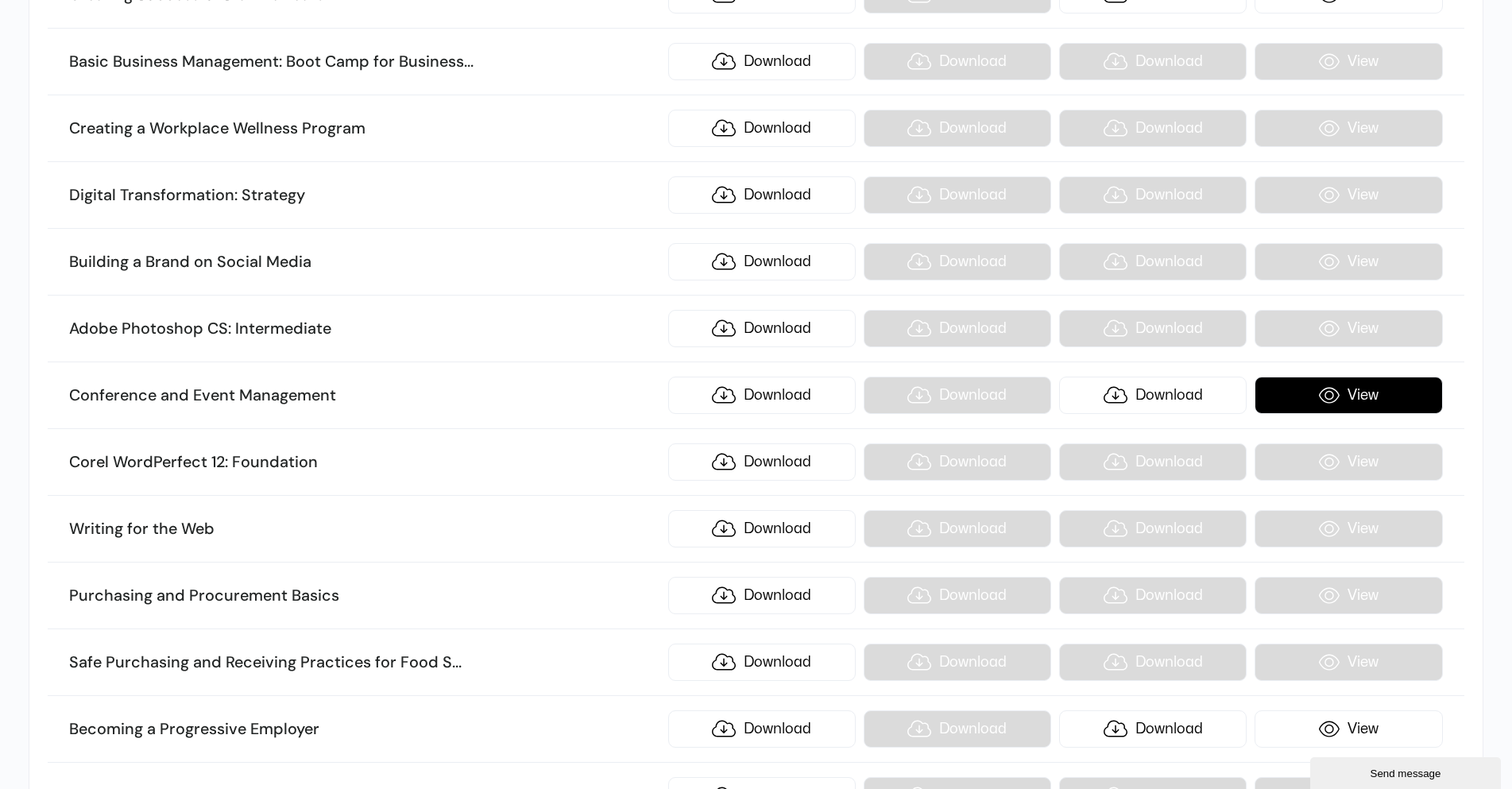
click at [1330, 397] on link "View" at bounding box center [1348, 395] width 187 height 37
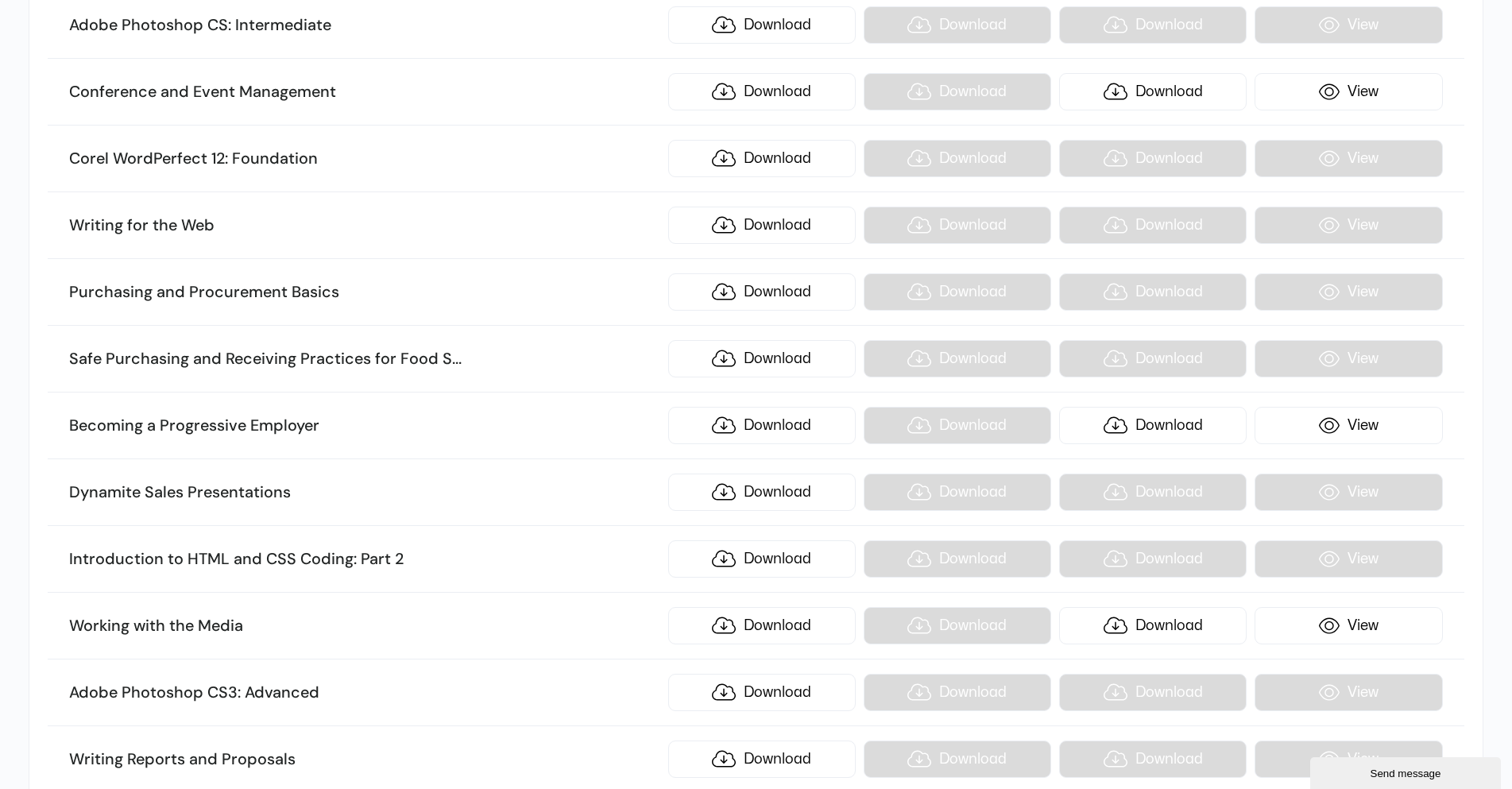
scroll to position [16617, 0]
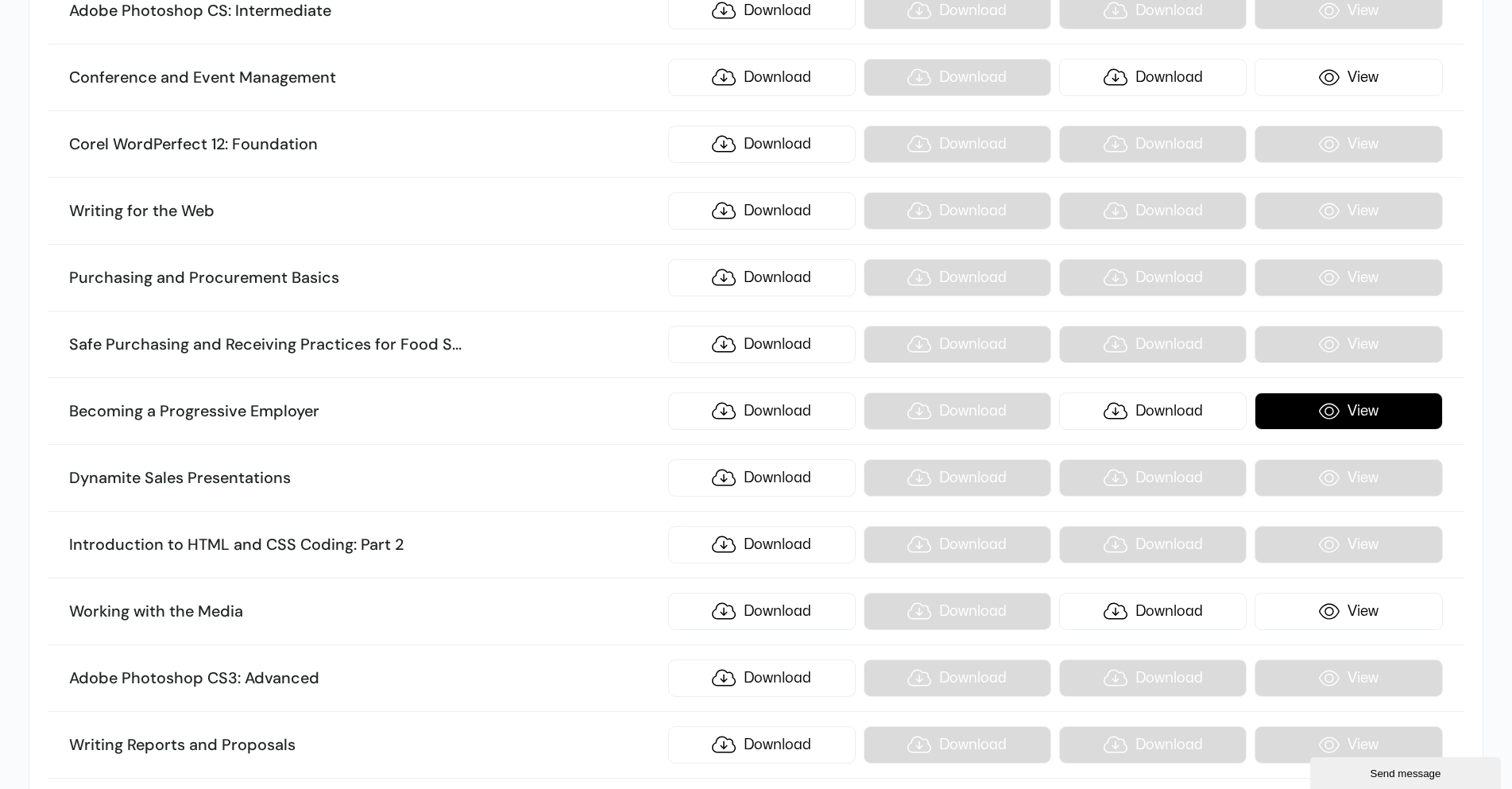
click at [1312, 415] on link "View" at bounding box center [1348, 411] width 187 height 37
click at [1365, 14] on li "Adobe Photoshop CS: Intermediate Download Download Download View" at bounding box center [755, 10] width 1416 height 67
click at [1297, 418] on link "View" at bounding box center [1348, 411] width 187 height 37
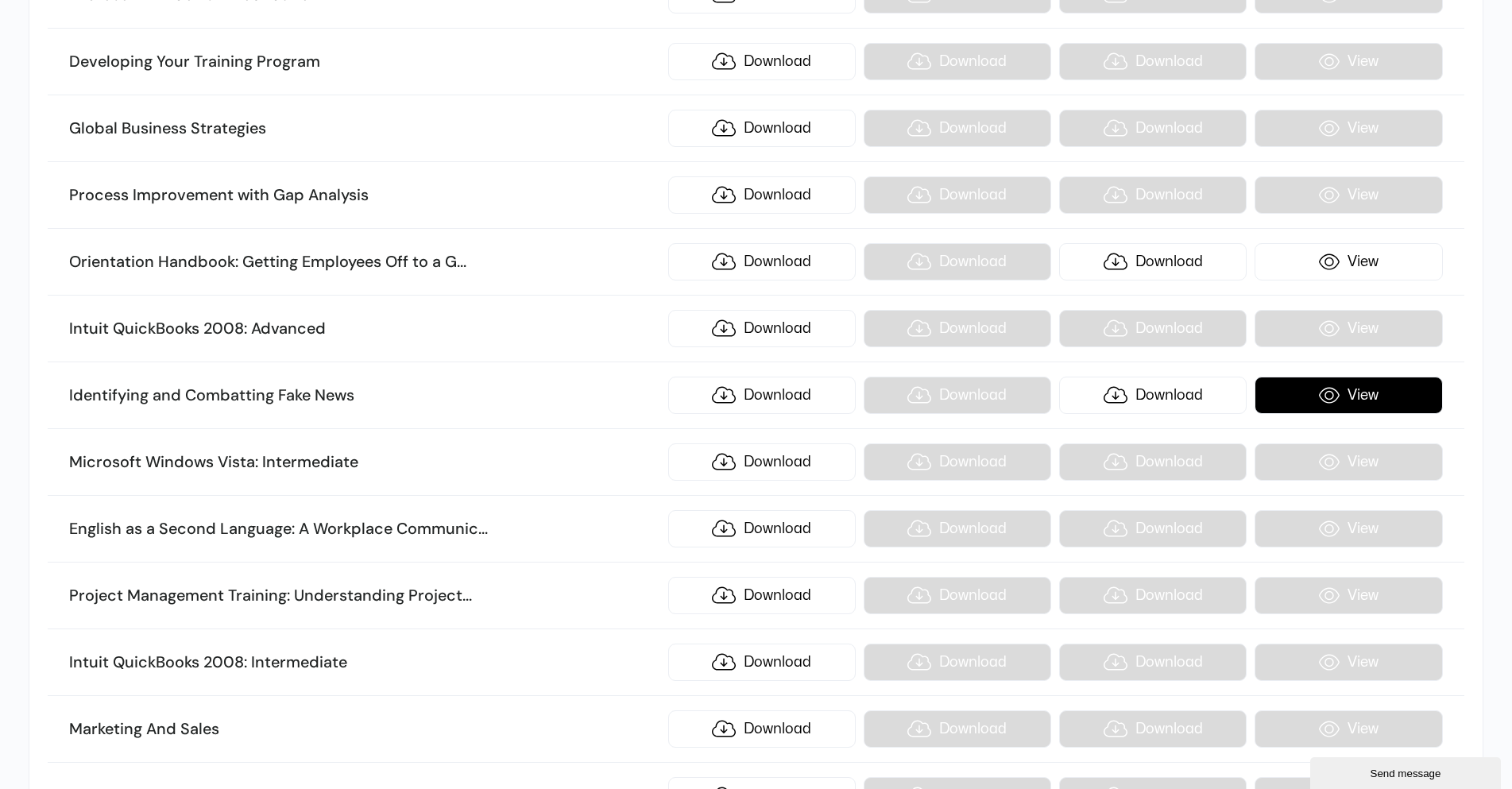
click at [1328, 399] on link "View" at bounding box center [1348, 395] width 187 height 37
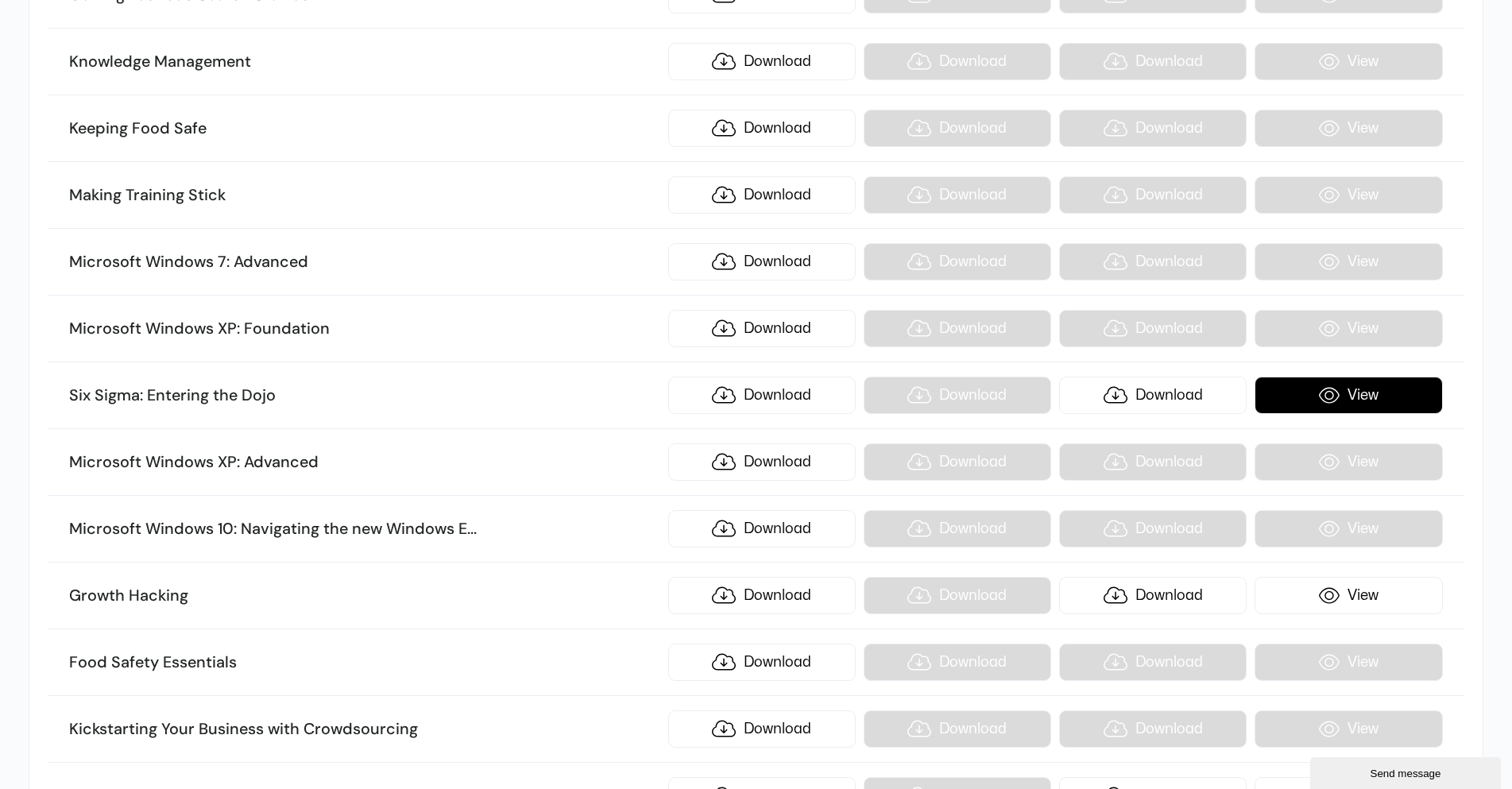
click at [1352, 400] on link "View" at bounding box center [1348, 395] width 187 height 37
click at [578, 63] on h3 "Knowledge Management" at bounding box center [364, 62] width 590 height 21
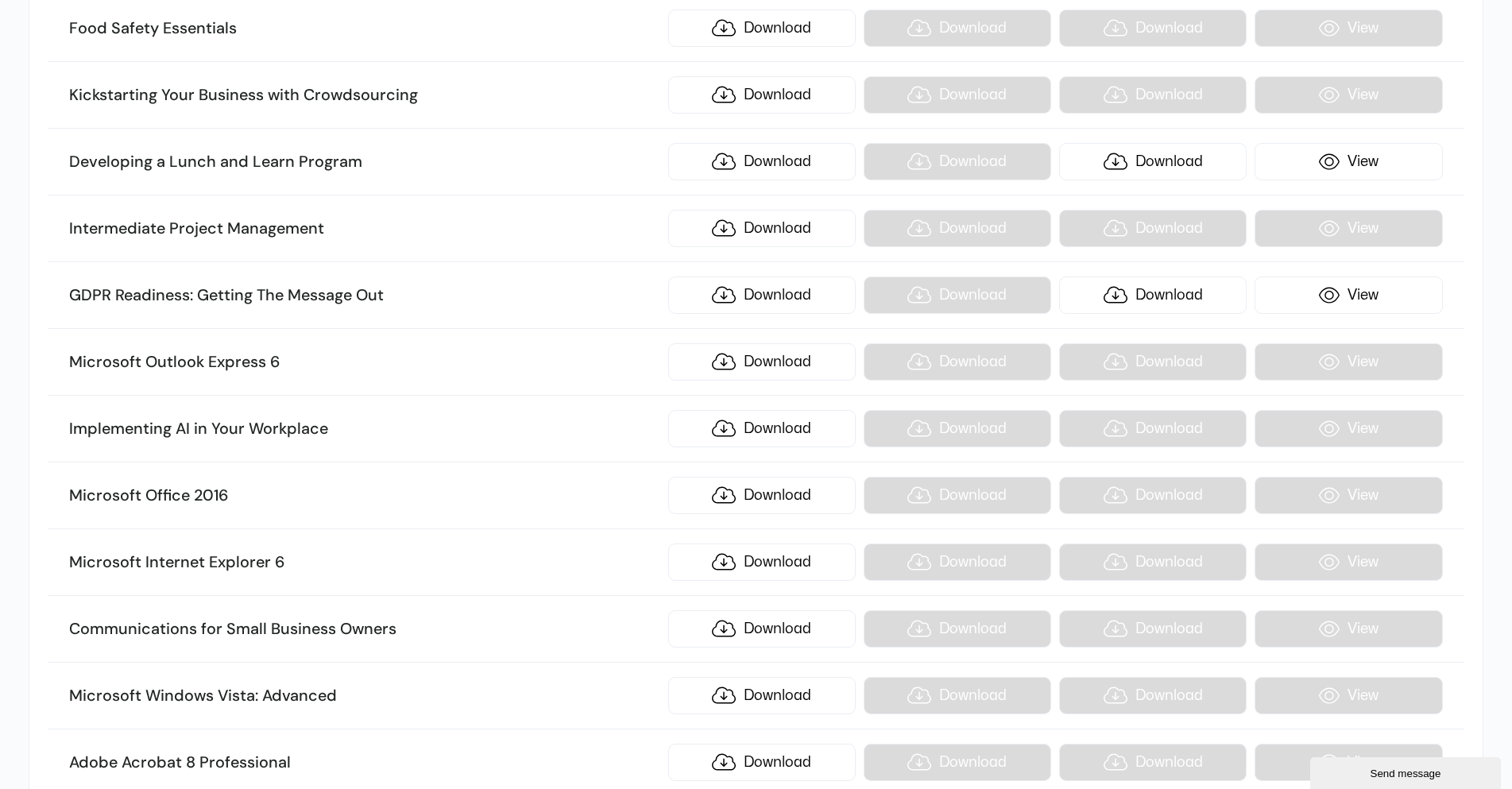
scroll to position [10876, 0]
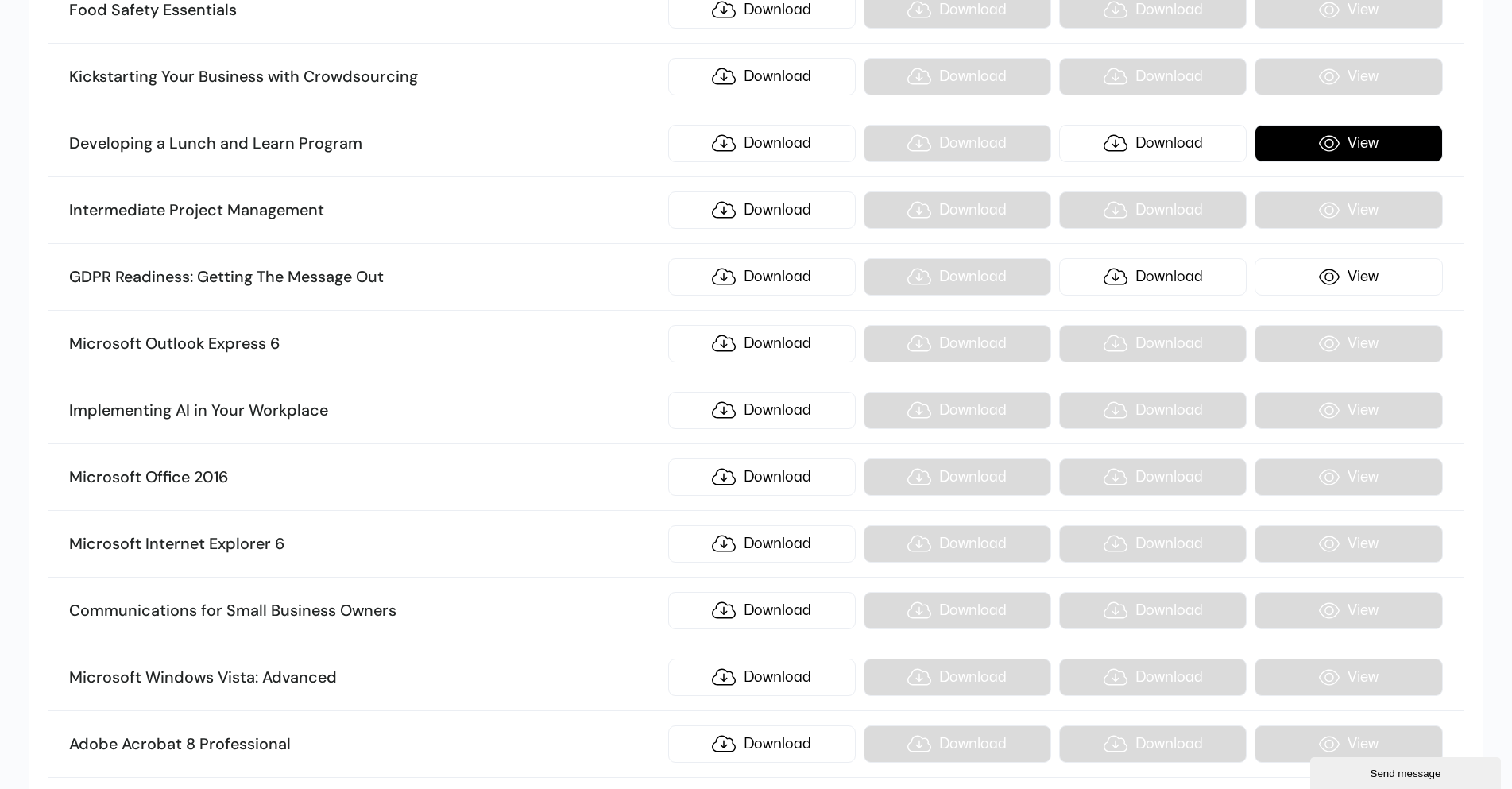
click at [1353, 138] on link "View" at bounding box center [1348, 143] width 187 height 37
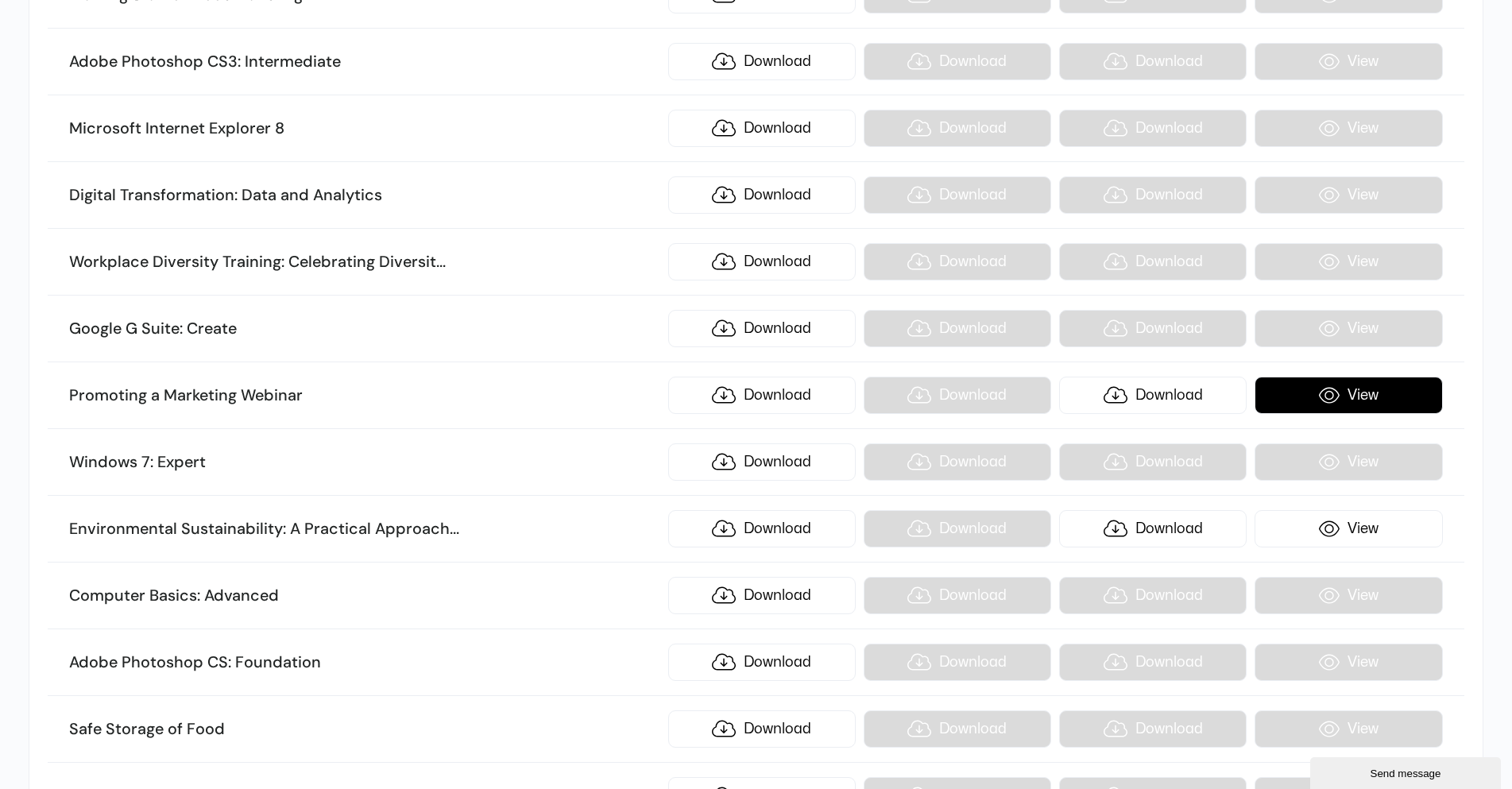
click at [1342, 390] on link "View" at bounding box center [1348, 395] width 187 height 37
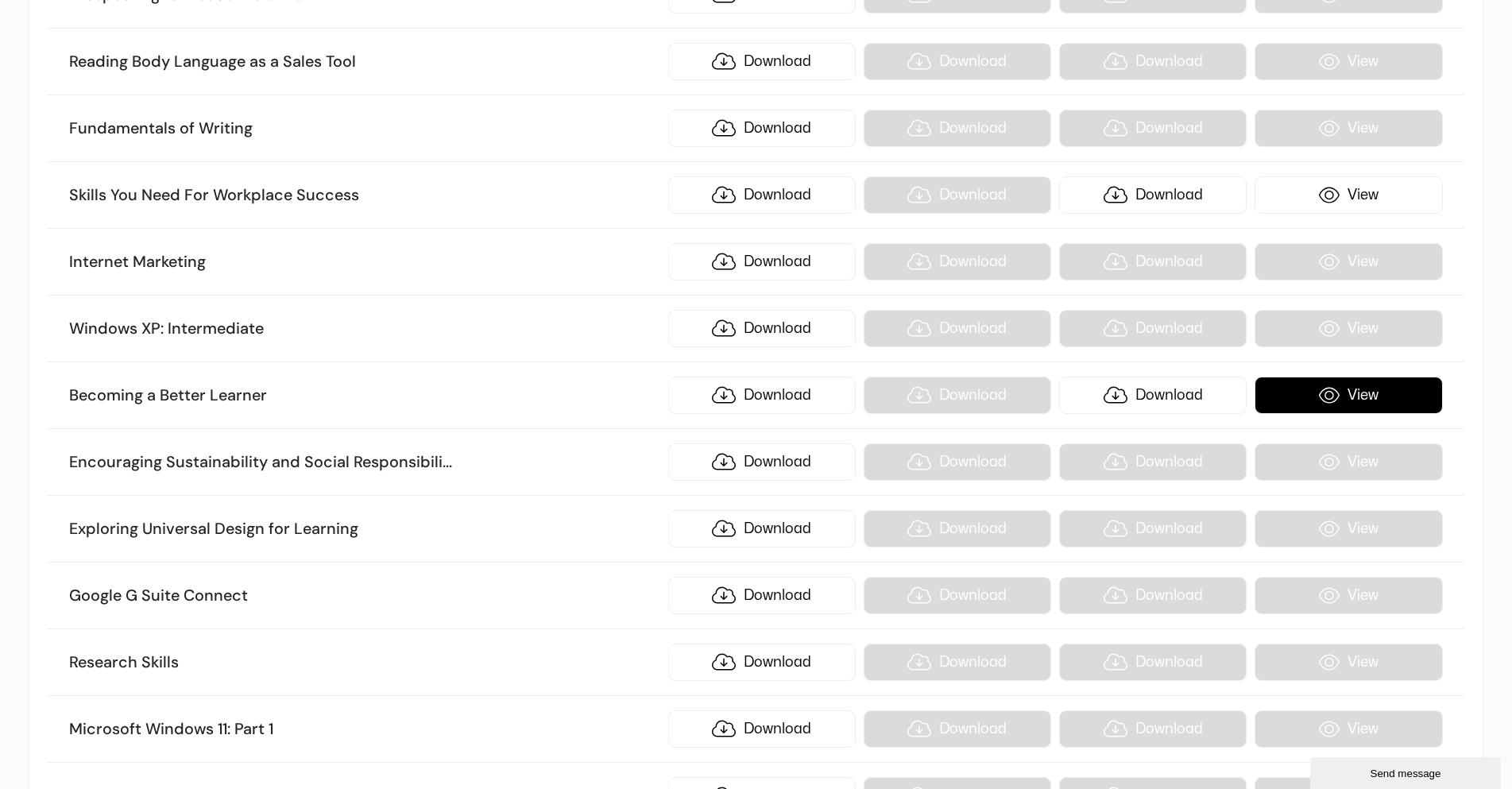
click at [1349, 399] on link "View" at bounding box center [1348, 395] width 187 height 37
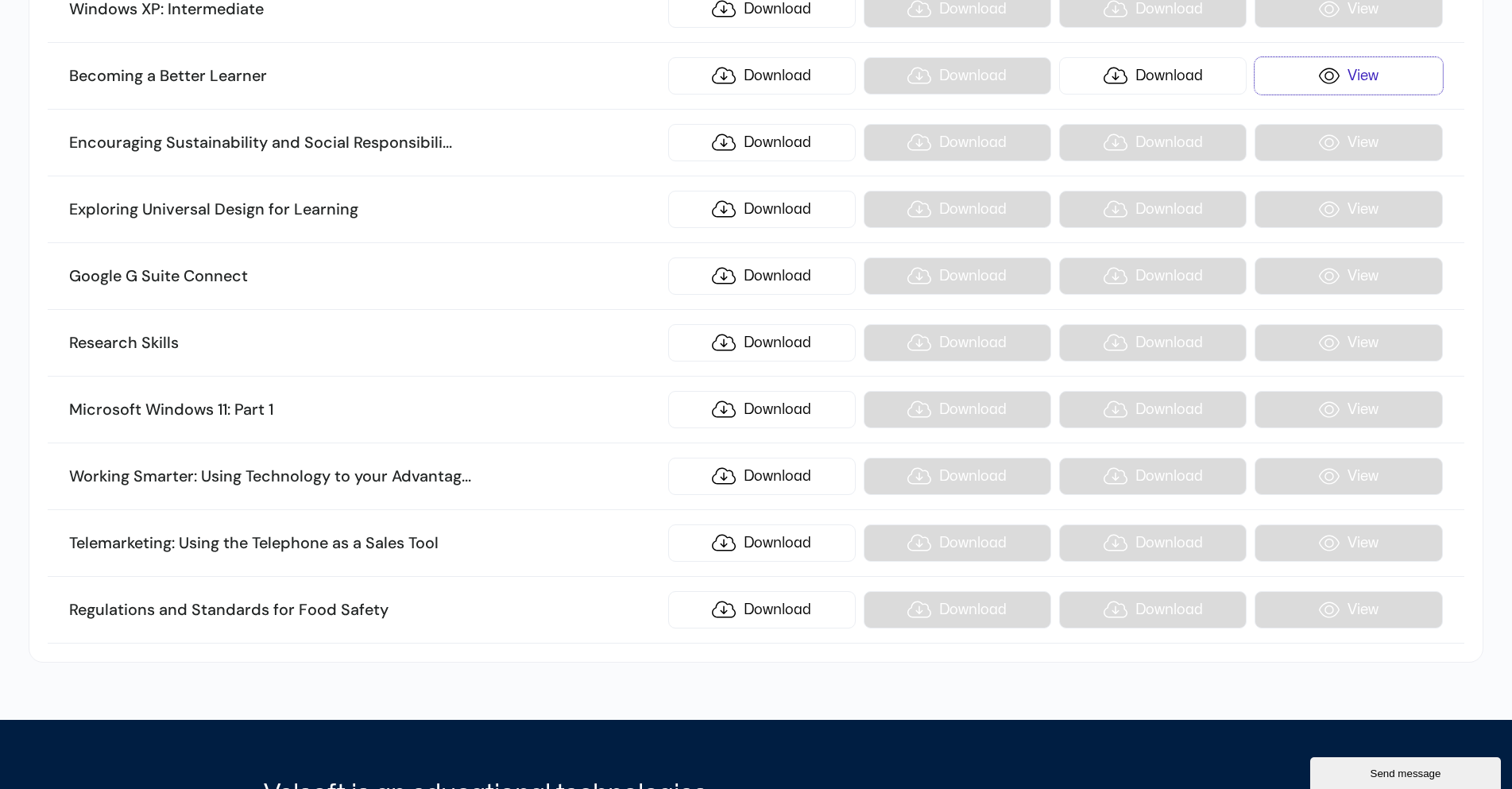
scroll to position [18887, 0]
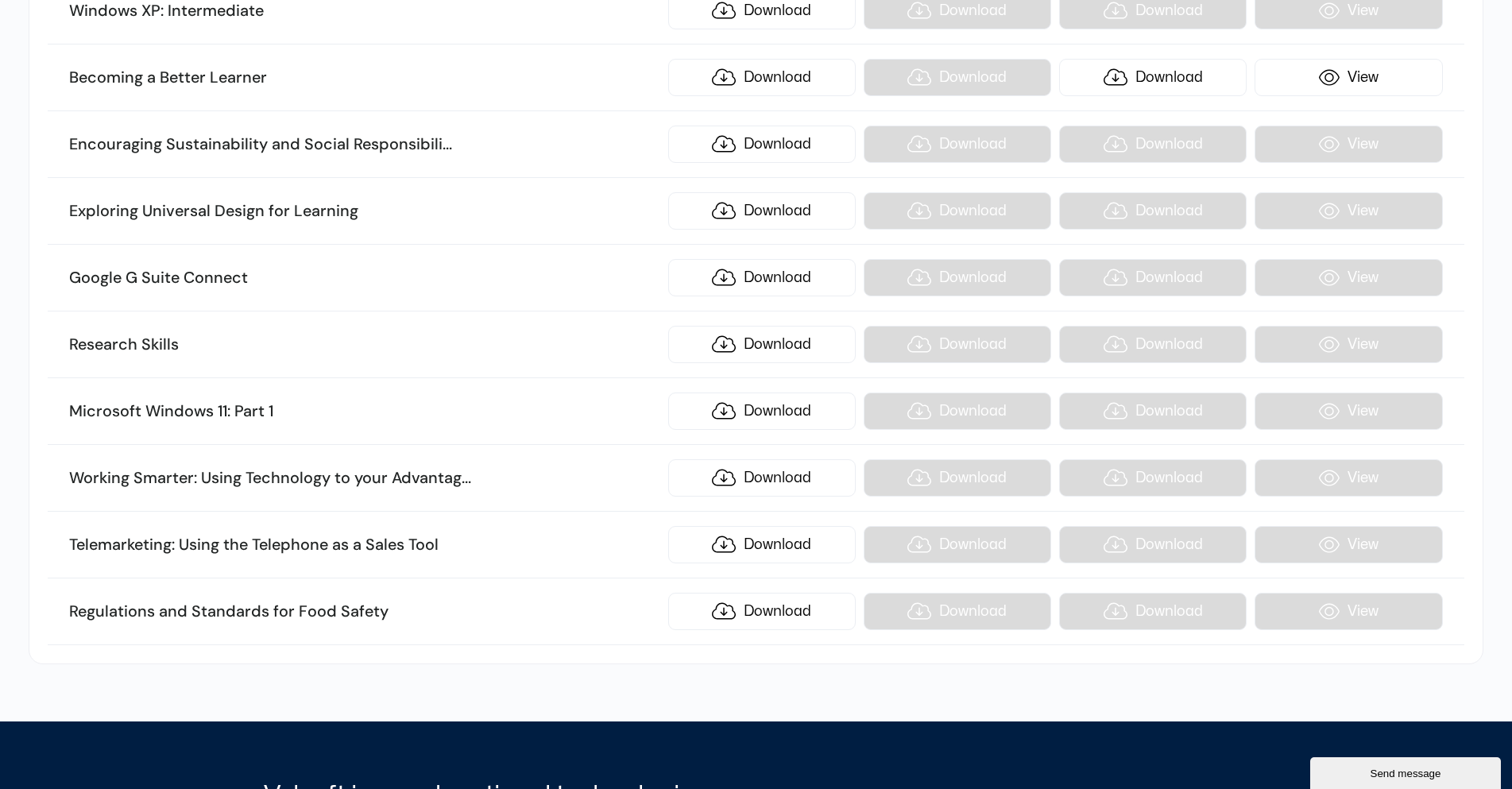
click at [527, 223] on li "Exploring Universal Design for Learning Download Download Download View" at bounding box center [755, 211] width 1416 height 67
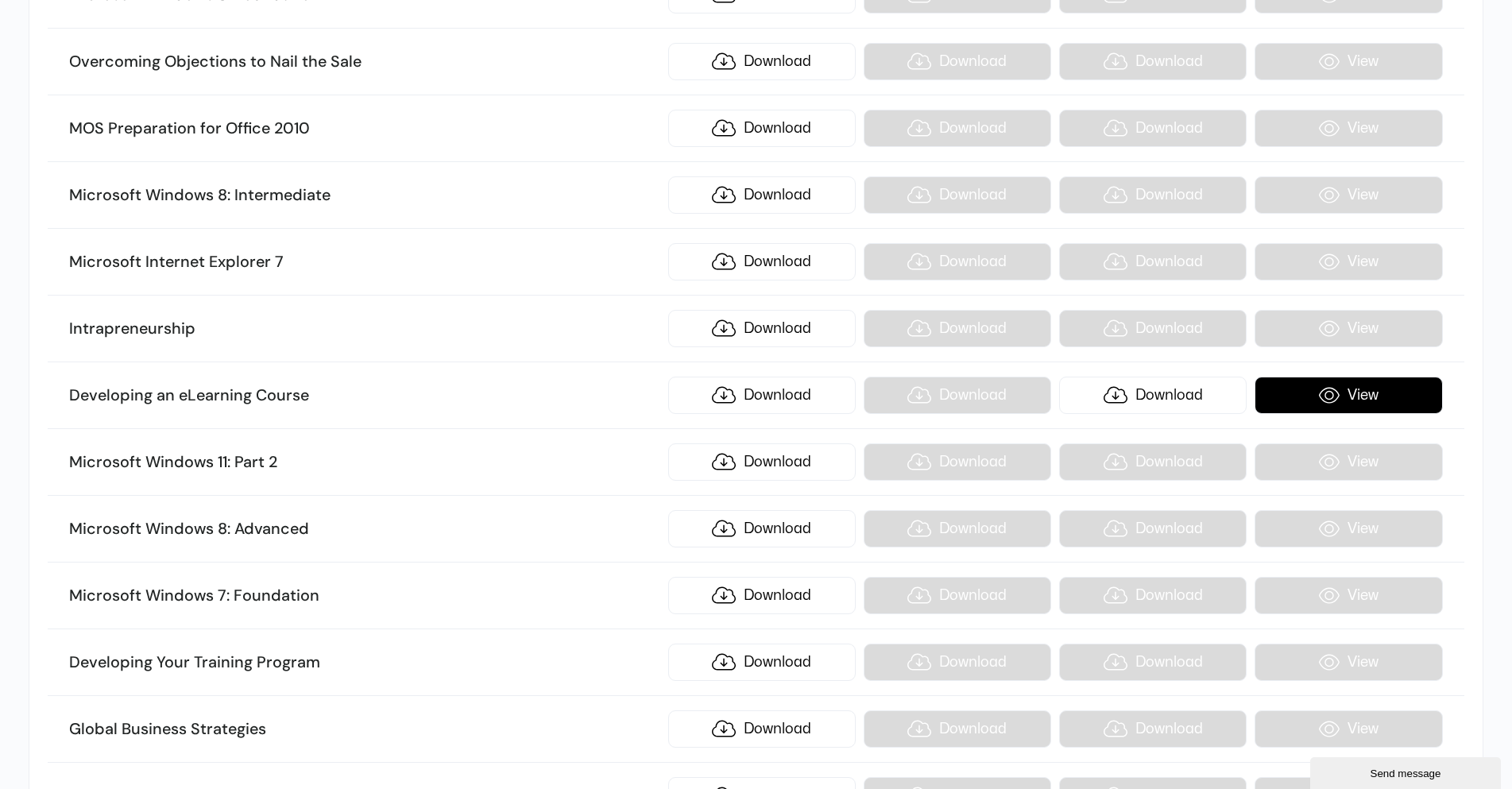
click at [1356, 404] on link "View" at bounding box center [1348, 395] width 187 height 37
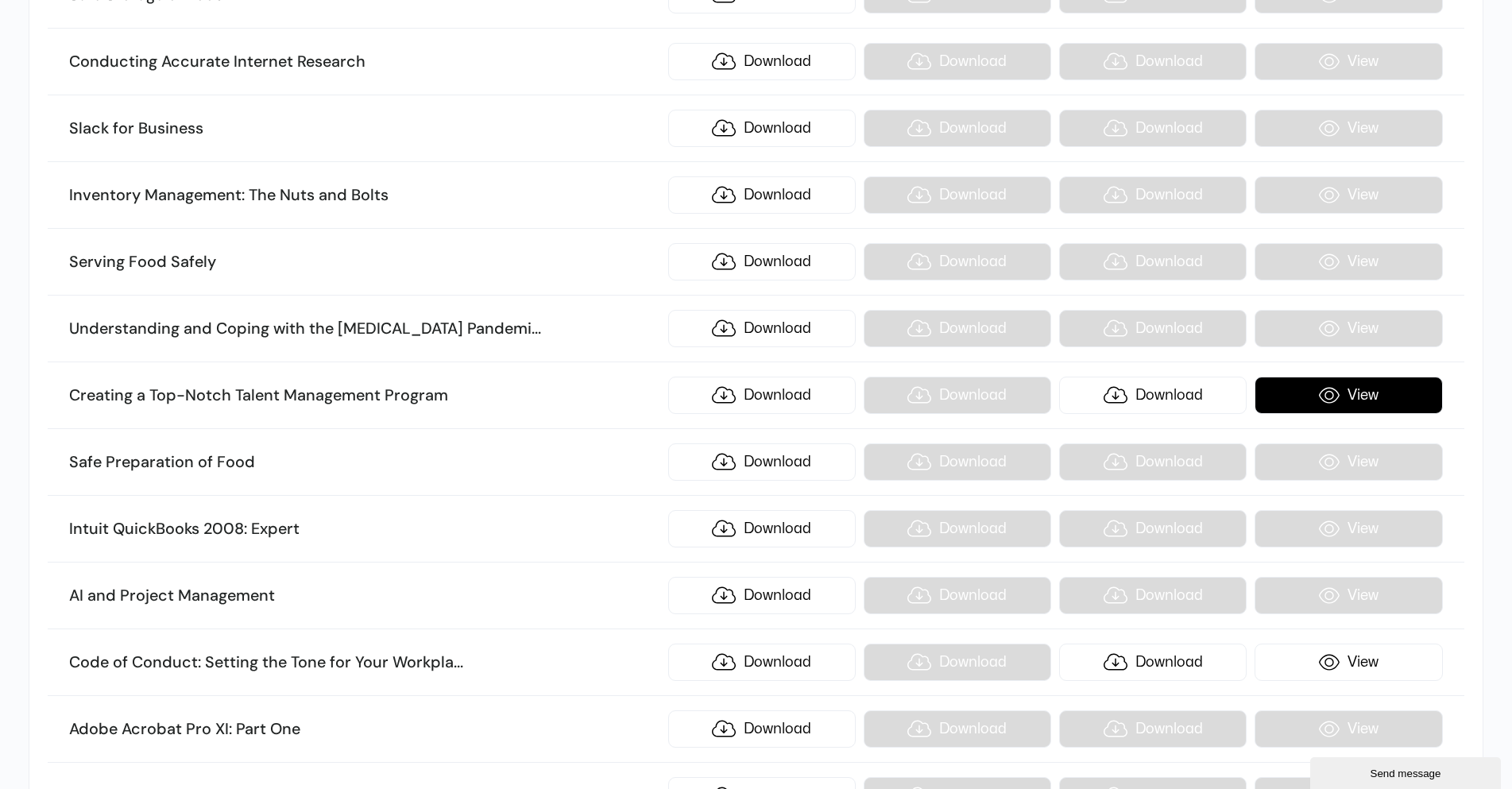
click at [1346, 402] on link "View" at bounding box center [1348, 395] width 187 height 37
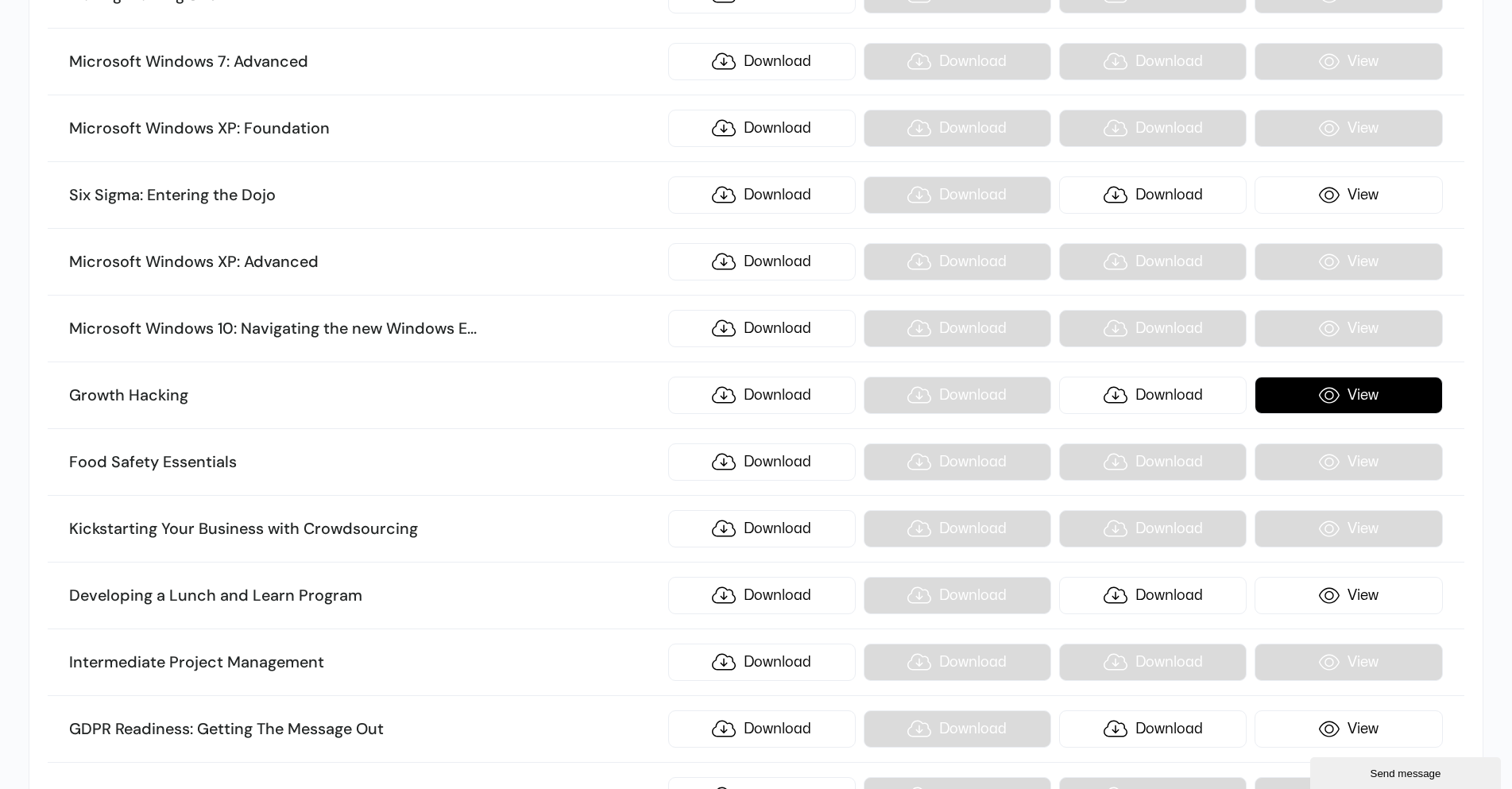
click at [1342, 390] on link "View" at bounding box center [1348, 395] width 187 height 37
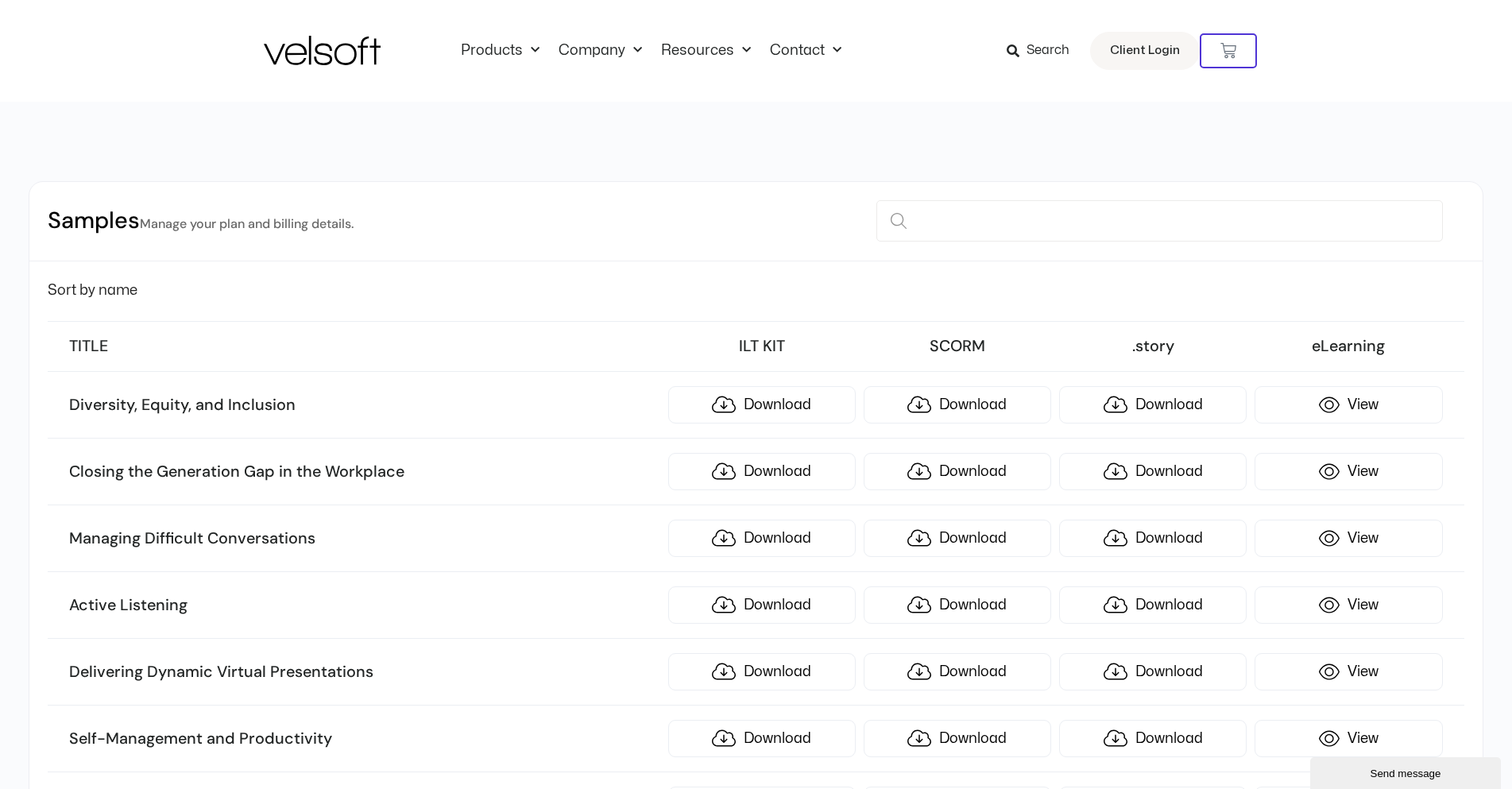
scroll to position [18369, 0]
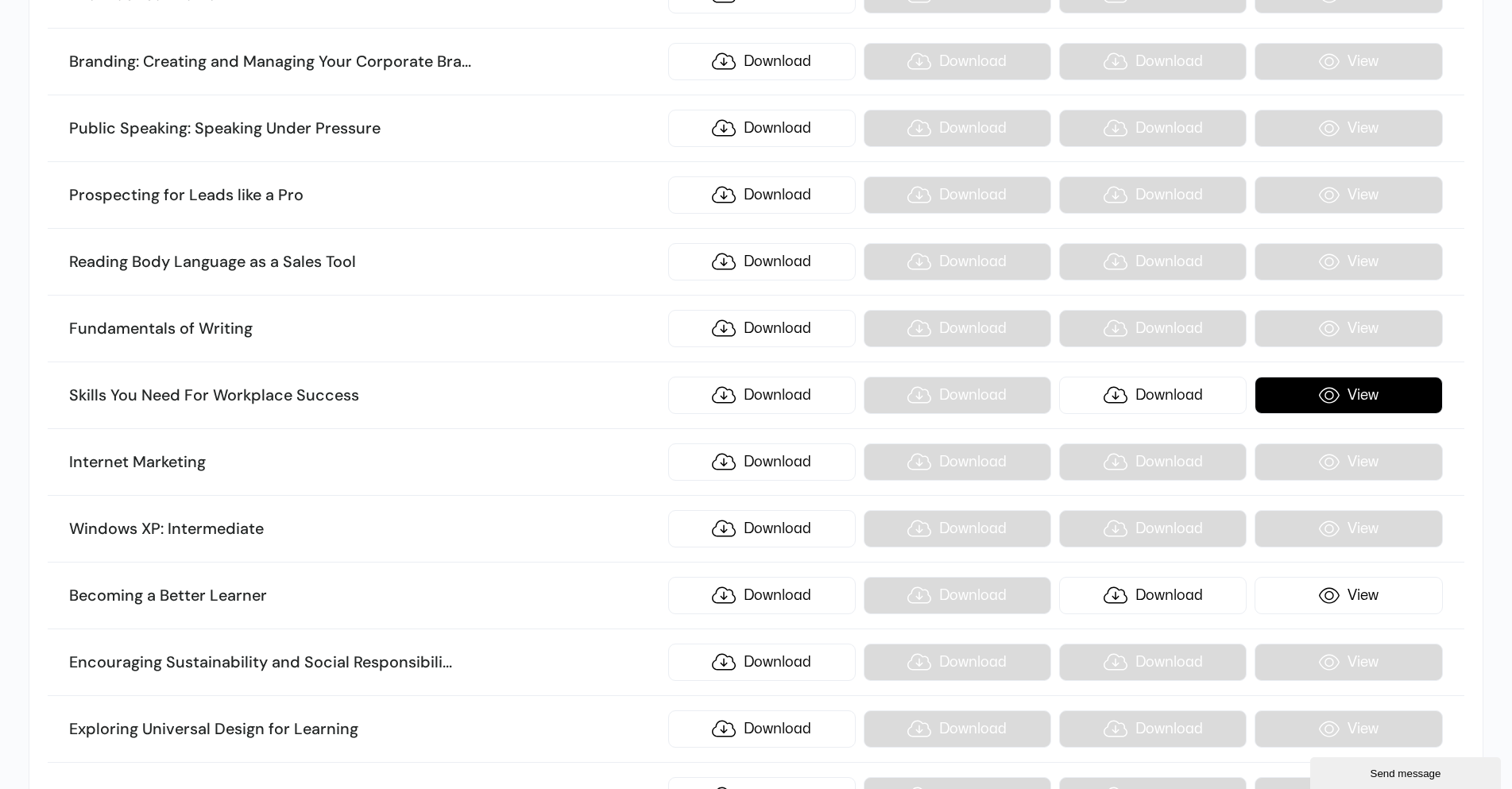
click at [1380, 389] on link "View" at bounding box center [1348, 395] width 187 height 37
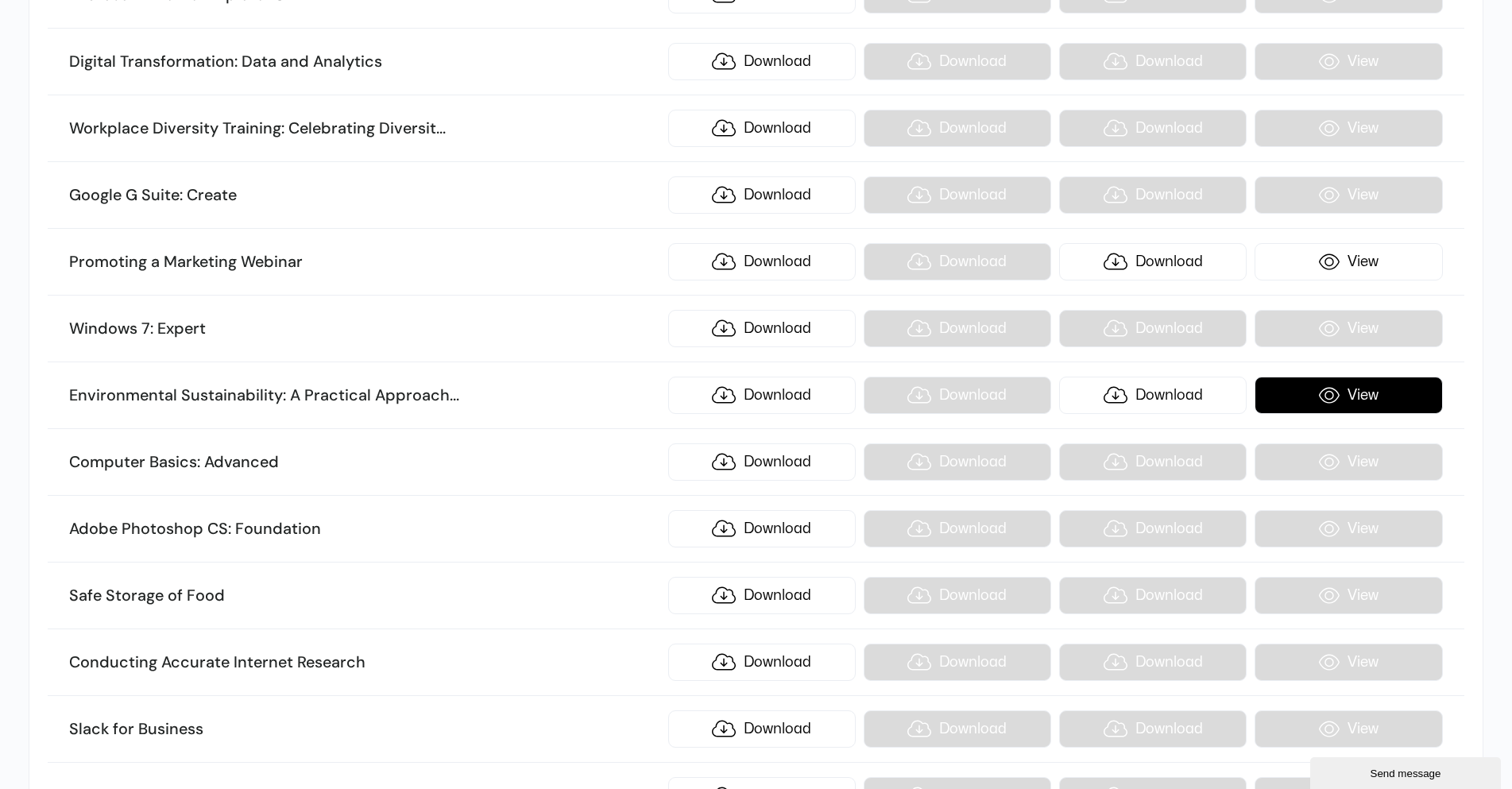
click at [1310, 386] on link "View" at bounding box center [1348, 395] width 187 height 37
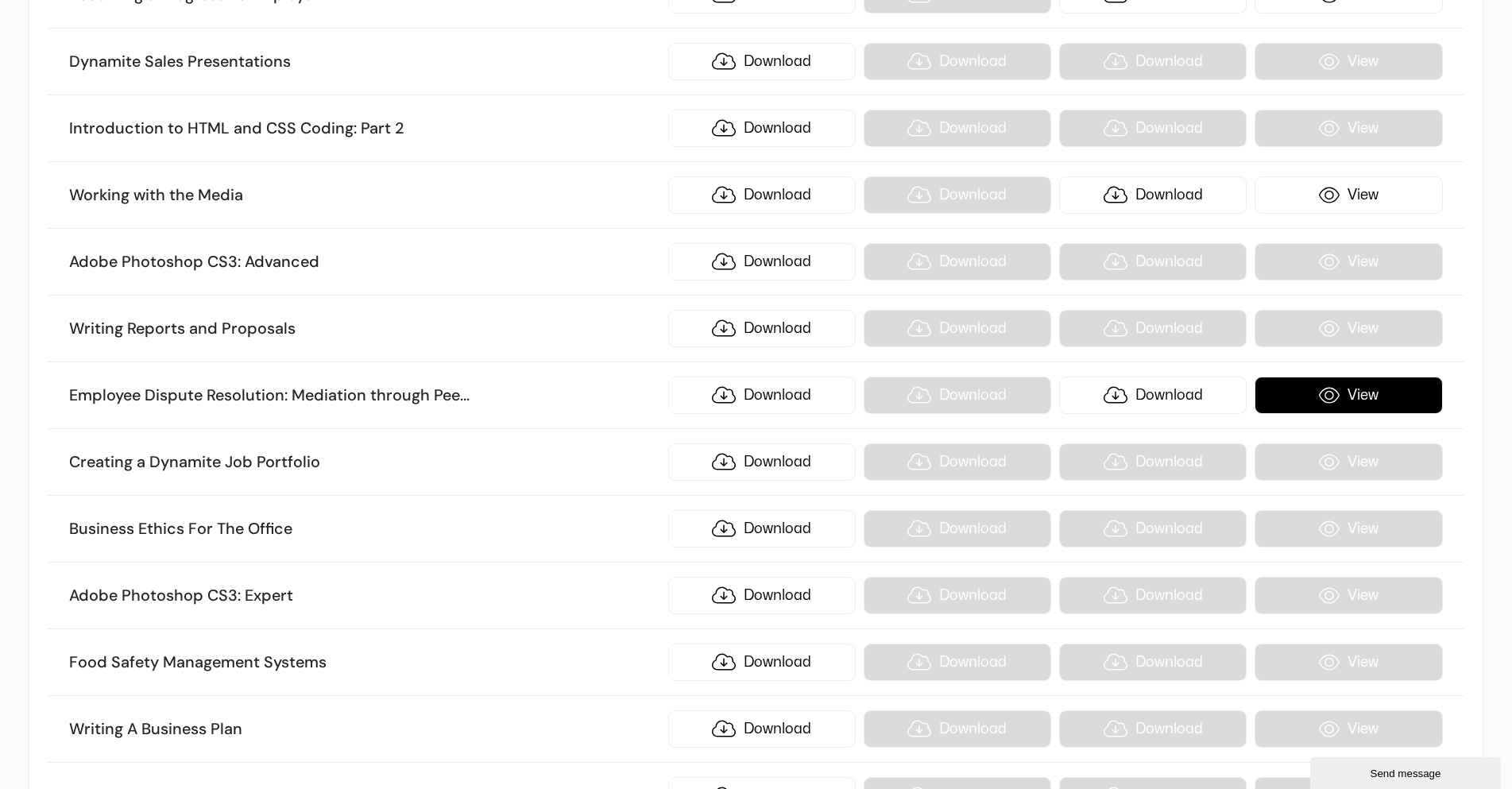
click at [1356, 394] on link "View" at bounding box center [1348, 395] width 187 height 37
click at [1380, 395] on link "View" at bounding box center [1348, 395] width 187 height 37
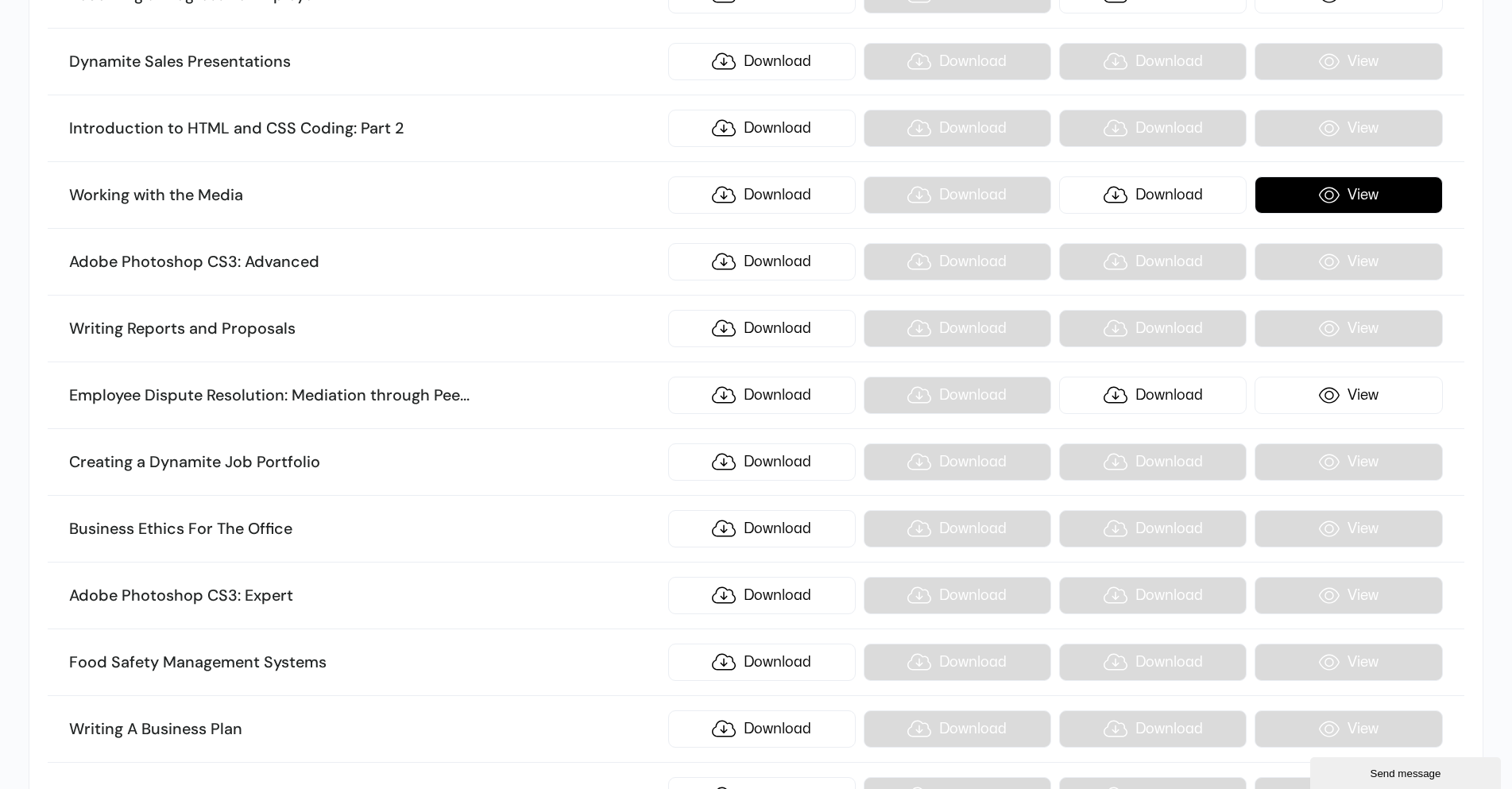
click at [1375, 202] on link "View" at bounding box center [1348, 195] width 187 height 37
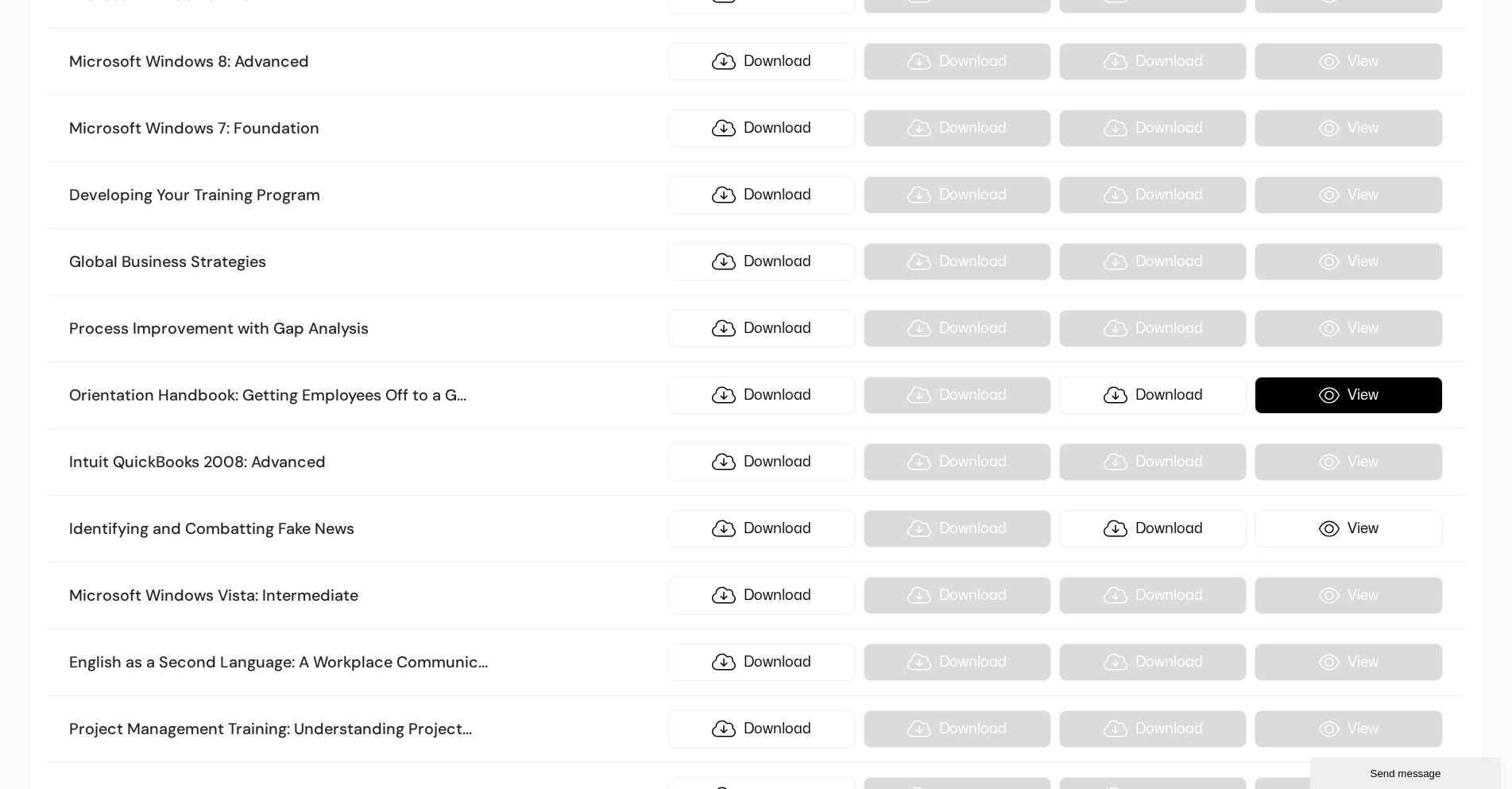
click at [1338, 392] on link "View" at bounding box center [1348, 395] width 187 height 37
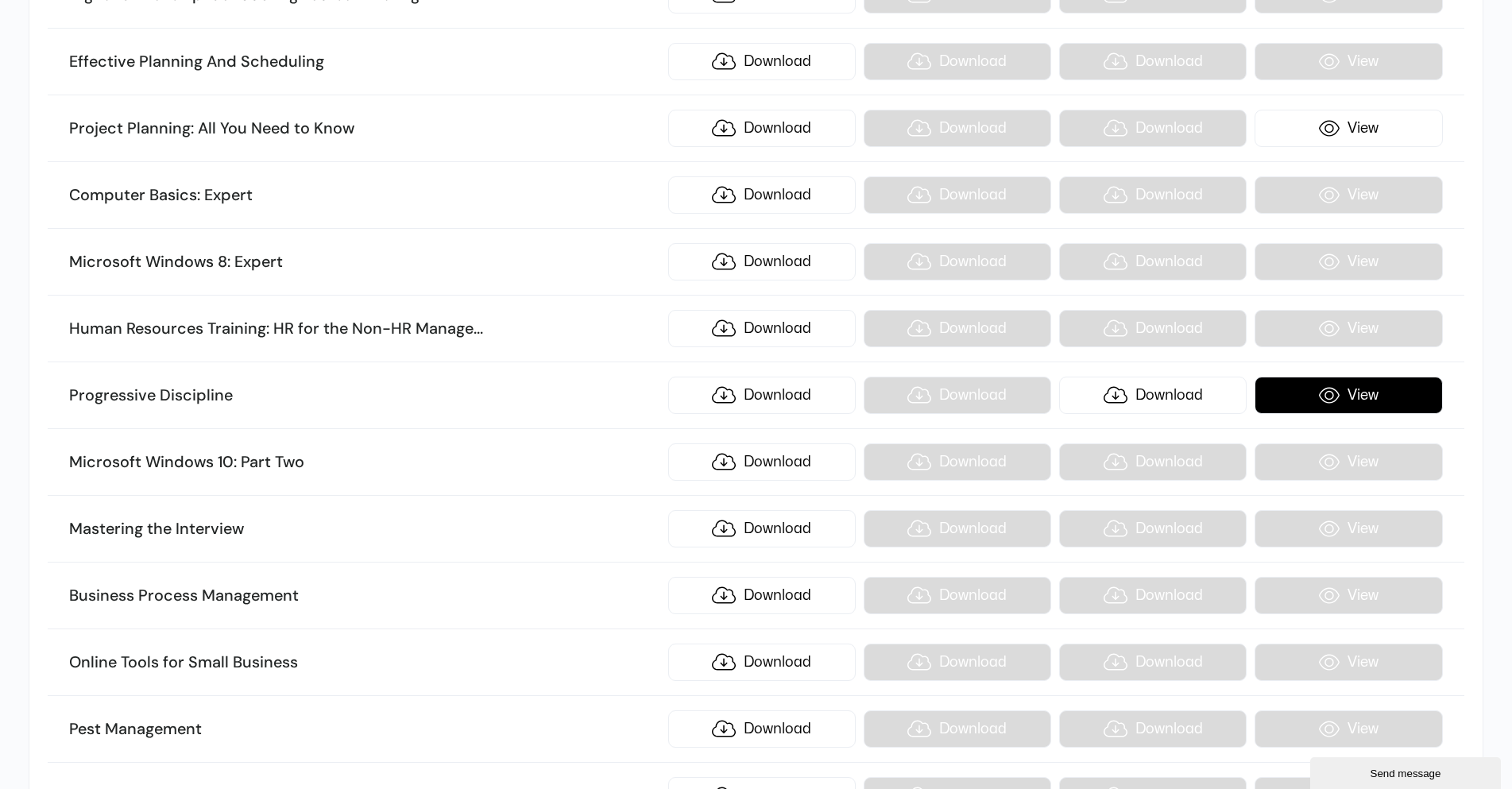
click at [1389, 396] on link "View" at bounding box center [1348, 395] width 187 height 37
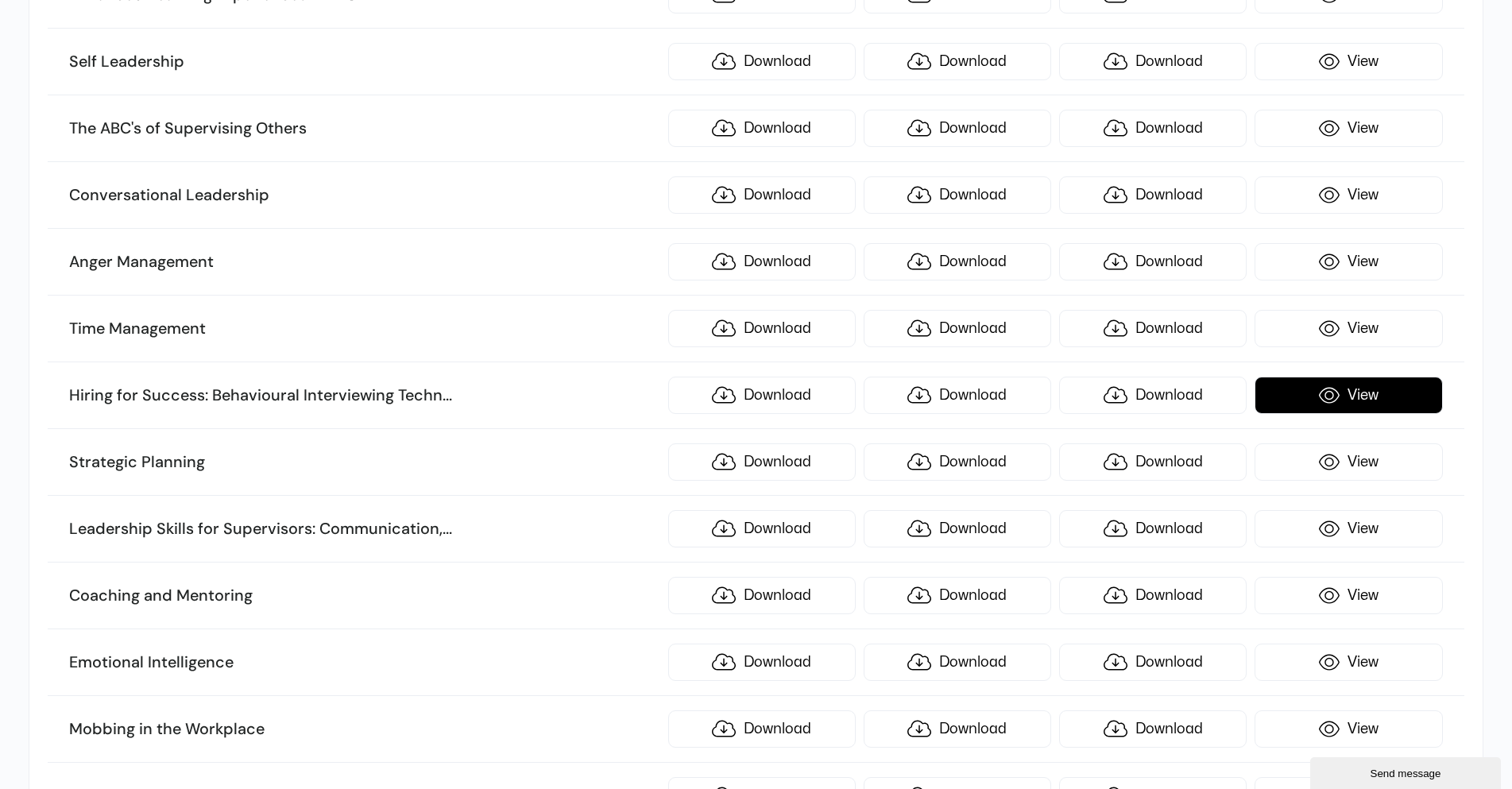
click at [1348, 402] on link "View" at bounding box center [1348, 395] width 187 height 37
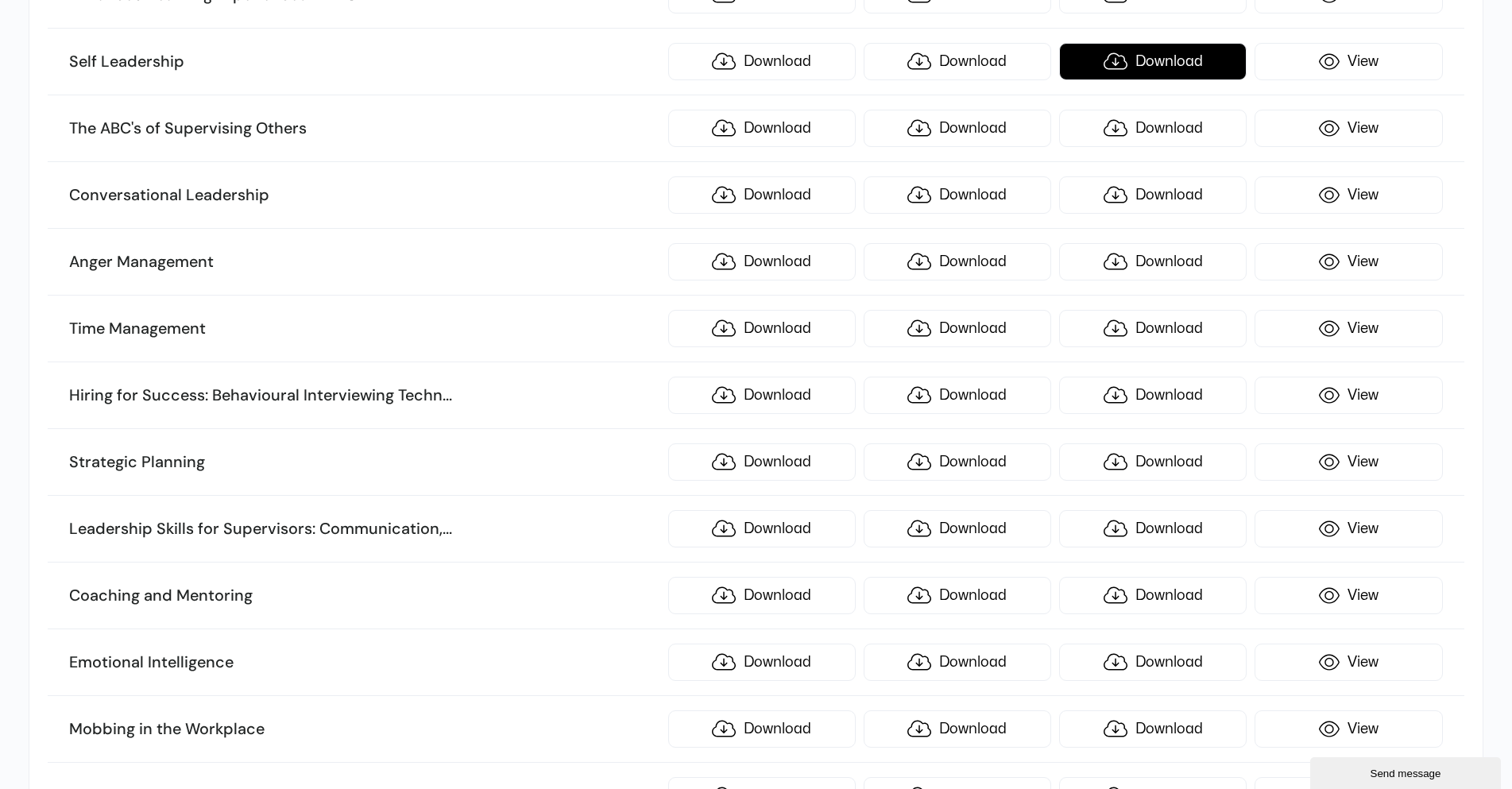
scroll to position [6486, 0]
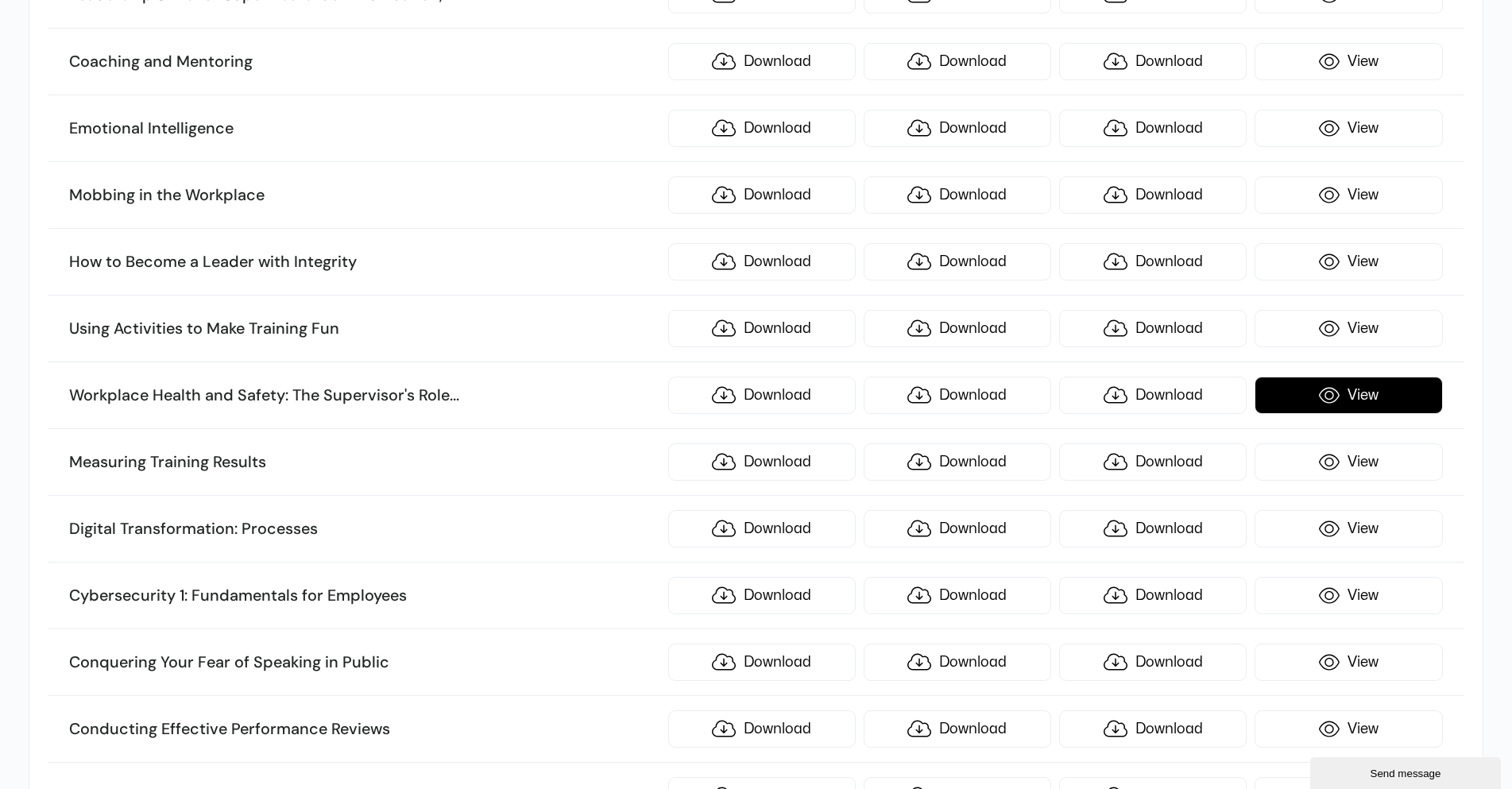
click at [1299, 403] on link "View" at bounding box center [1348, 395] width 187 height 37
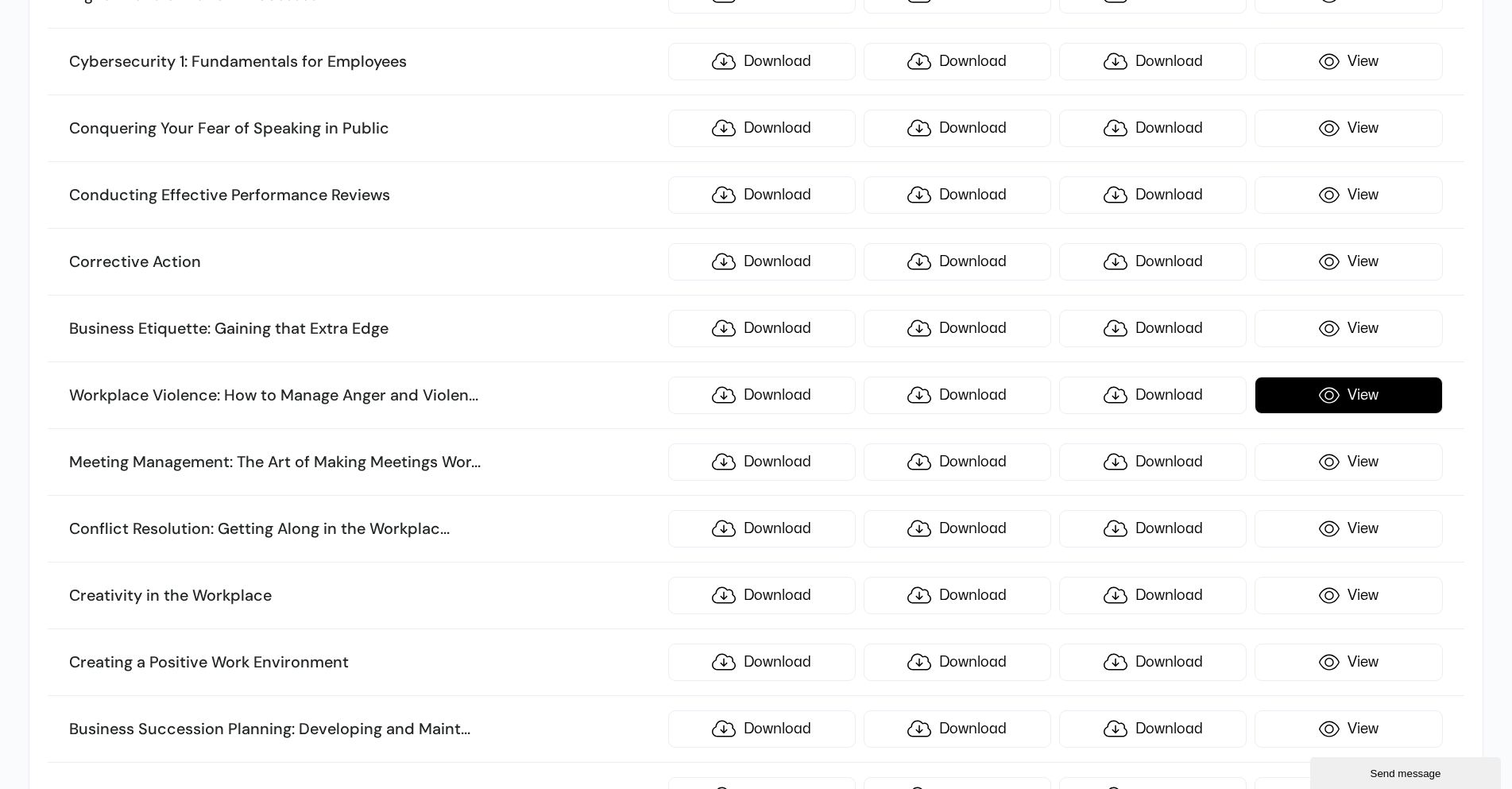
click at [1392, 403] on link "View" at bounding box center [1348, 395] width 187 height 37
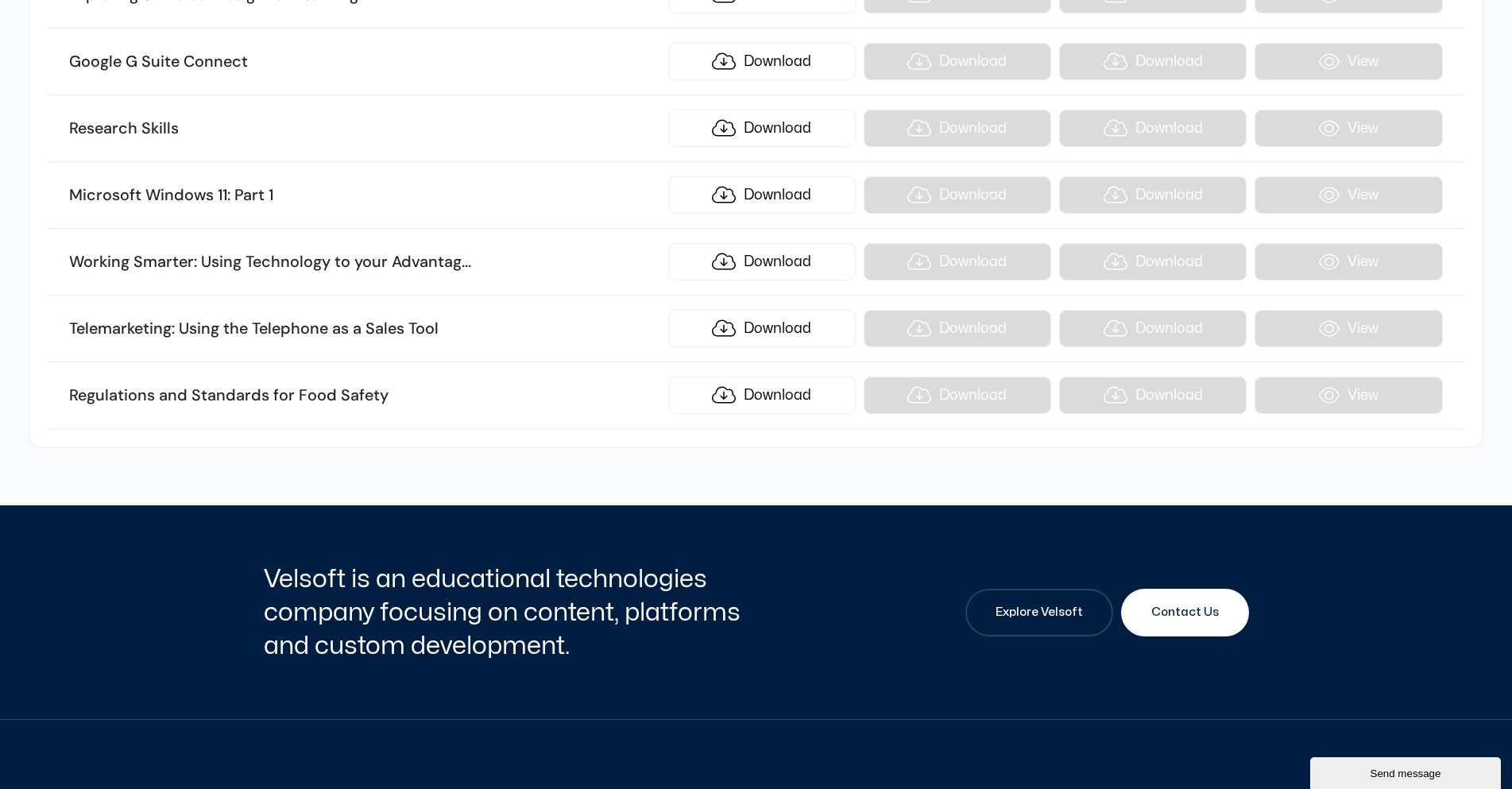
click at [1151, 456] on div at bounding box center [756, 476] width 986 height 57
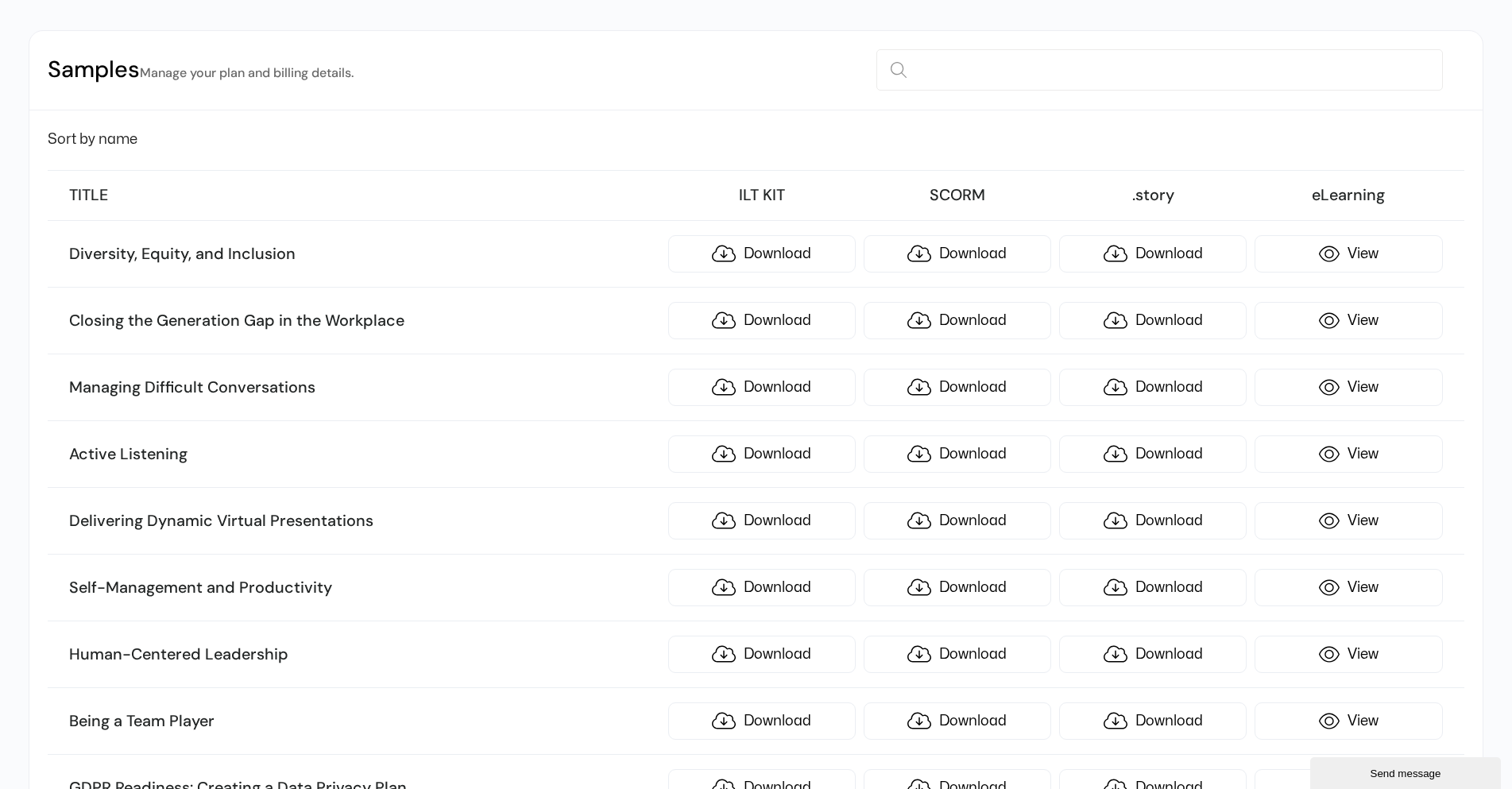
scroll to position [0, 0]
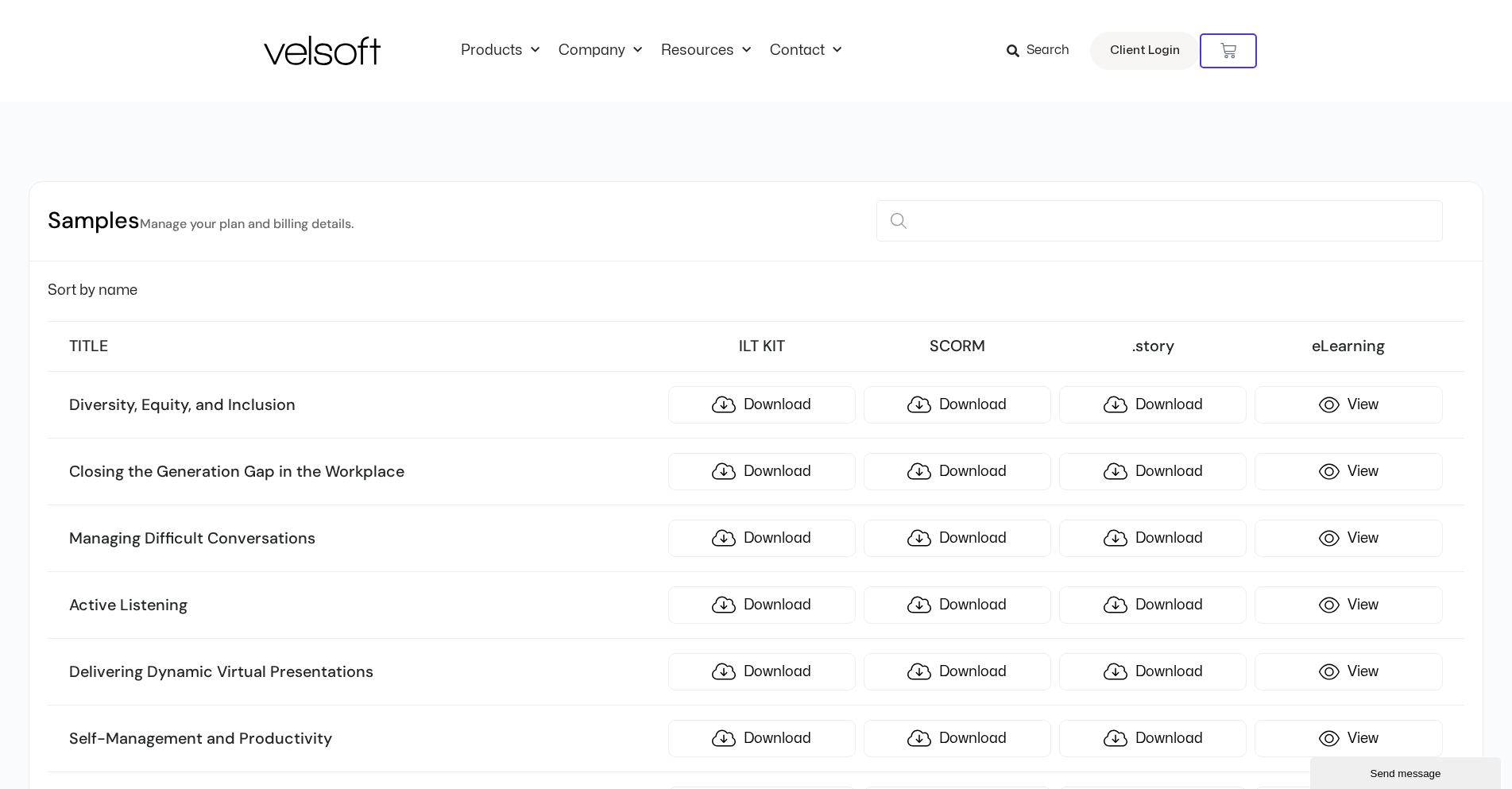
click at [298, 52] on img at bounding box center [321, 51] width 116 height 30
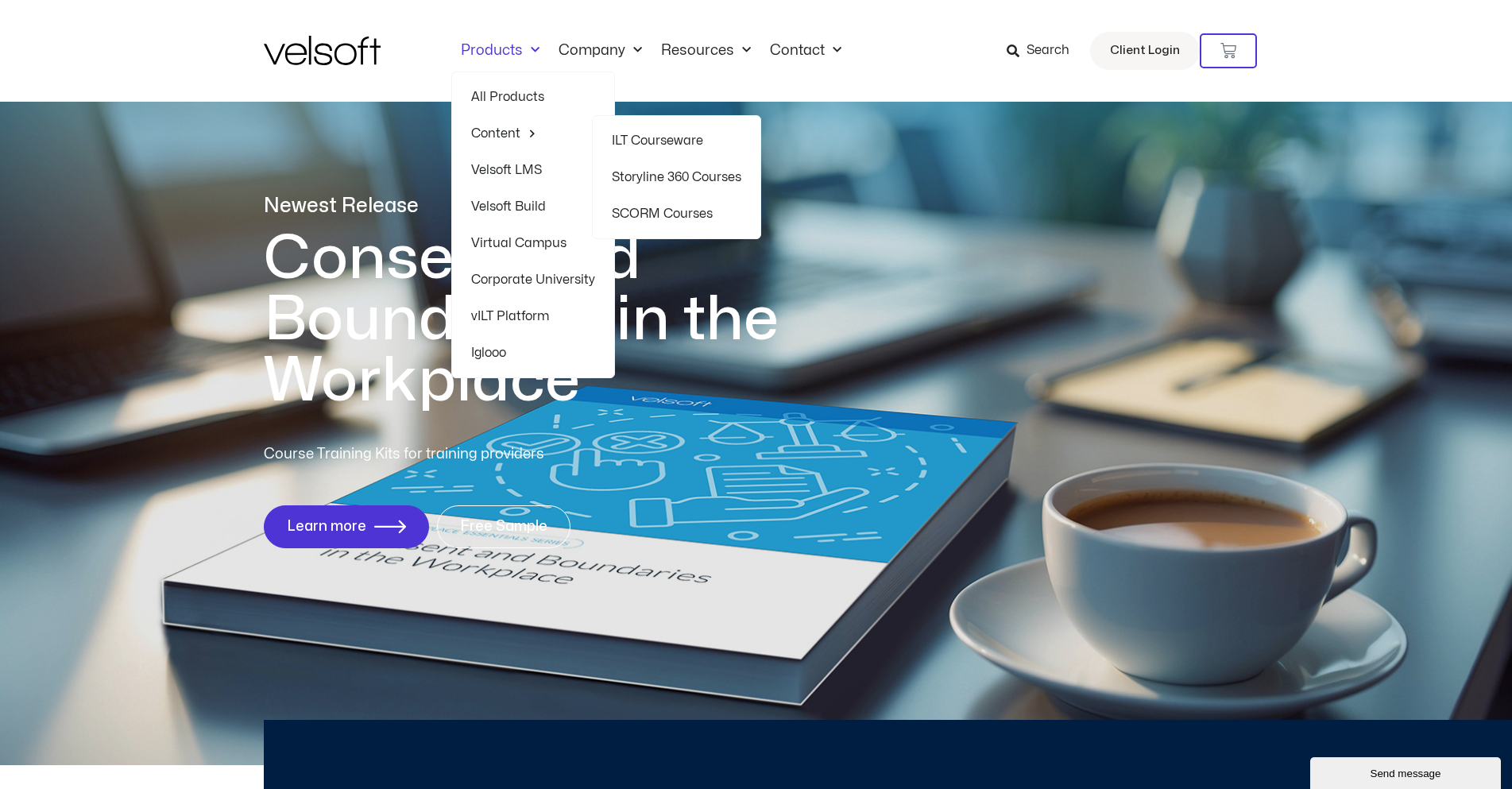
click at [709, 178] on link "Storyline 360 Courses" at bounding box center [676, 178] width 129 height 37
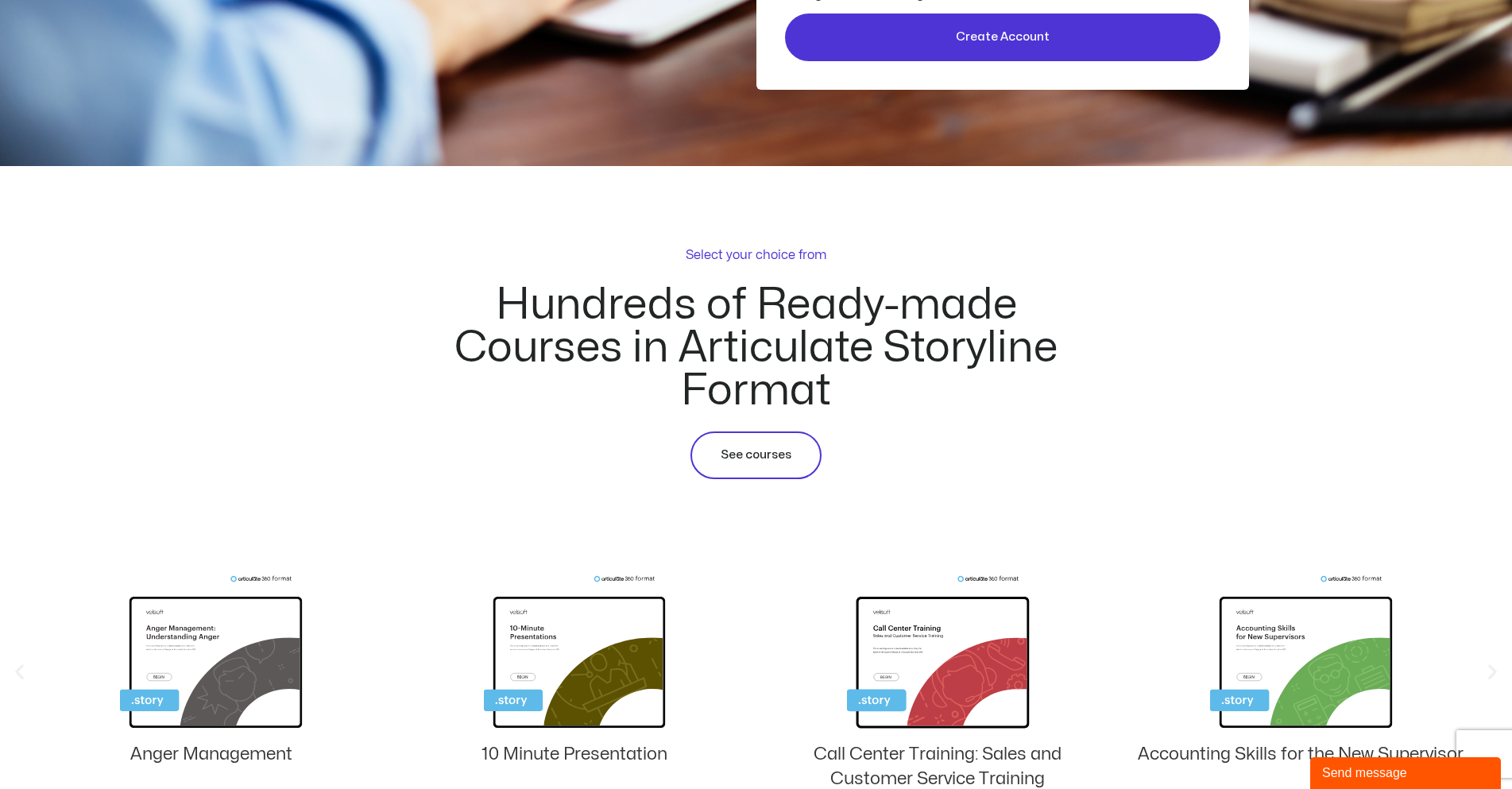
scroll to position [636, 0]
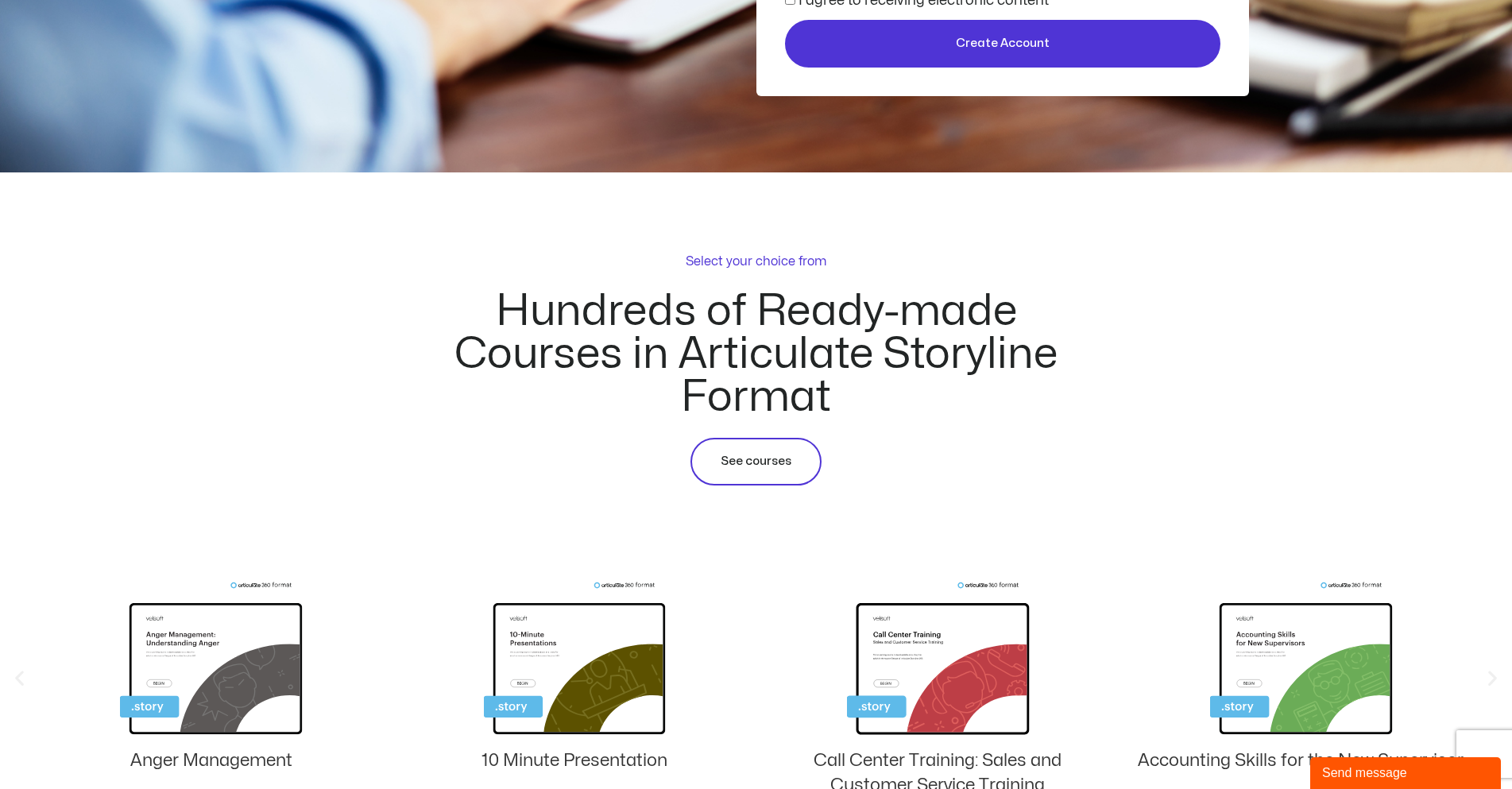
click at [772, 471] on span "See courses" at bounding box center [756, 462] width 71 height 19
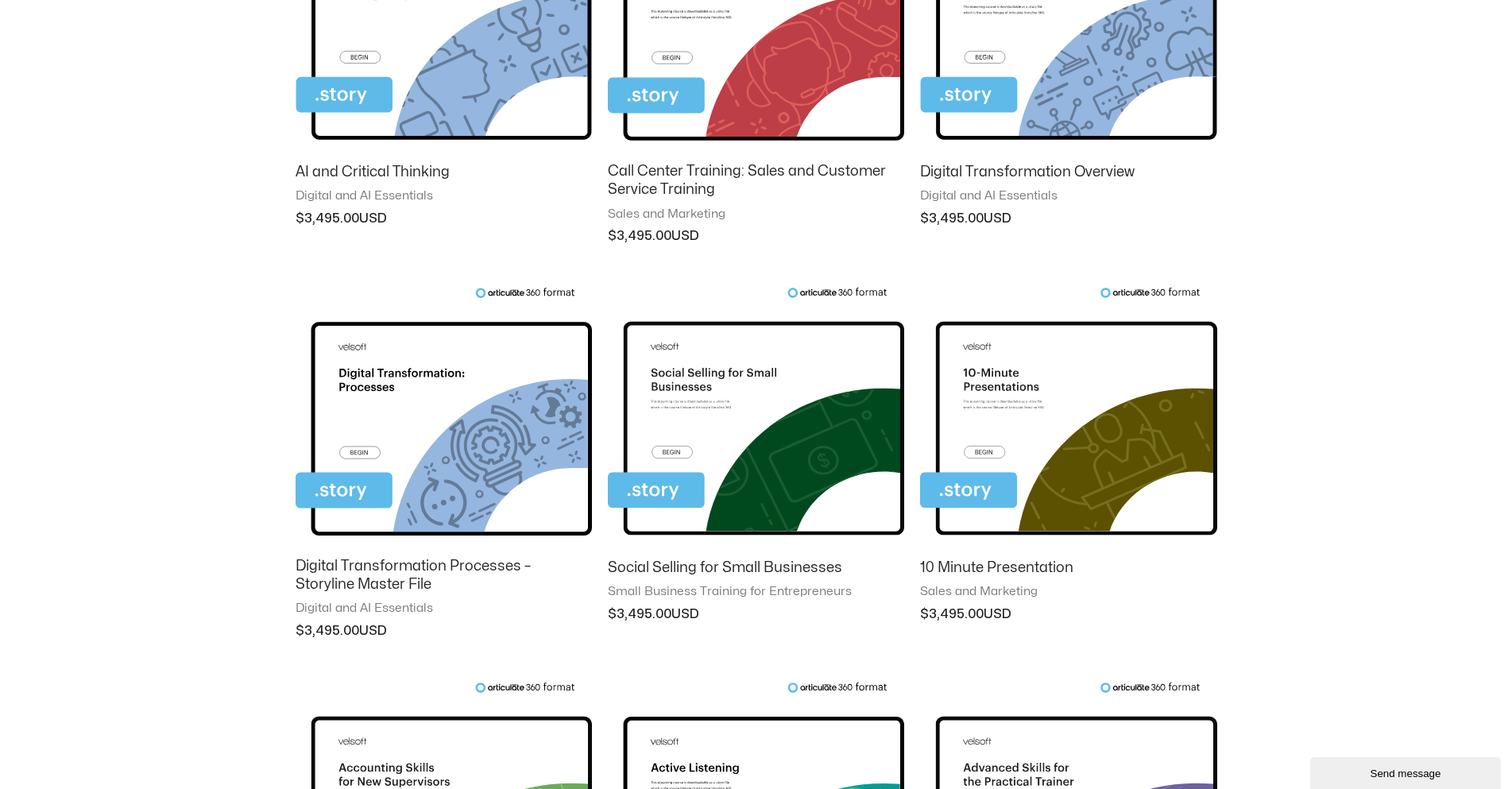
scroll to position [477, 0]
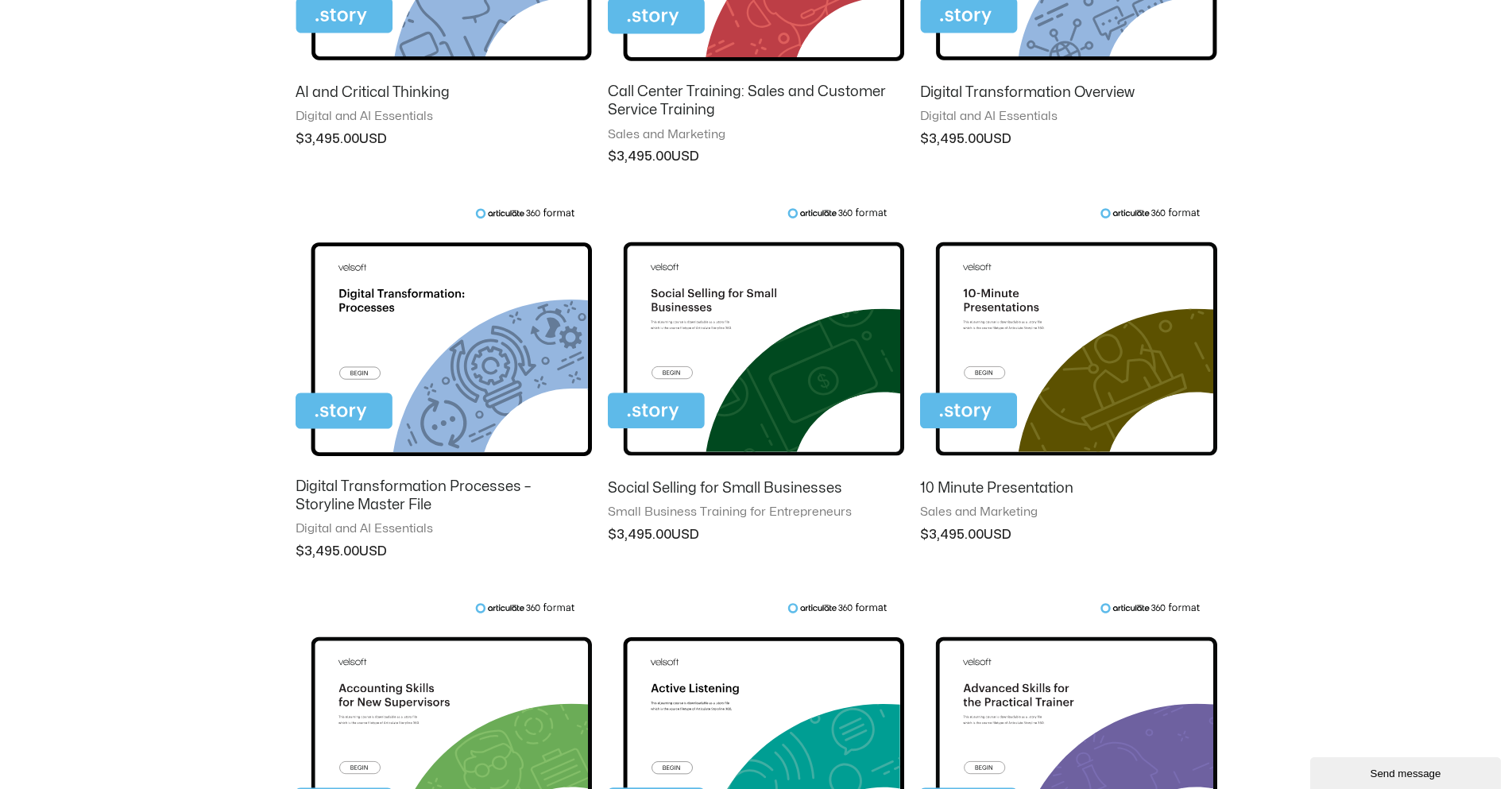
click at [460, 330] on img at bounding box center [443, 336] width 296 height 258
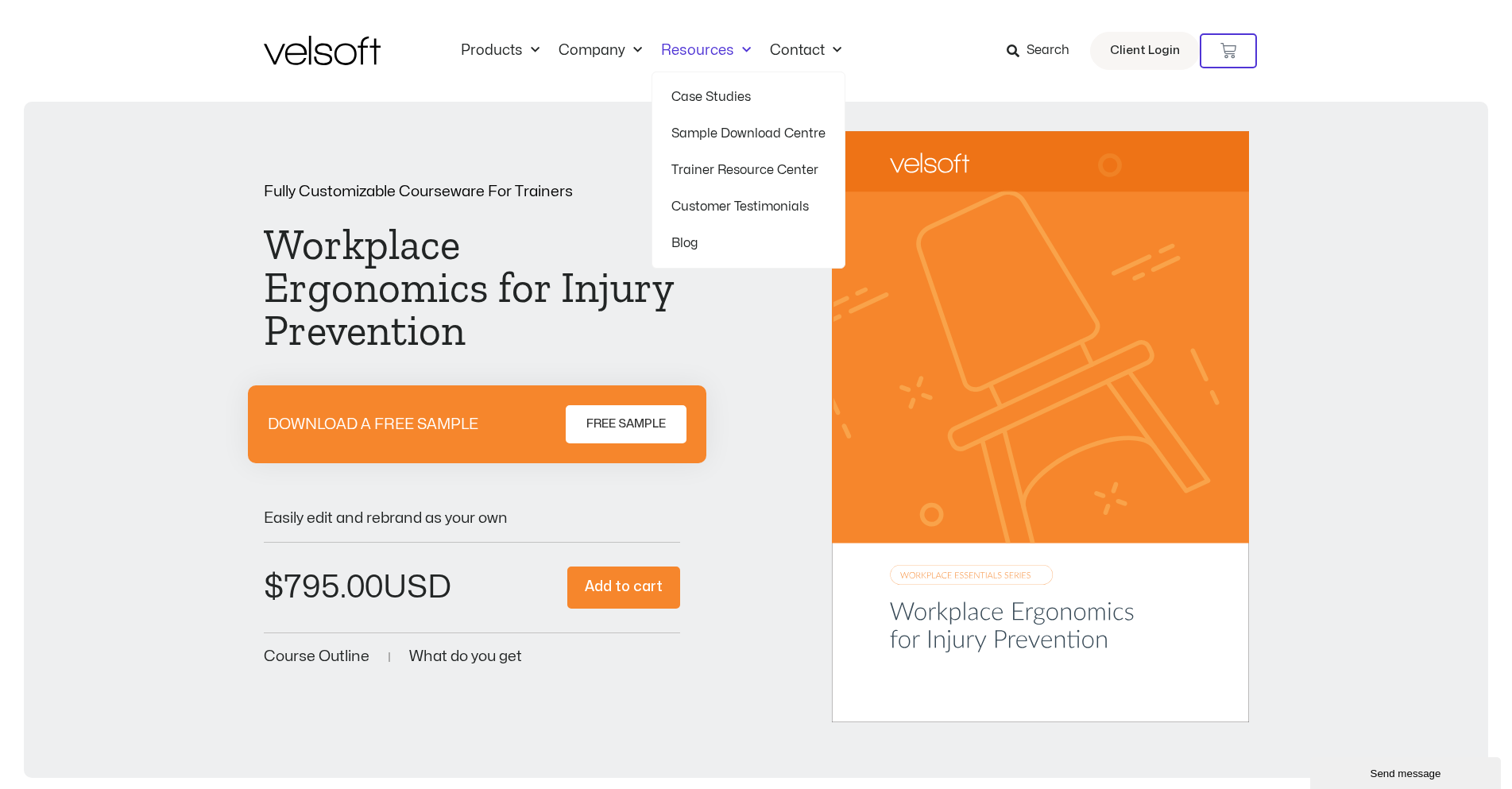
click at [752, 125] on link "Sample Download Centre" at bounding box center [749, 133] width 154 height 37
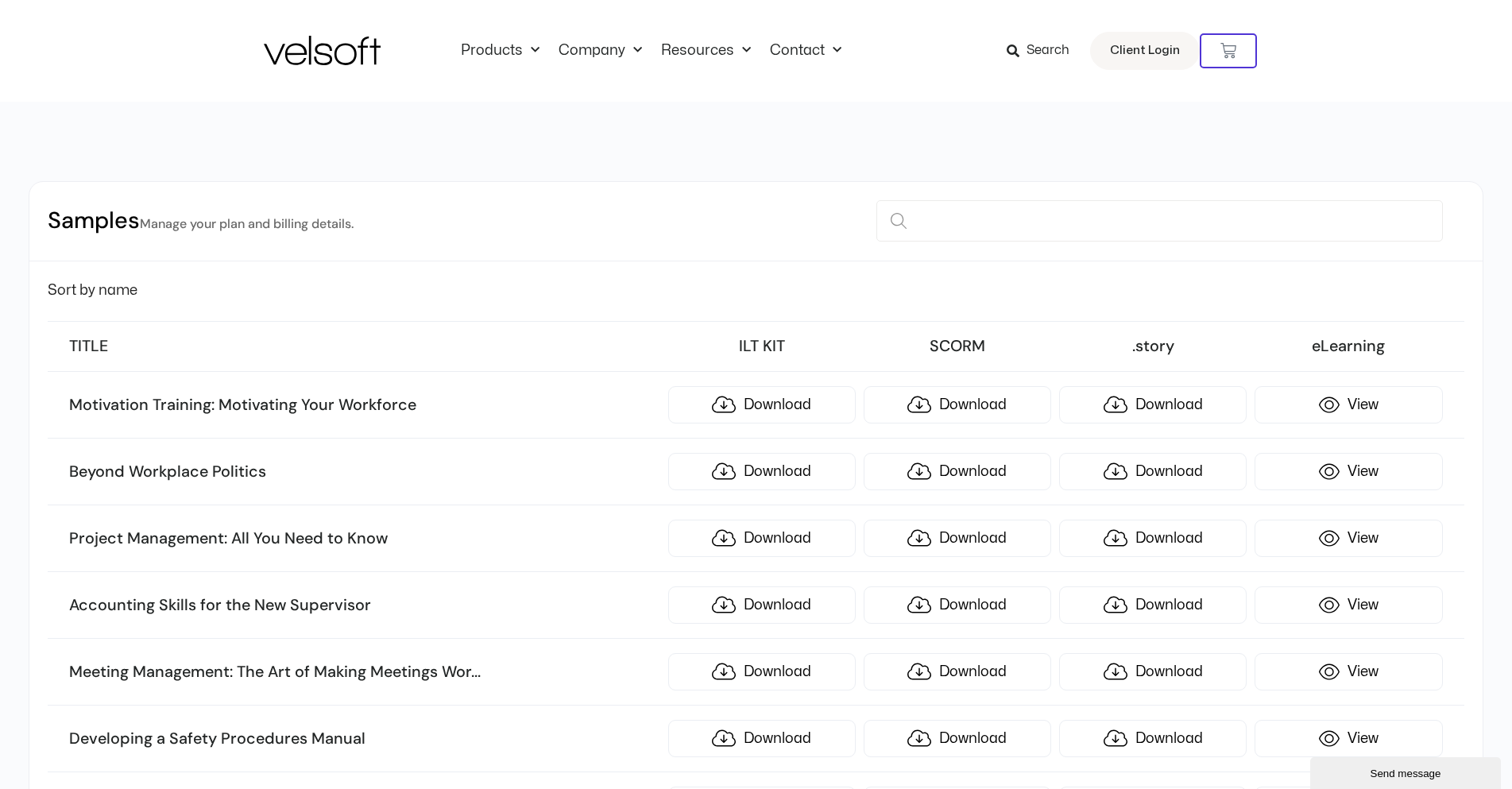
scroll to position [3815, 0]
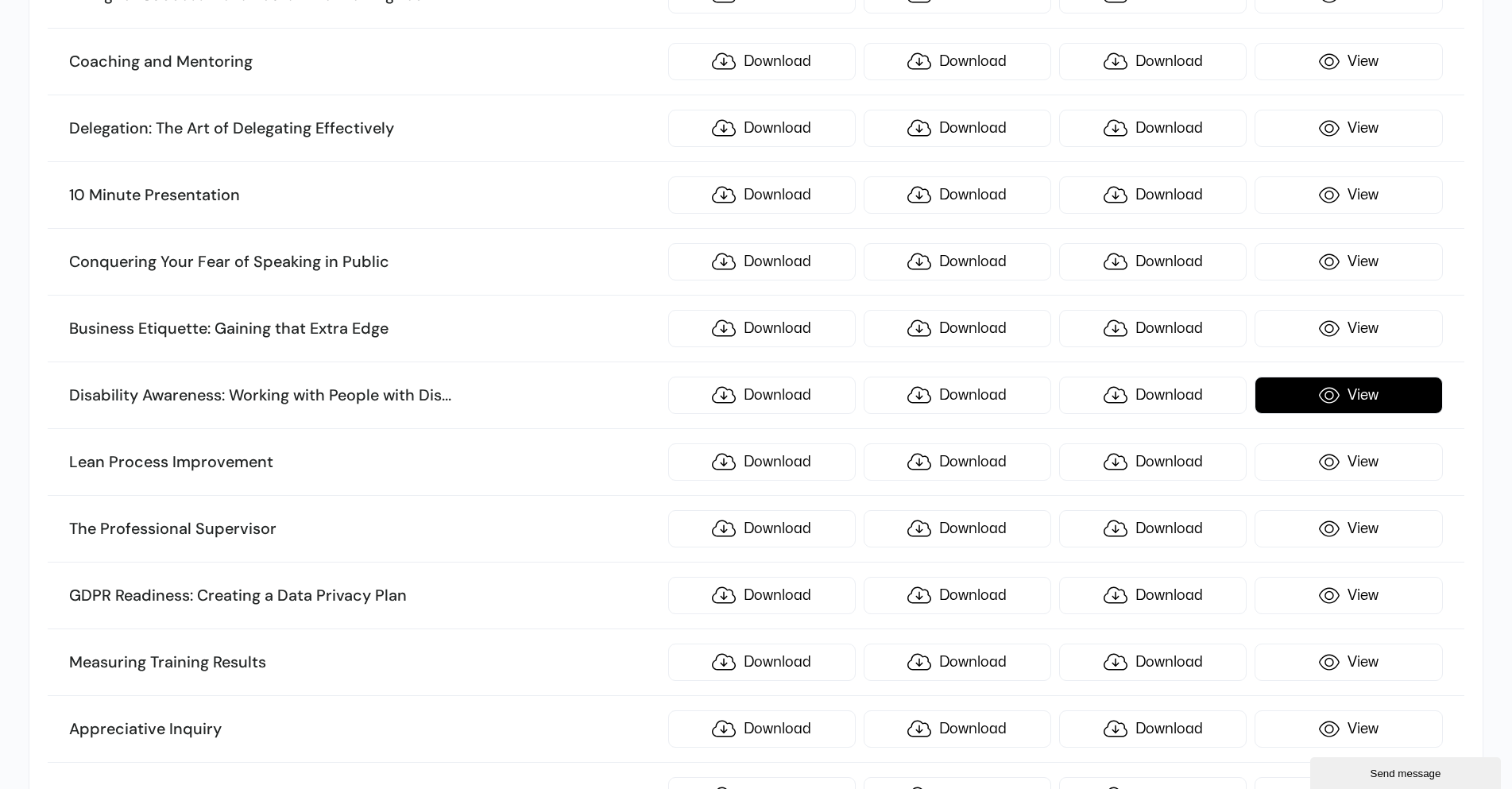
click at [1379, 389] on link "View" at bounding box center [1348, 395] width 187 height 37
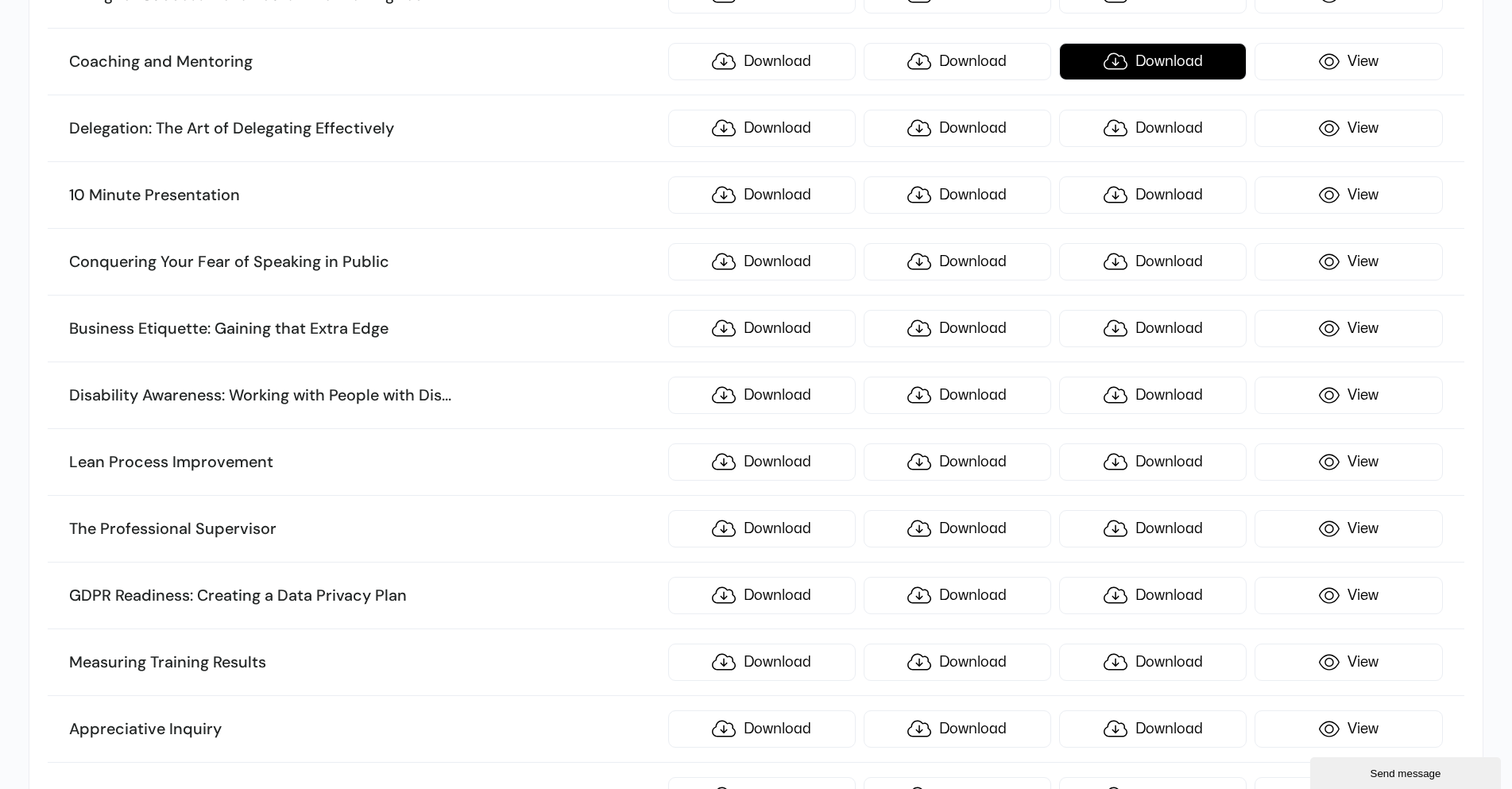
scroll to position [4883, 0]
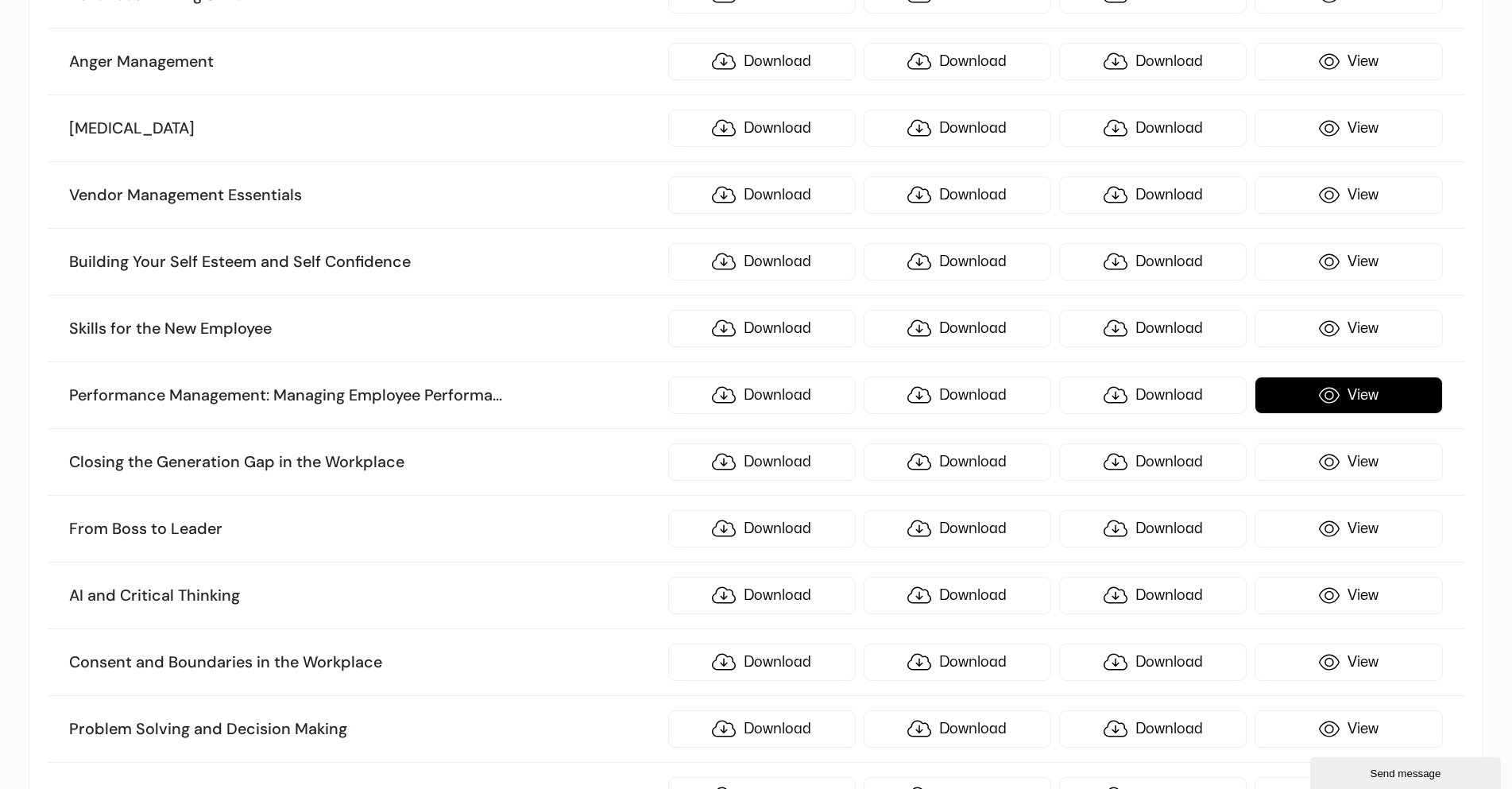
click at [1326, 384] on link "View" at bounding box center [1348, 395] width 187 height 37
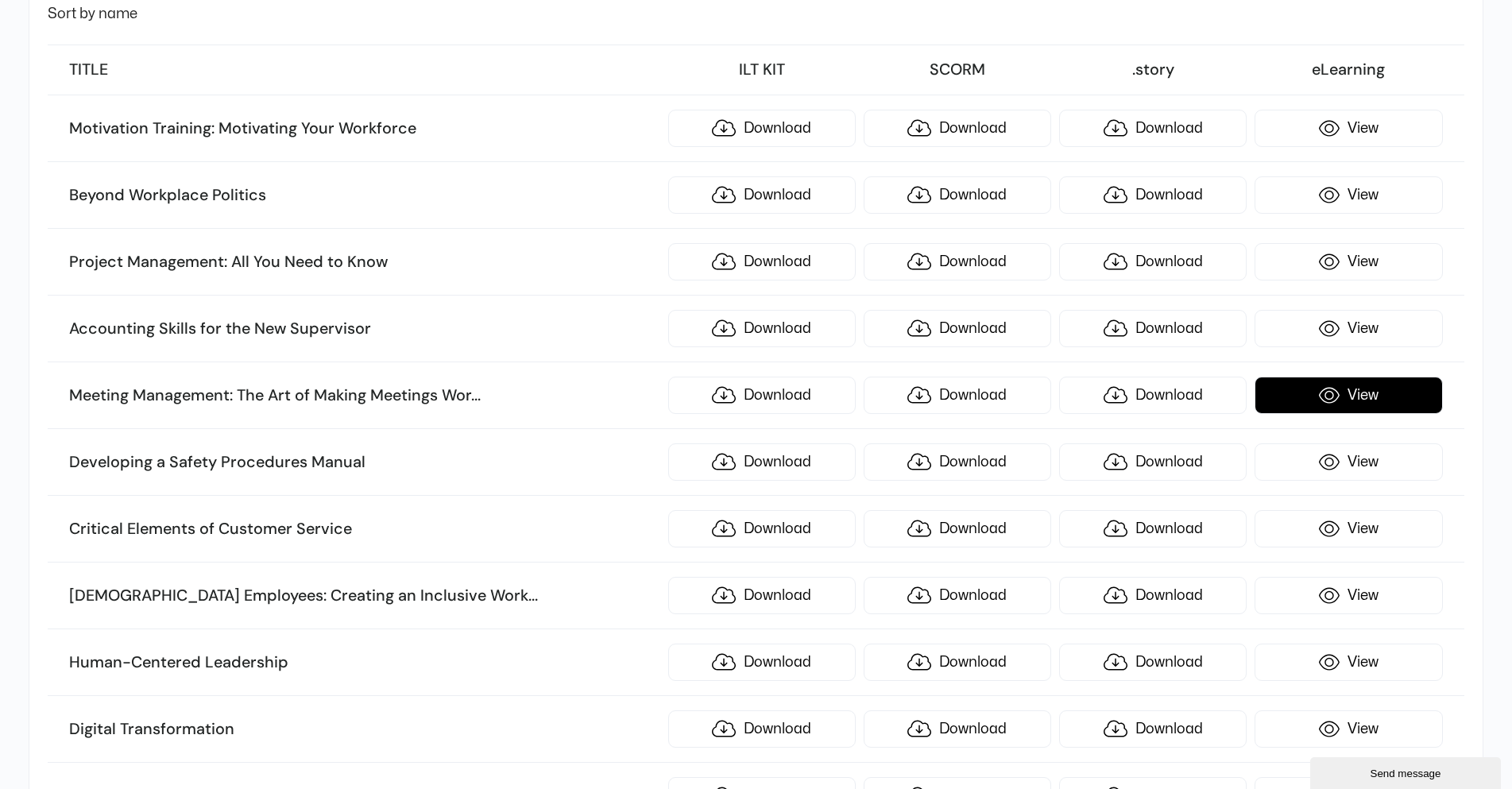
click at [1326, 409] on link "View" at bounding box center [1348, 395] width 187 height 37
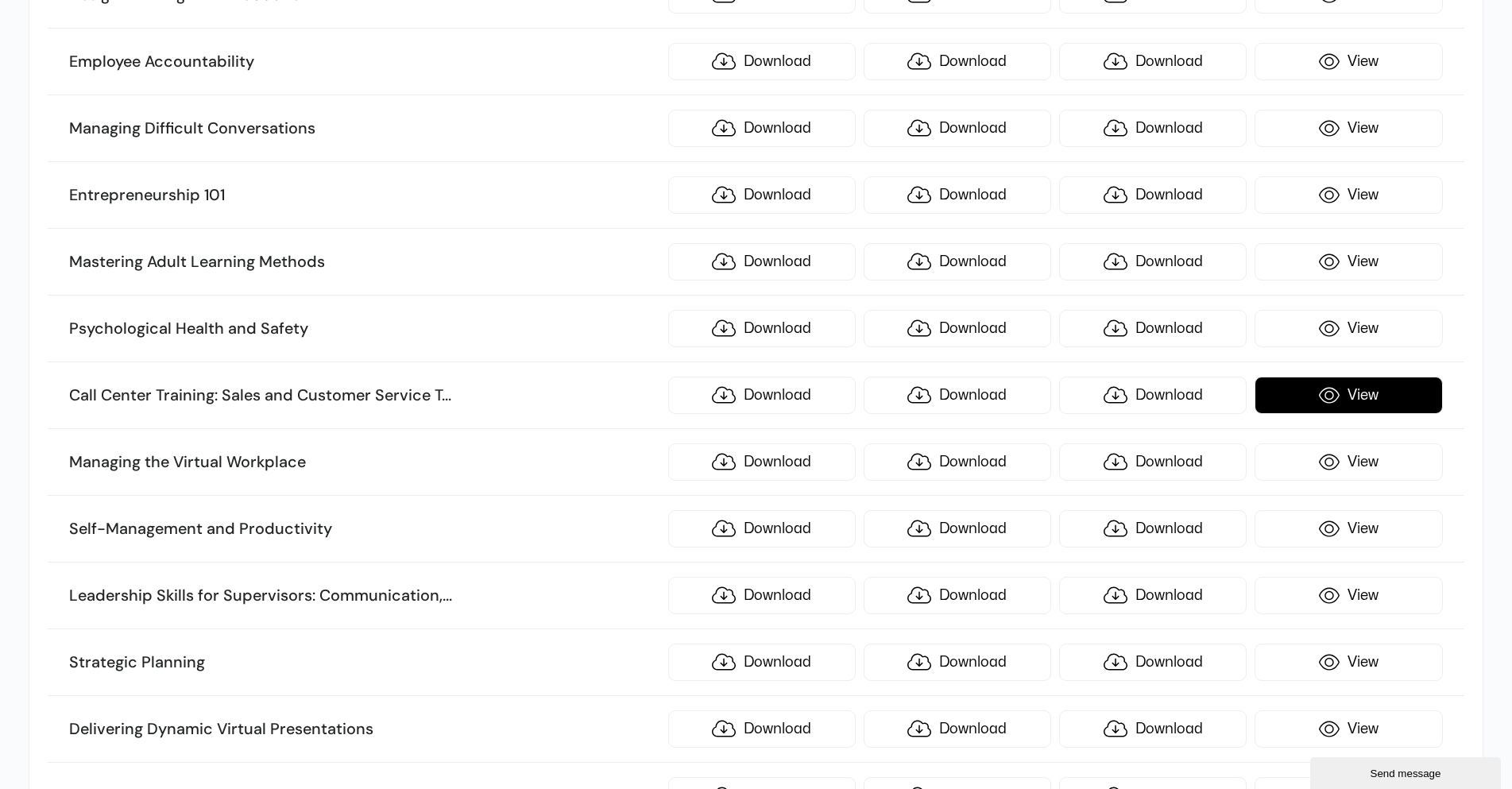
click at [1337, 383] on link "View" at bounding box center [1348, 395] width 187 height 37
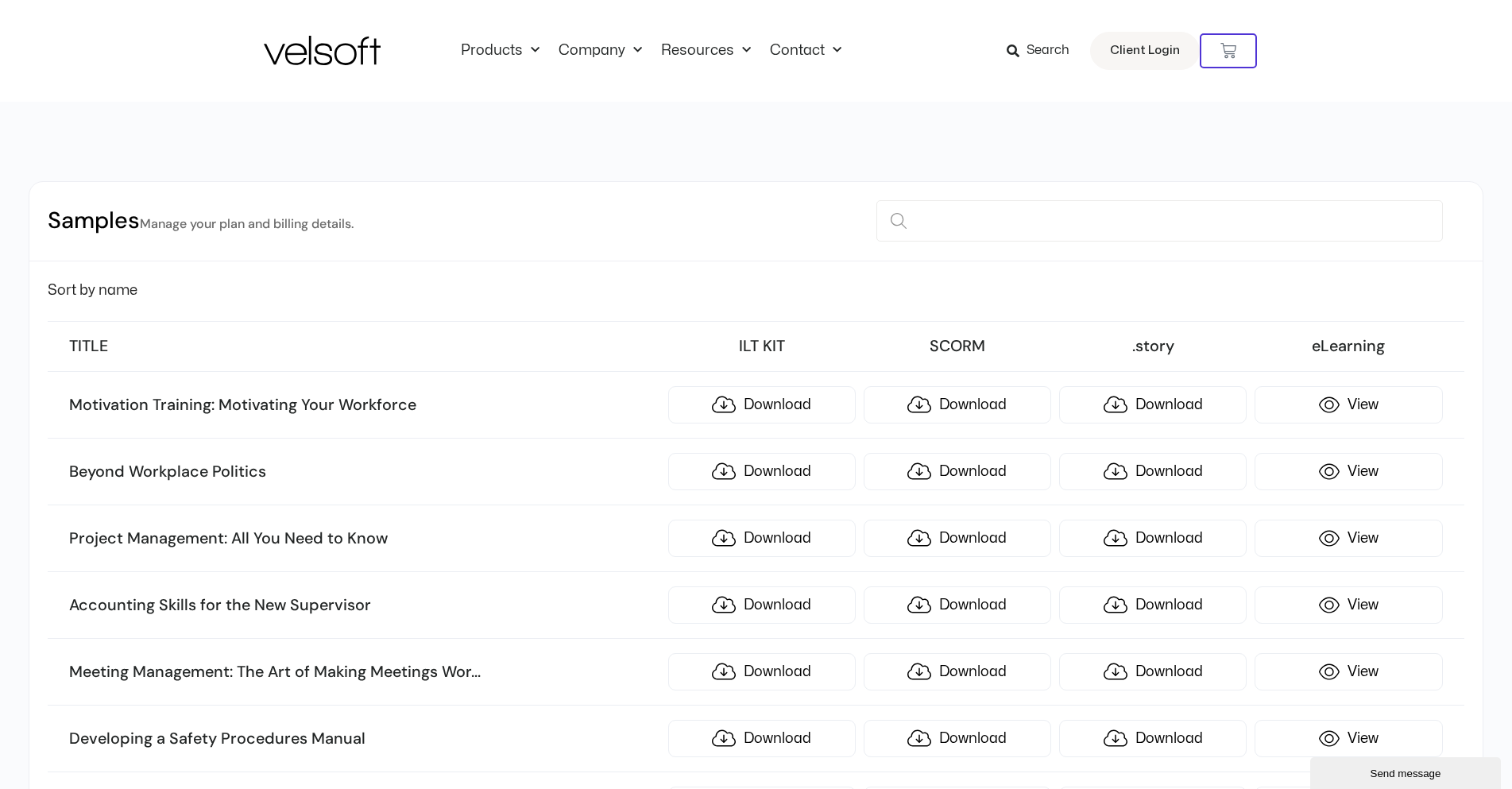
scroll to position [6752, 0]
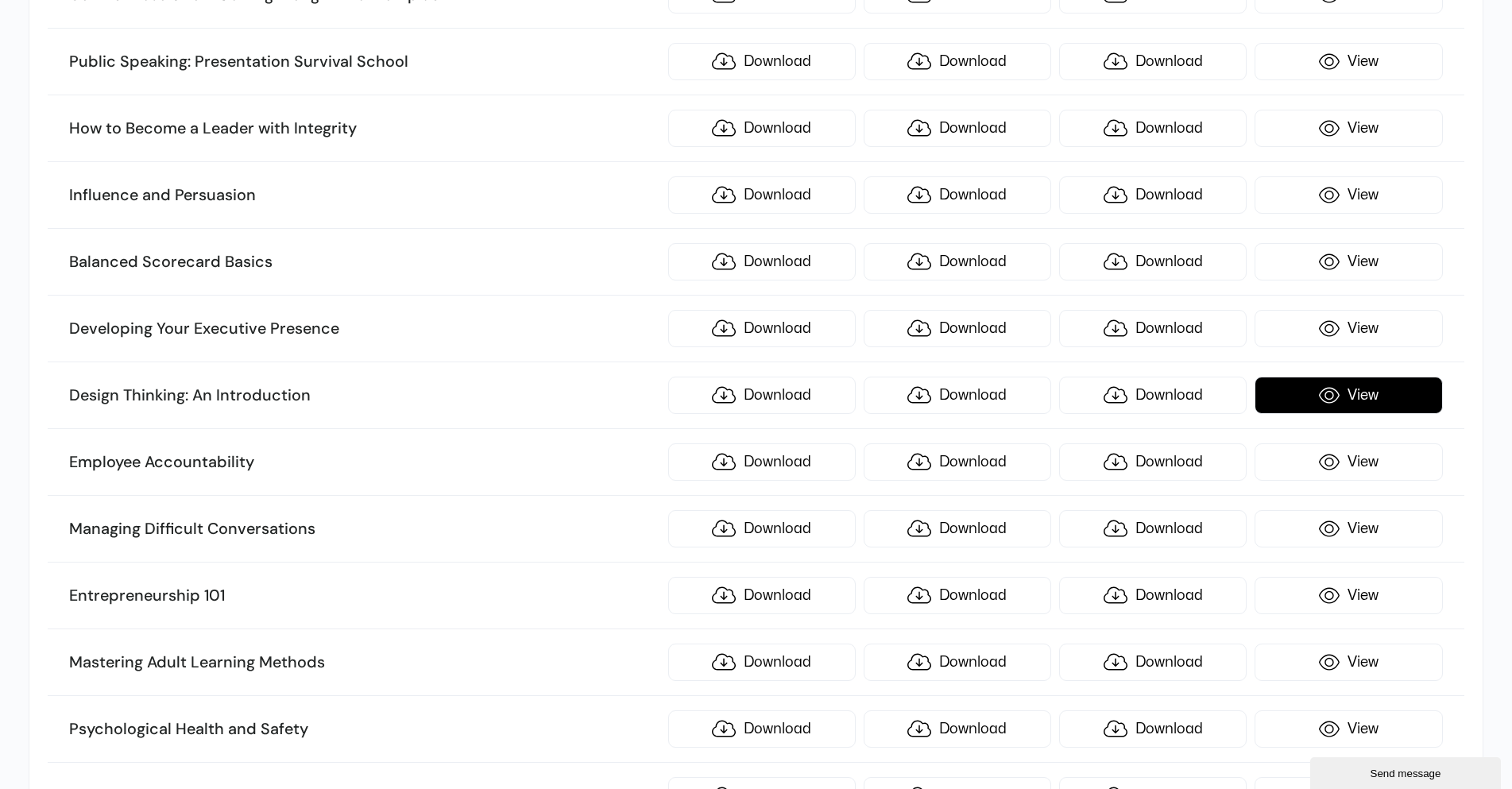
click at [1334, 392] on link "View" at bounding box center [1348, 395] width 187 height 37
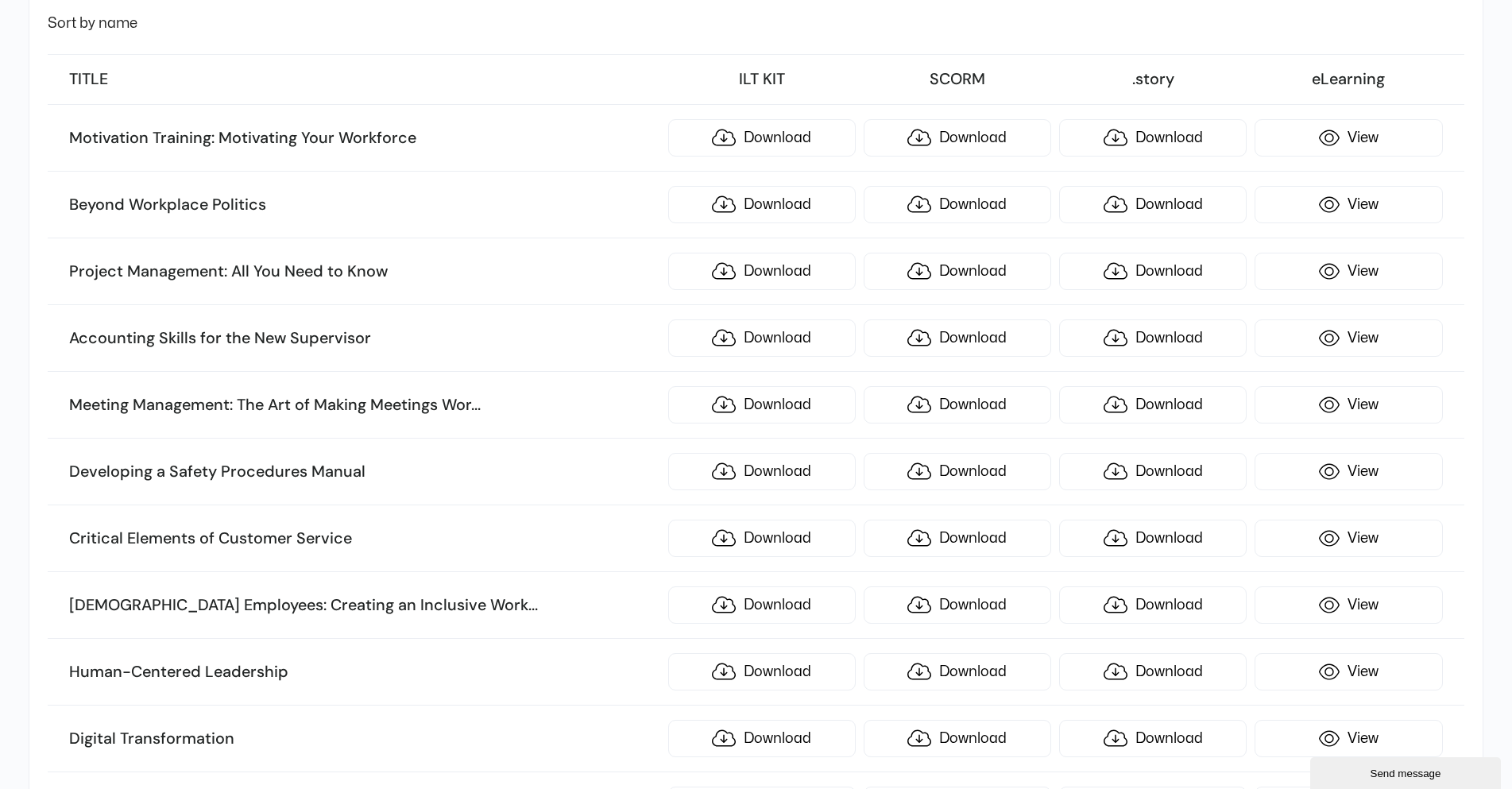
scroll to position [239, 0]
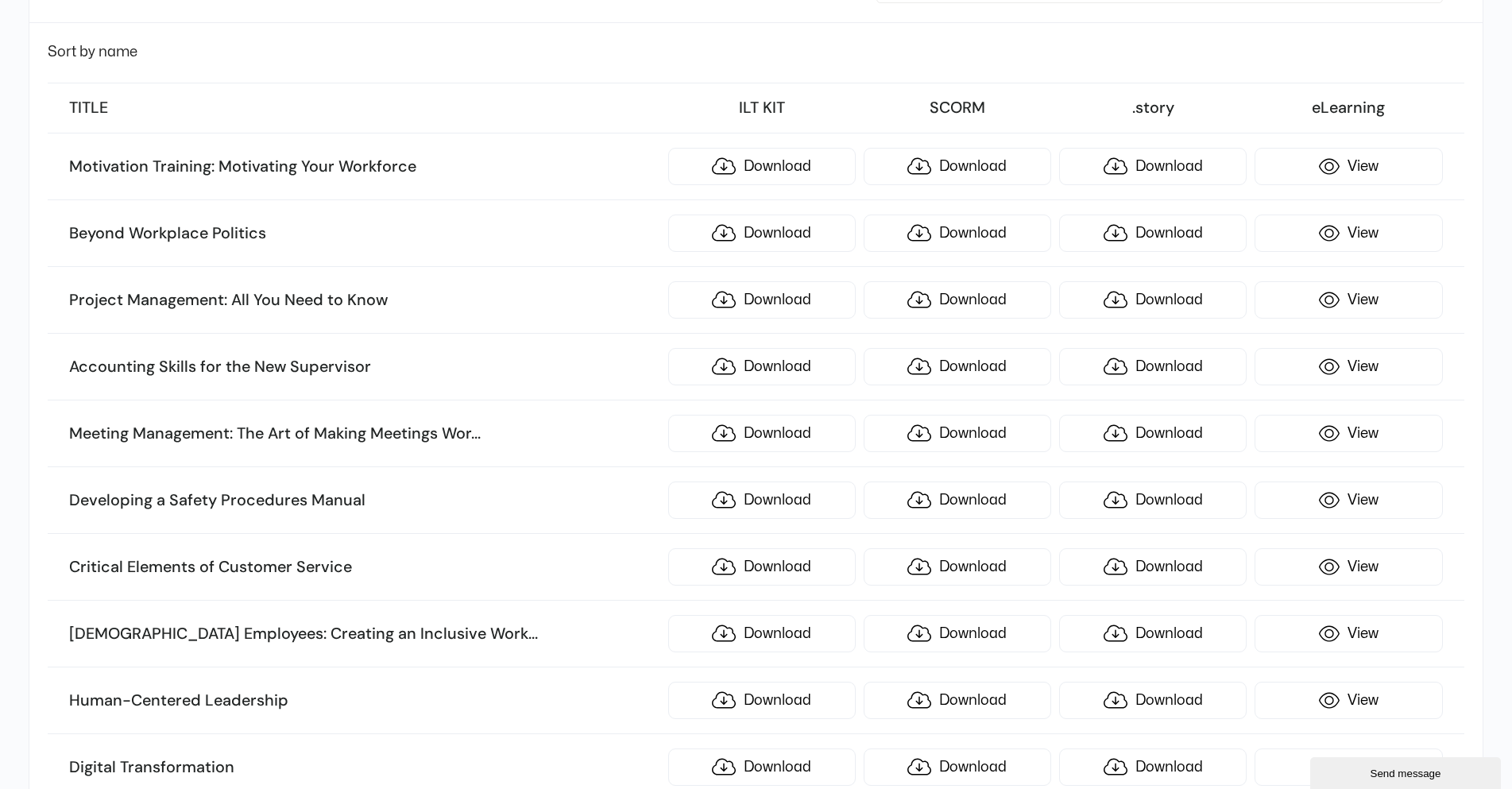
click at [957, 170] on link "Download" at bounding box center [957, 166] width 187 height 37
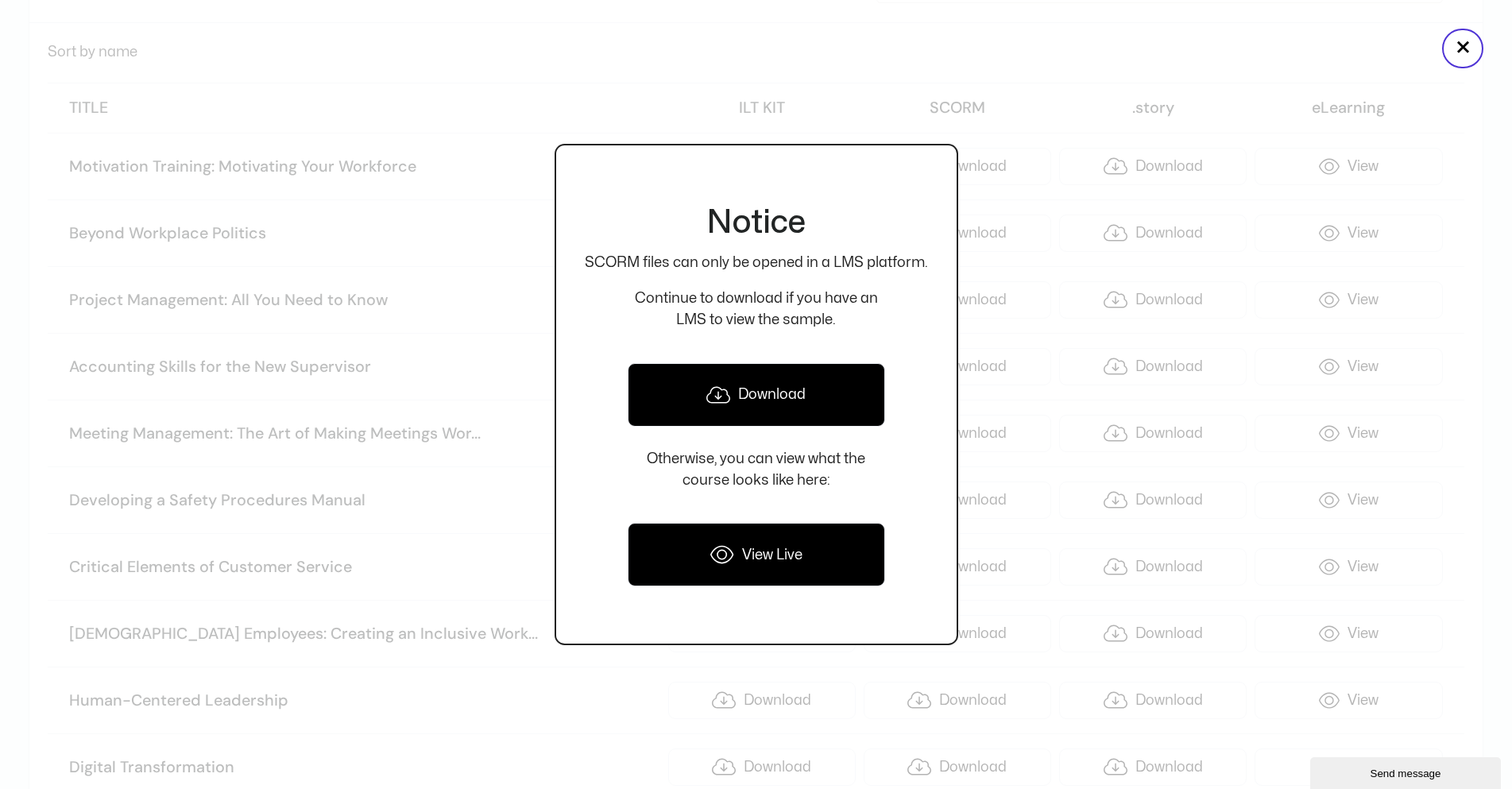
click at [725, 402] on icon at bounding box center [718, 395] width 24 height 19
click at [631, 69] on div "Notice SCORM files can only be opened in a LMS platform. Continue to download i…" at bounding box center [756, 394] width 404 height 789
click at [1453, 47] on button "×" at bounding box center [1462, 48] width 41 height 39
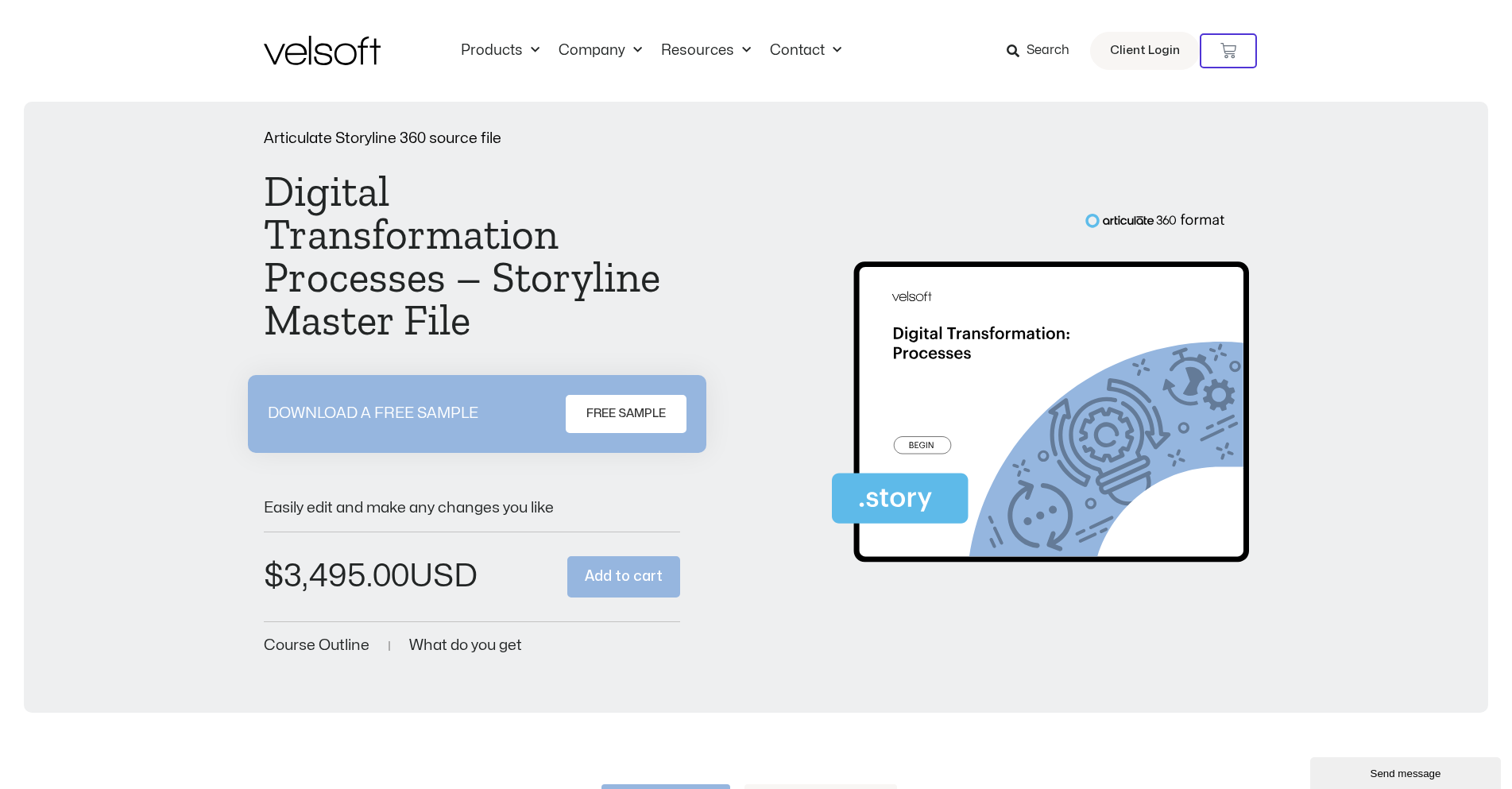
click at [781, 187] on div "Articulate Storyline 360 source file Digital Transformation Processes – Storyli…" at bounding box center [756, 394] width 986 height 527
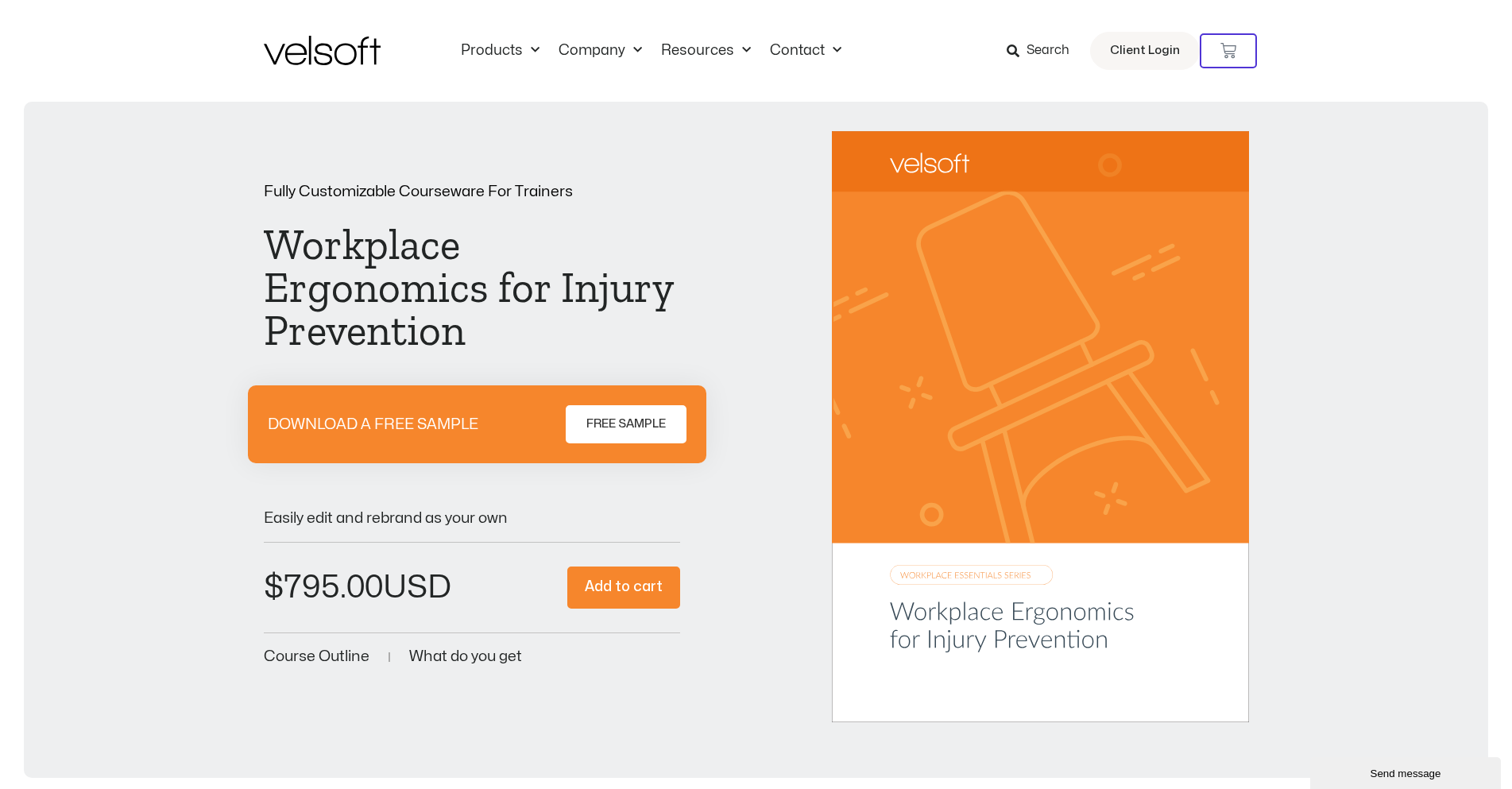
scroll to position [556, 0]
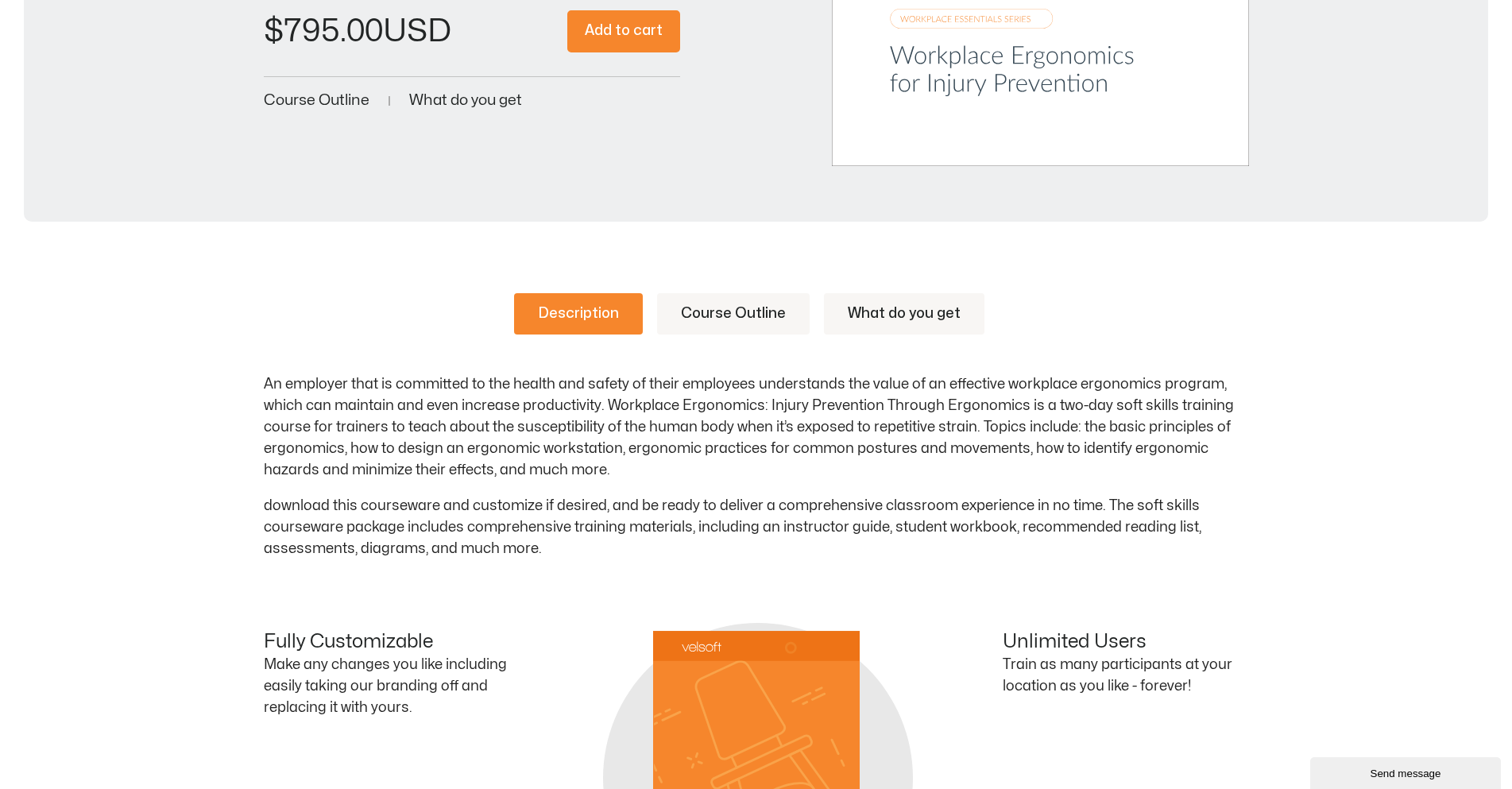
click at [920, 310] on link "What do you get" at bounding box center [905, 313] width 161 height 41
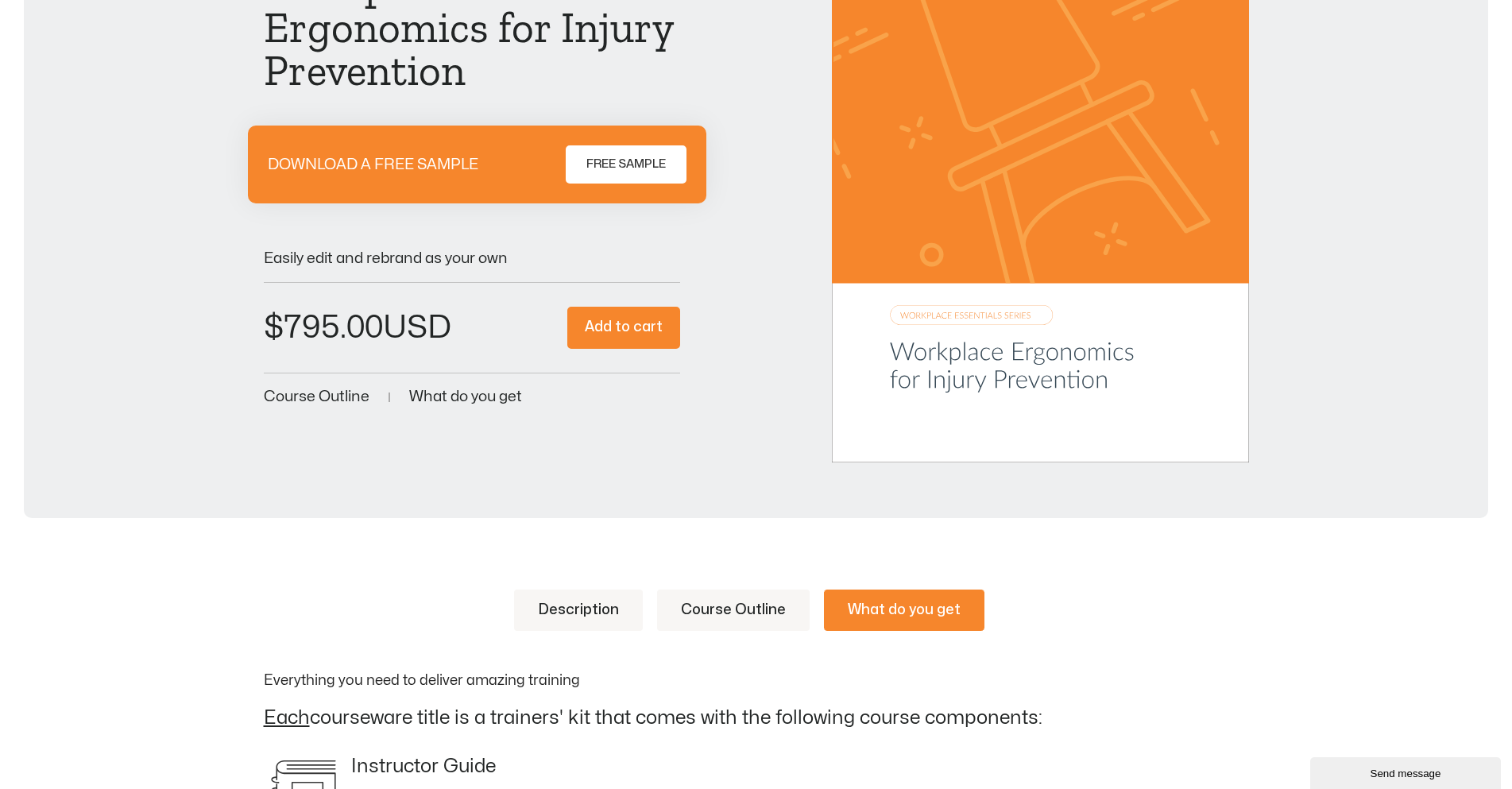
scroll to position [239, 0]
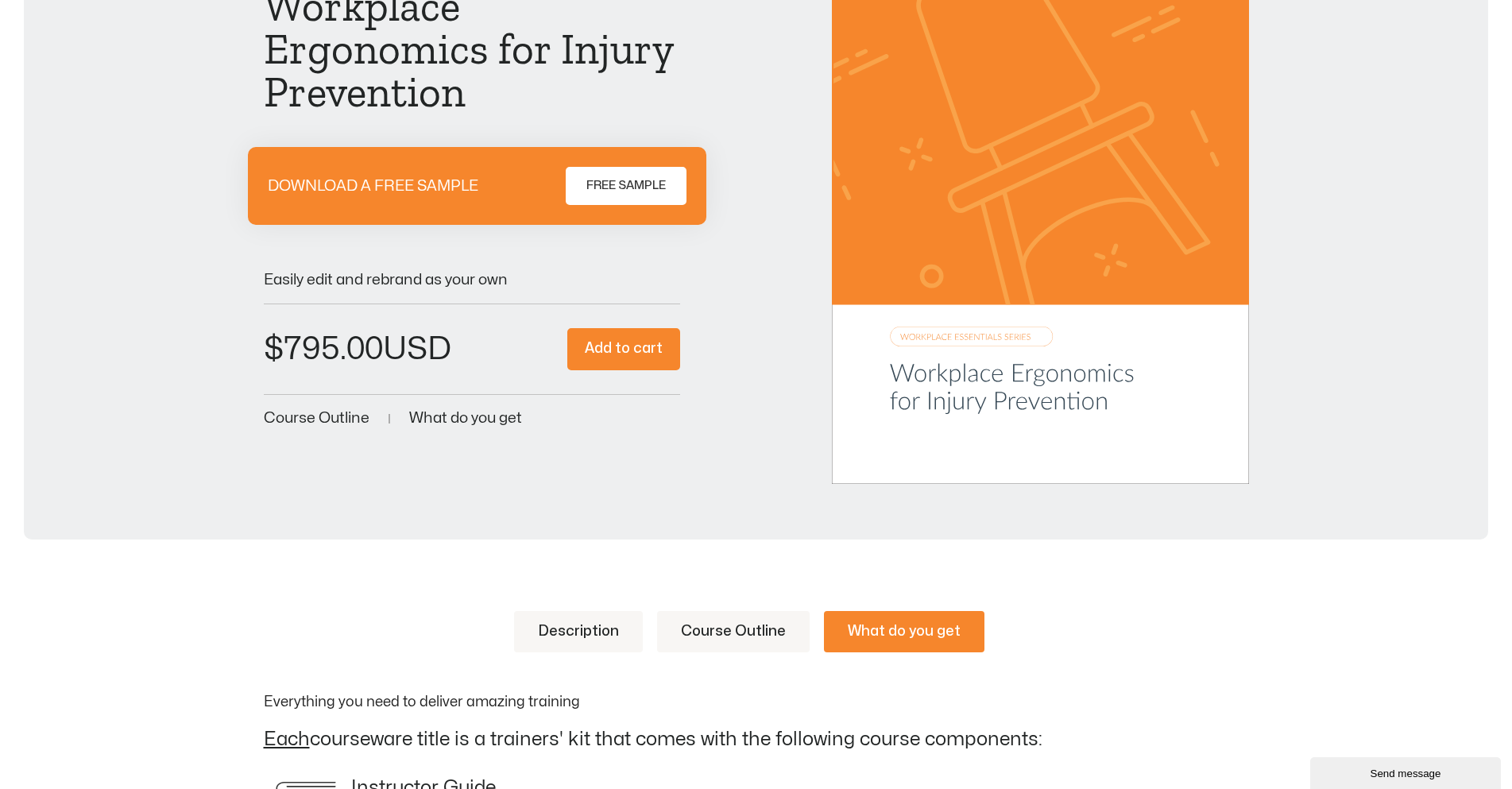
click at [818, 509] on div "Fully Customizable Courseware For Trainers Workplace Ergonomics for Injury Prev…" at bounding box center [756, 202] width 1465 height 677
click at [772, 480] on div "Fully Customizable Courseware For Trainers Workplace Ergonomics for Injury Prev…" at bounding box center [756, 188] width 986 height 591
